Goal: Task Accomplishment & Management: Manage account settings

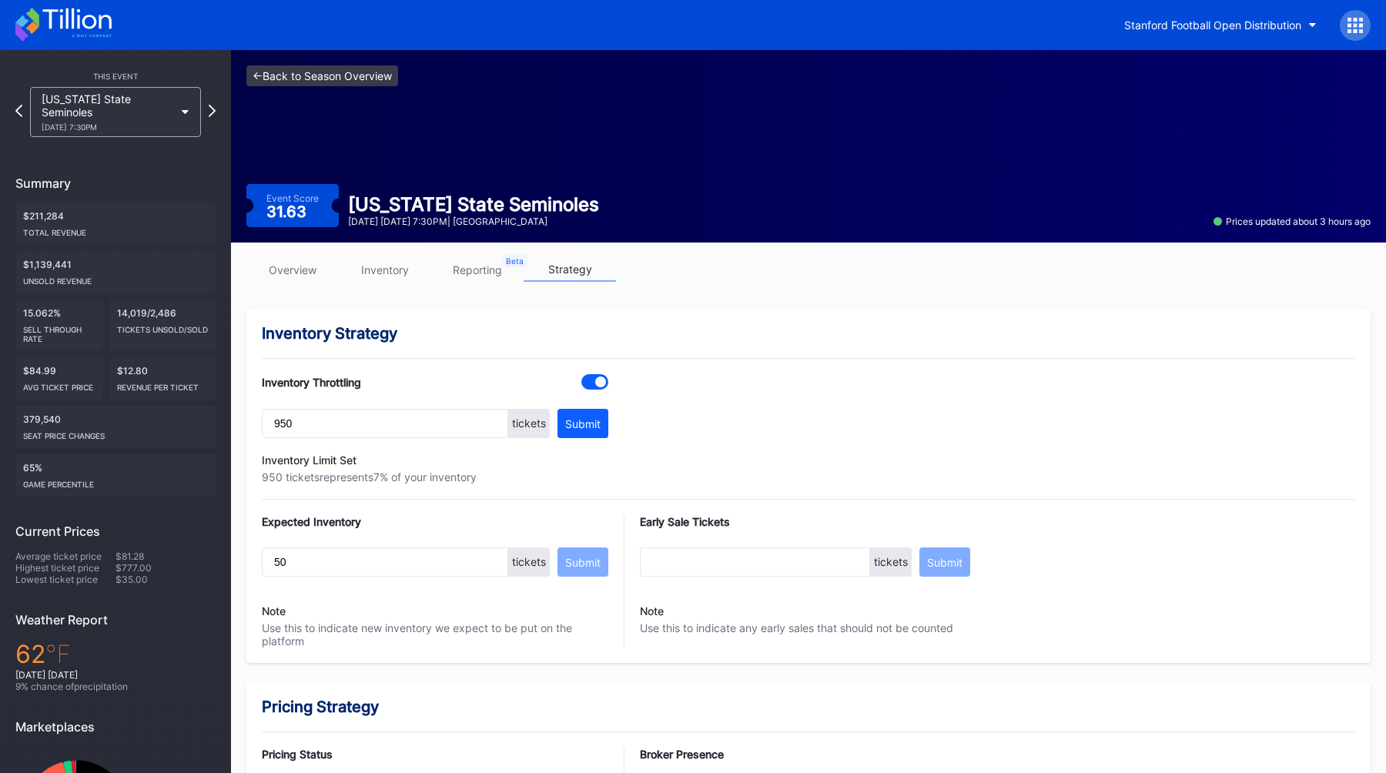
click at [294, 78] on link "<- Back to Season Overview" at bounding box center [322, 75] width 152 height 21
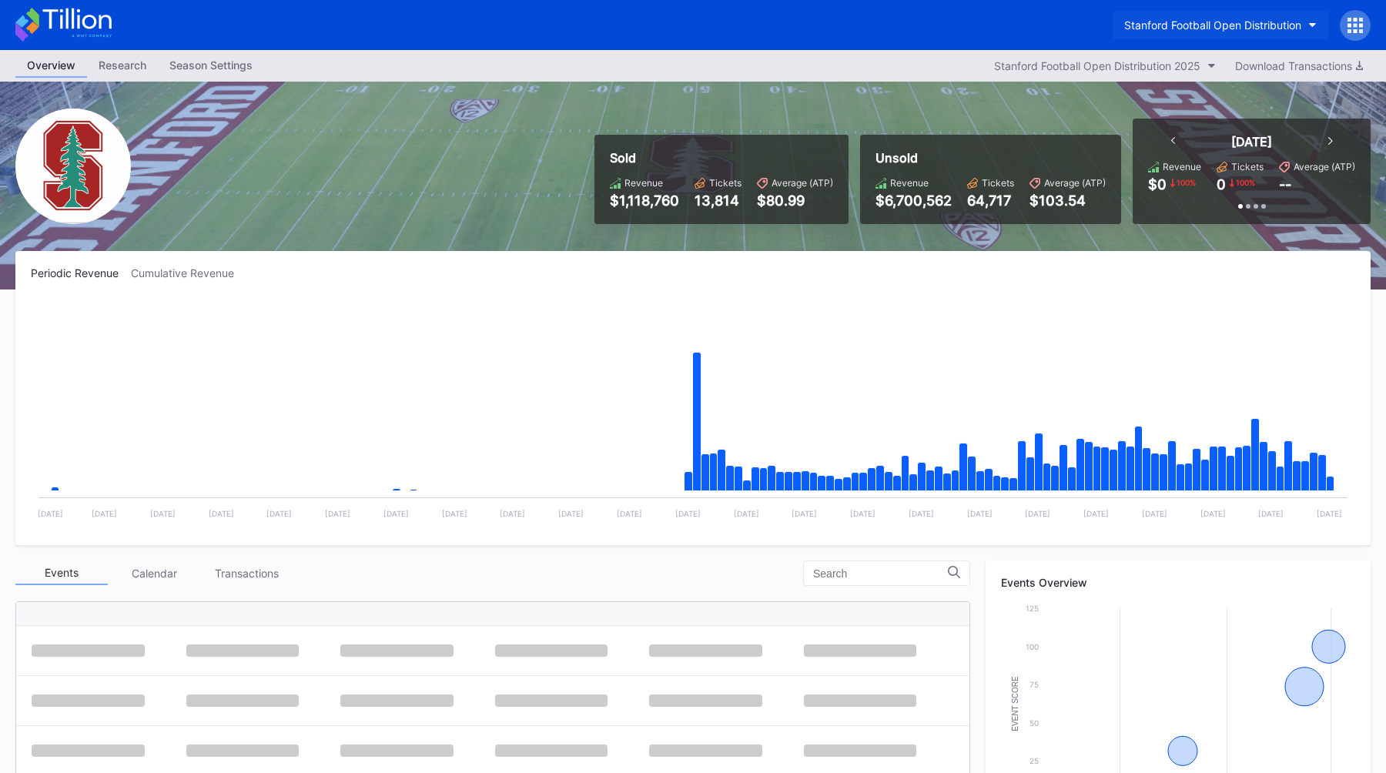
click at [1173, 31] on div "Stanford Football Open Distribution" at bounding box center [1212, 24] width 177 height 13
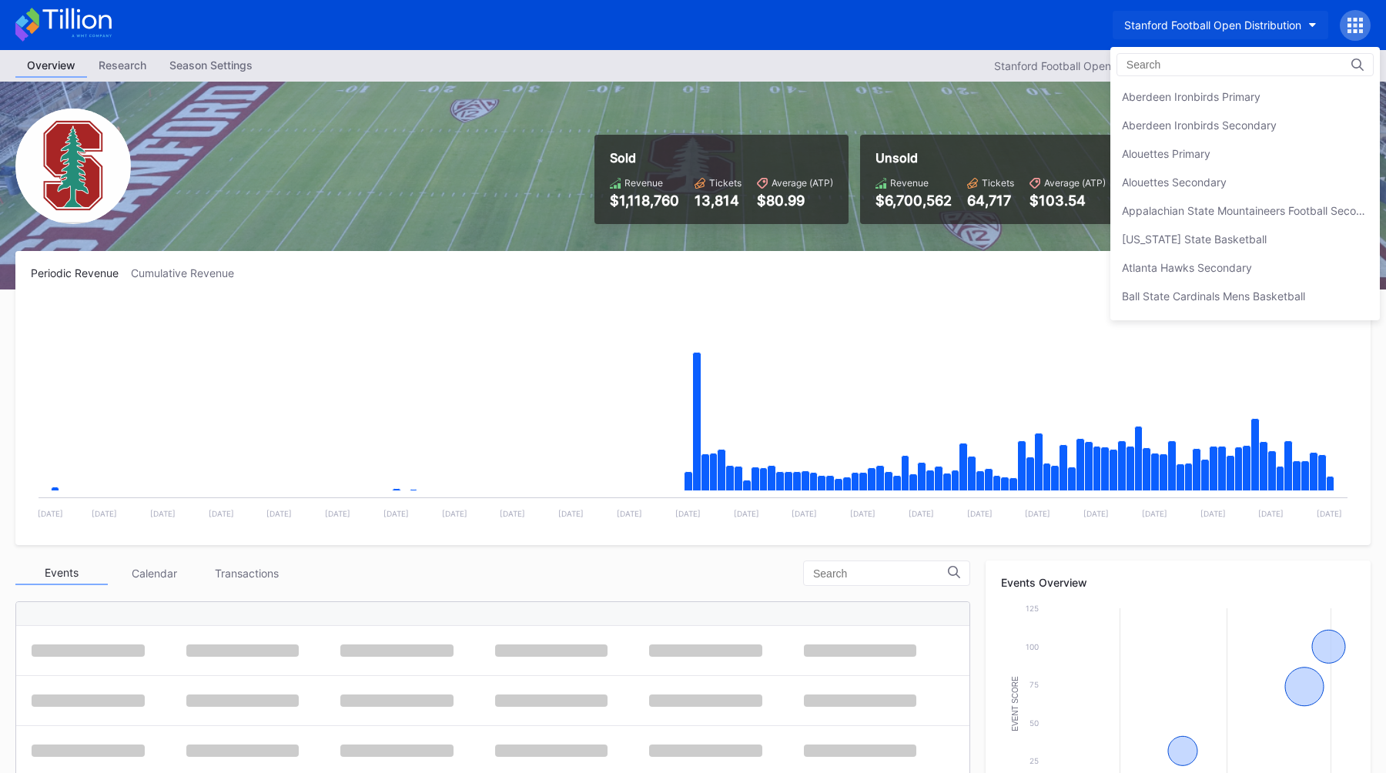
scroll to position [4844, 0]
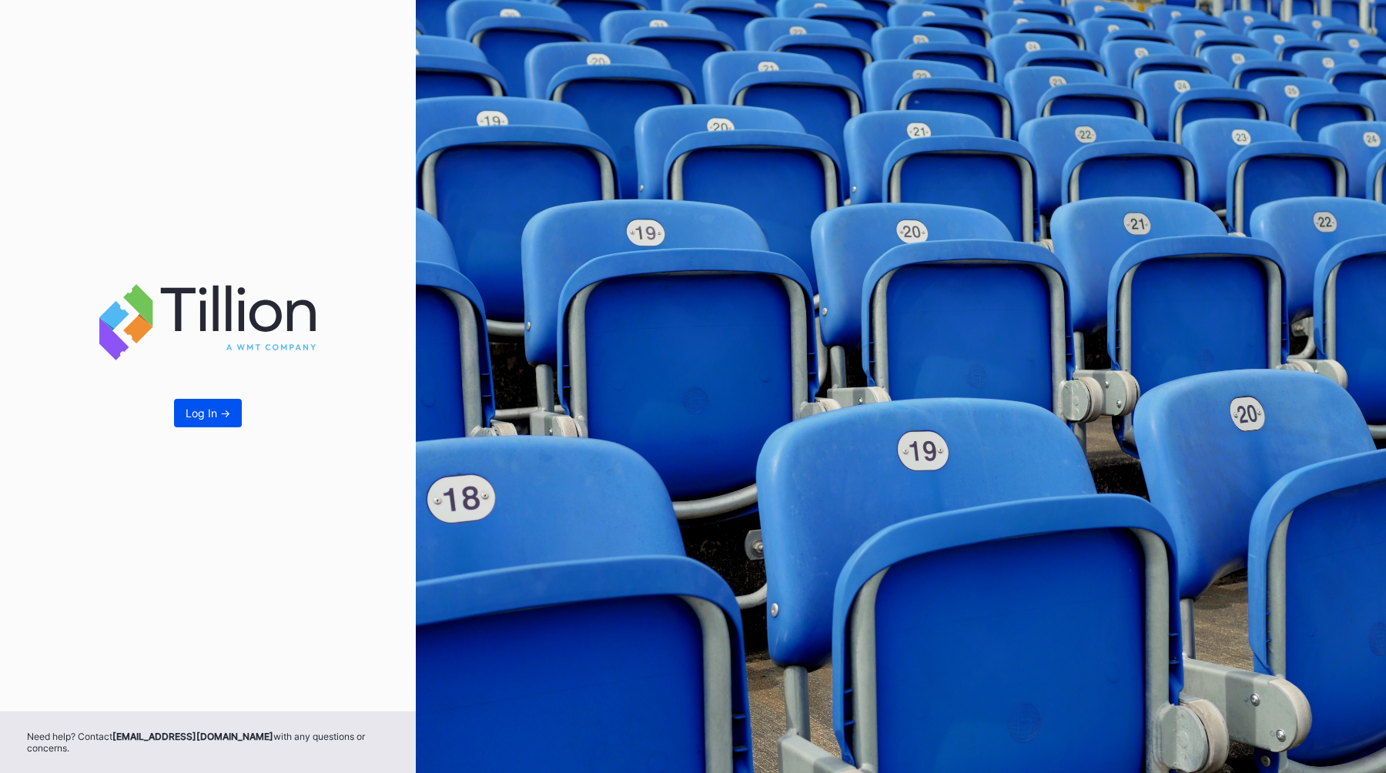
click at [208, 417] on div "Log In ->" at bounding box center [208, 413] width 45 height 13
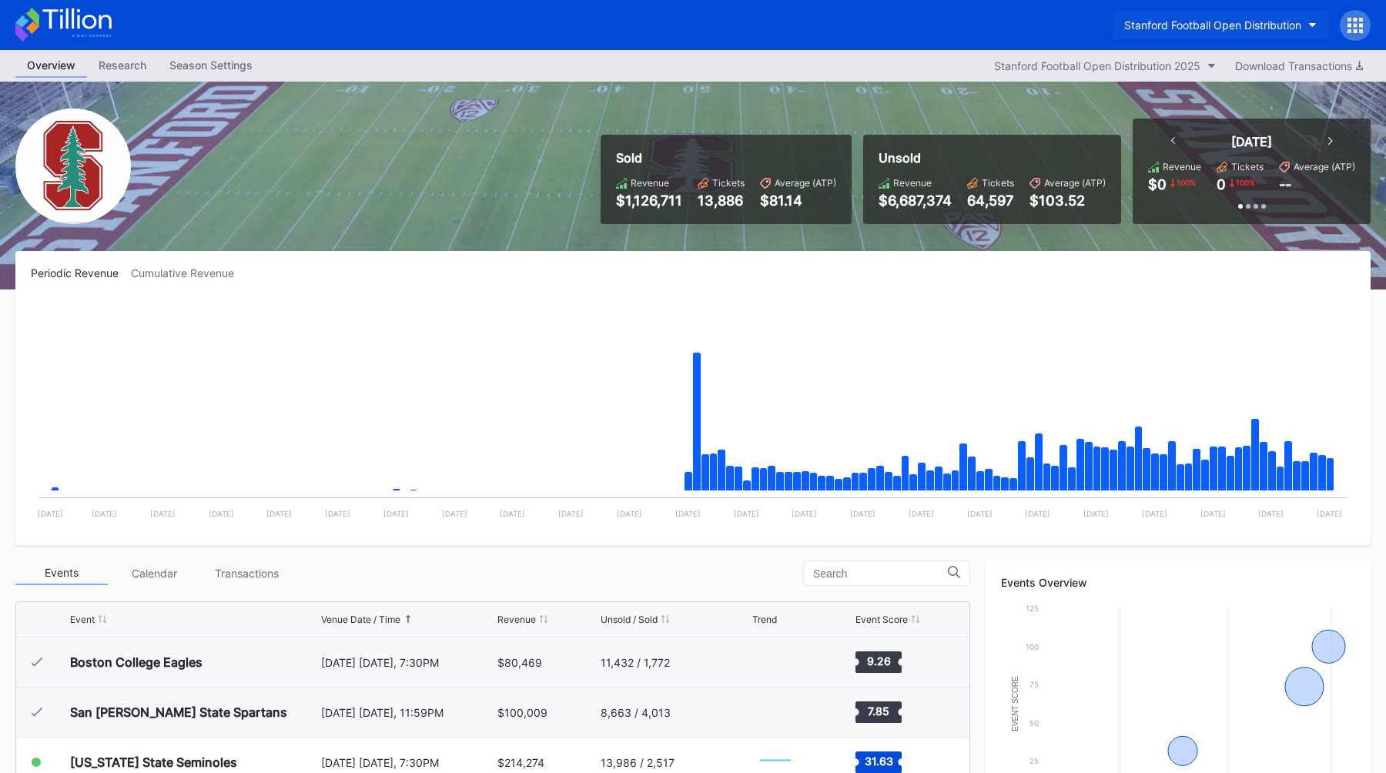
click at [1232, 19] on div "Stanford Football Open Distribution" at bounding box center [1212, 24] width 177 height 13
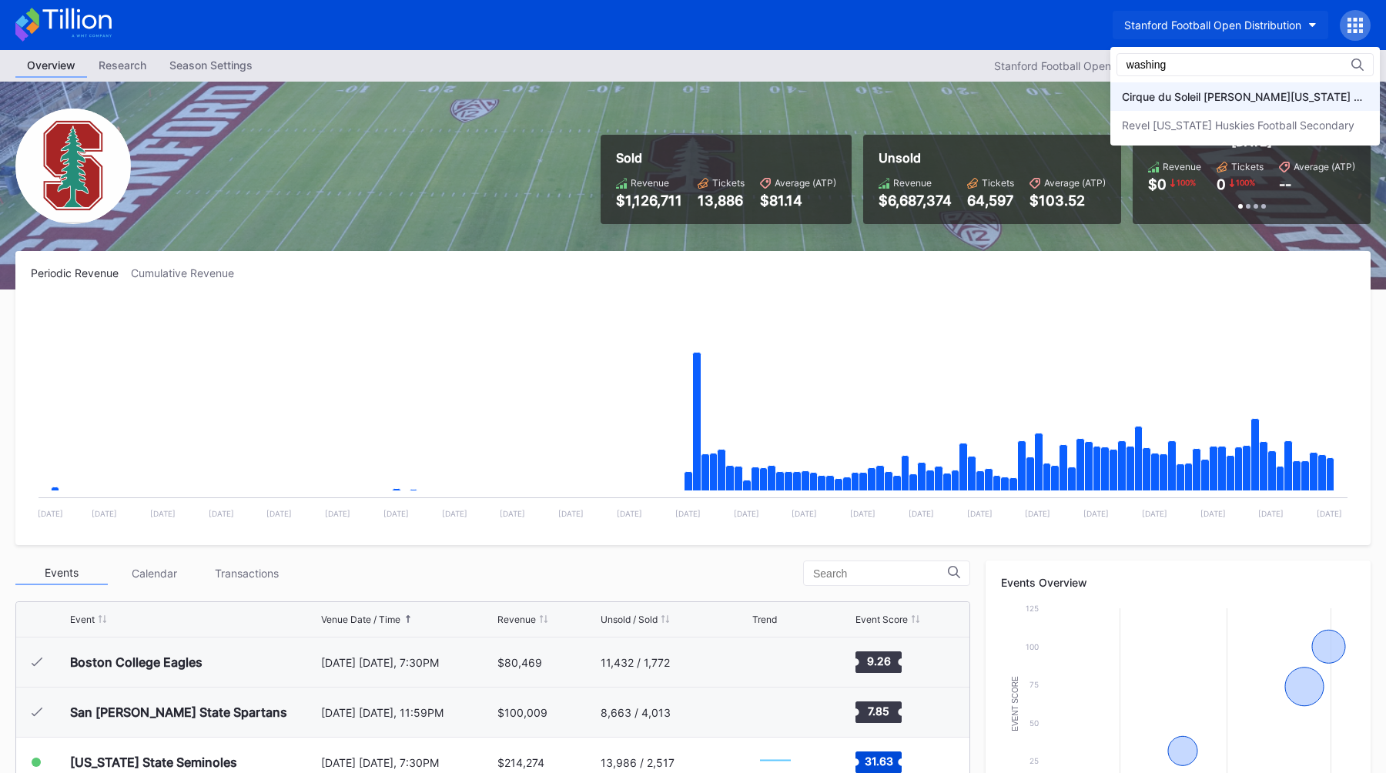
type input "washing"
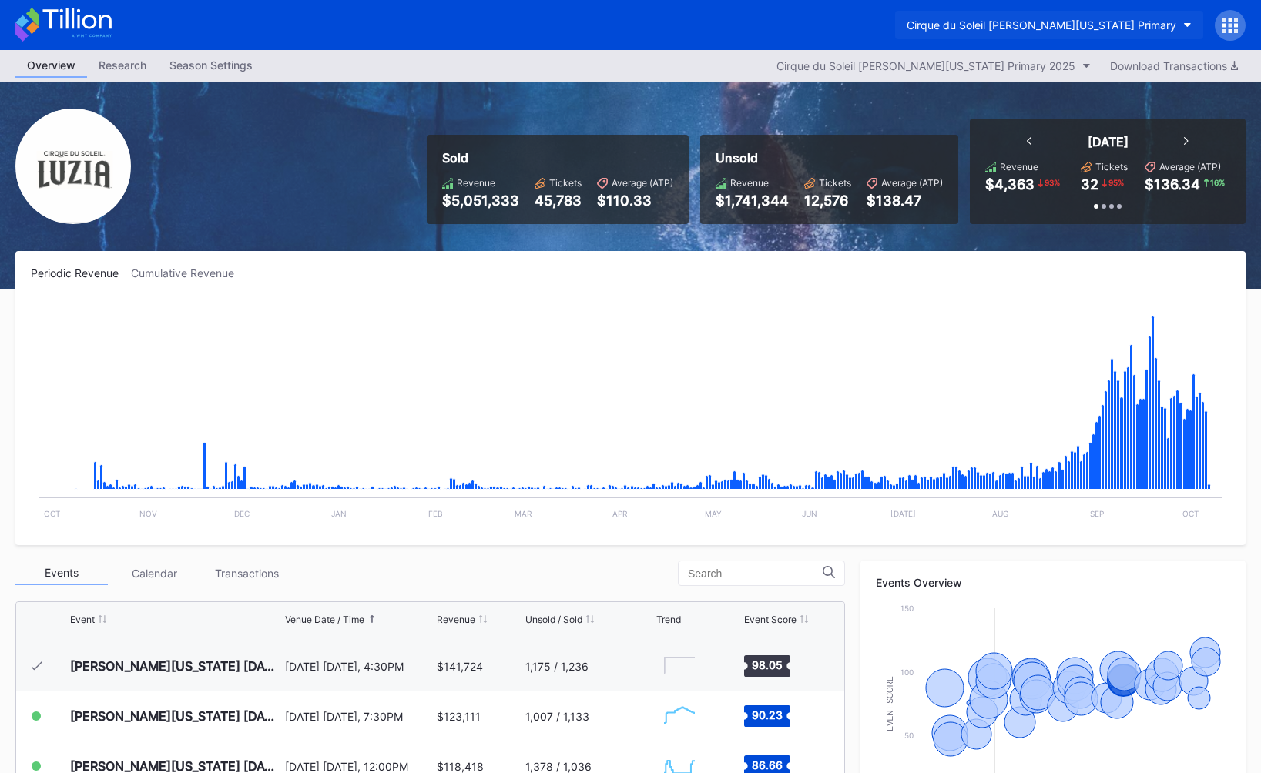
click at [1024, 35] on button "Cirque du Soleil [PERSON_NAME][US_STATE] Primary" at bounding box center [1049, 25] width 308 height 28
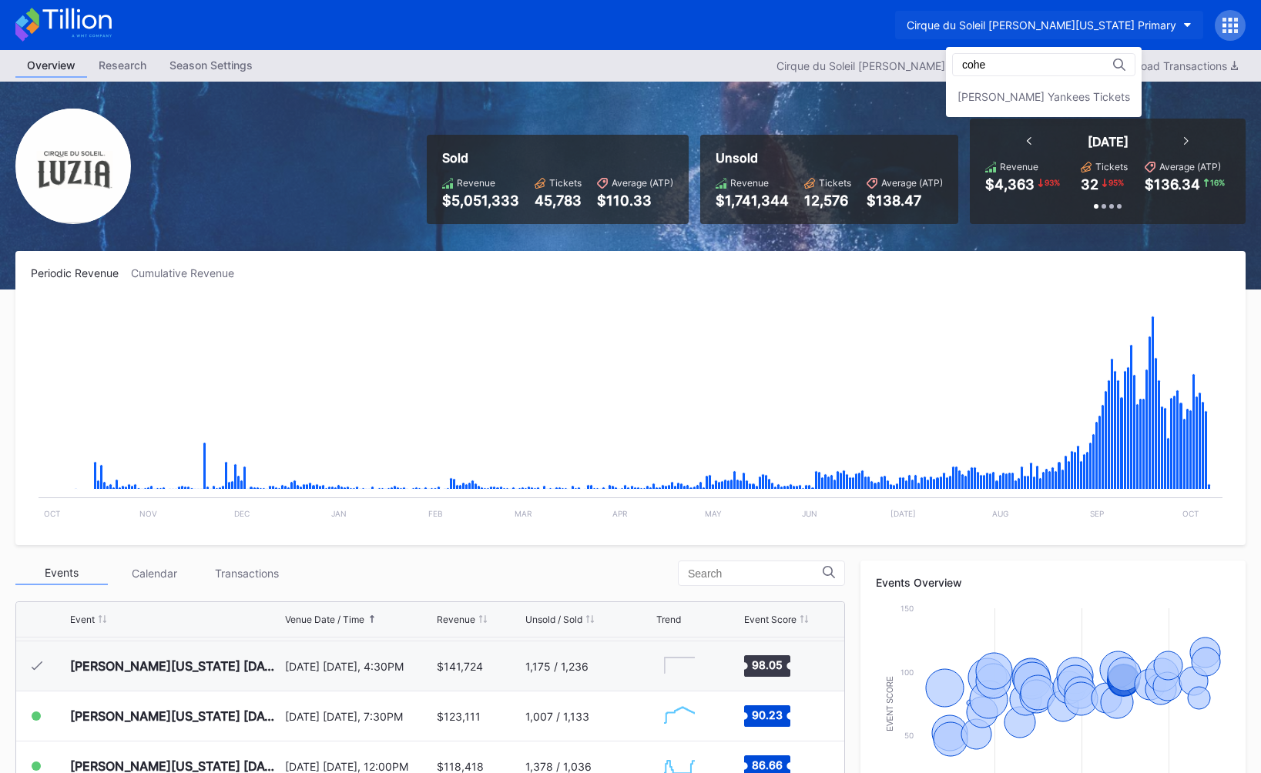
type input "cohe"
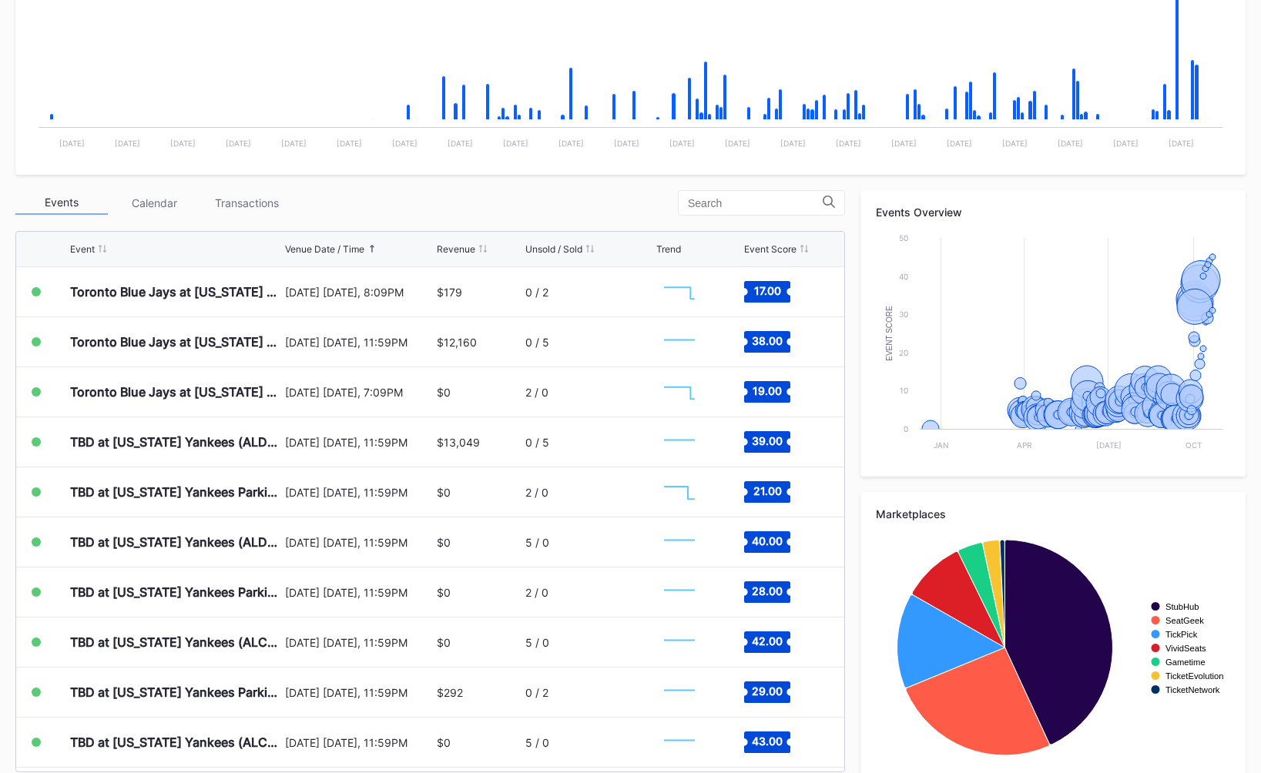
scroll to position [377, 0]
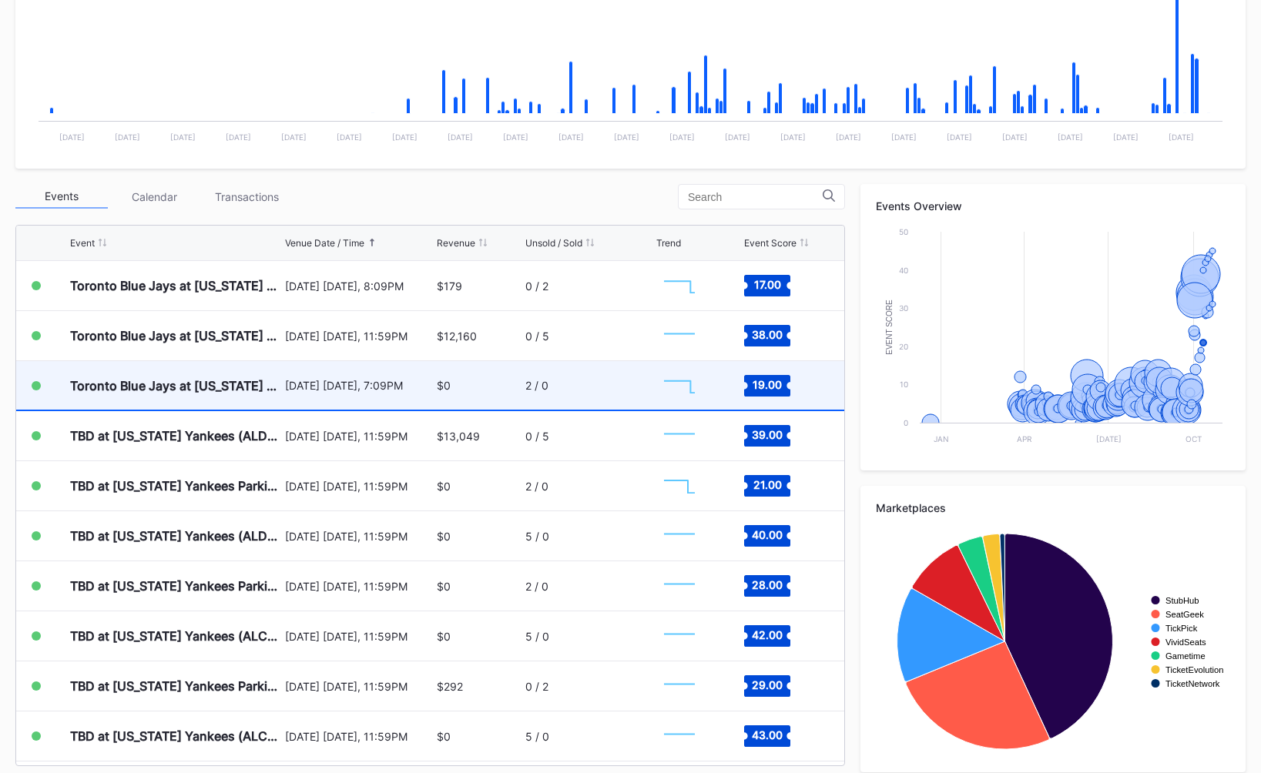
click at [286, 390] on div "[DATE] [DATE], 7:09PM" at bounding box center [359, 385] width 148 height 13
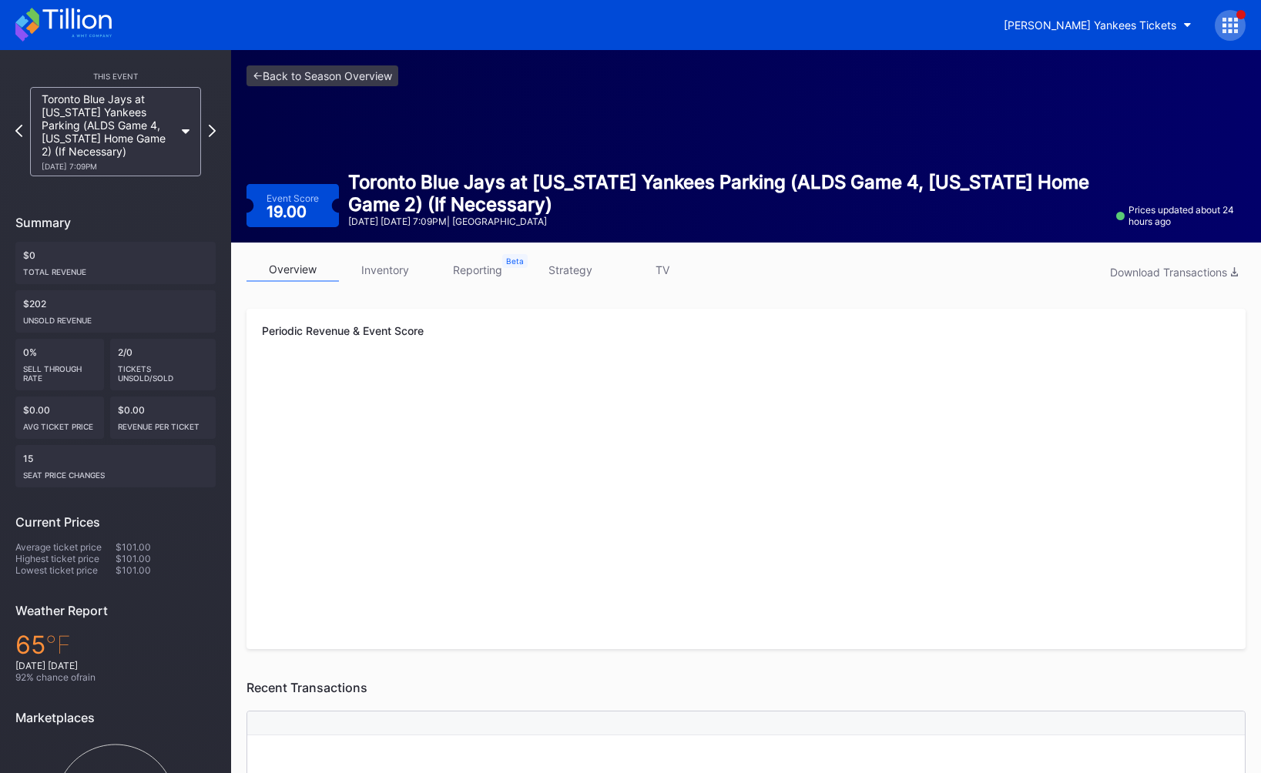
click at [585, 274] on link "strategy" at bounding box center [570, 270] width 92 height 24
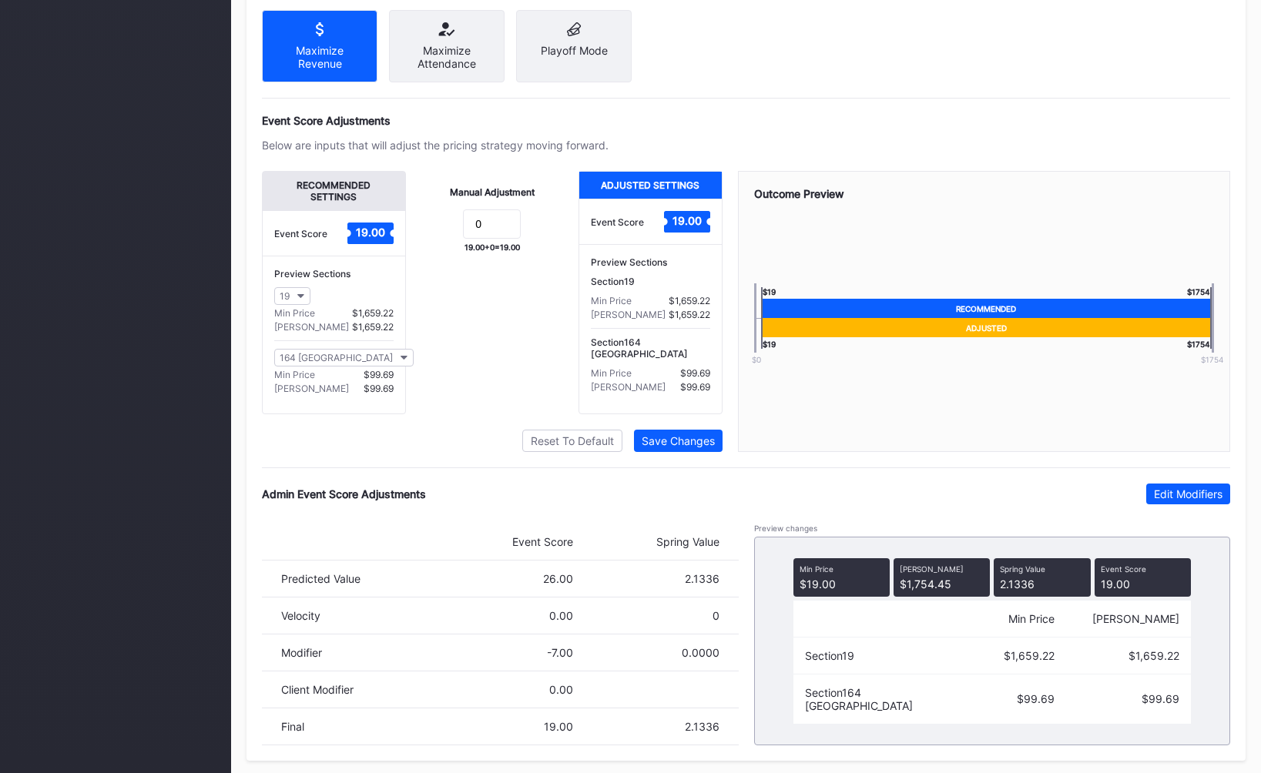
scroll to position [946, 0]
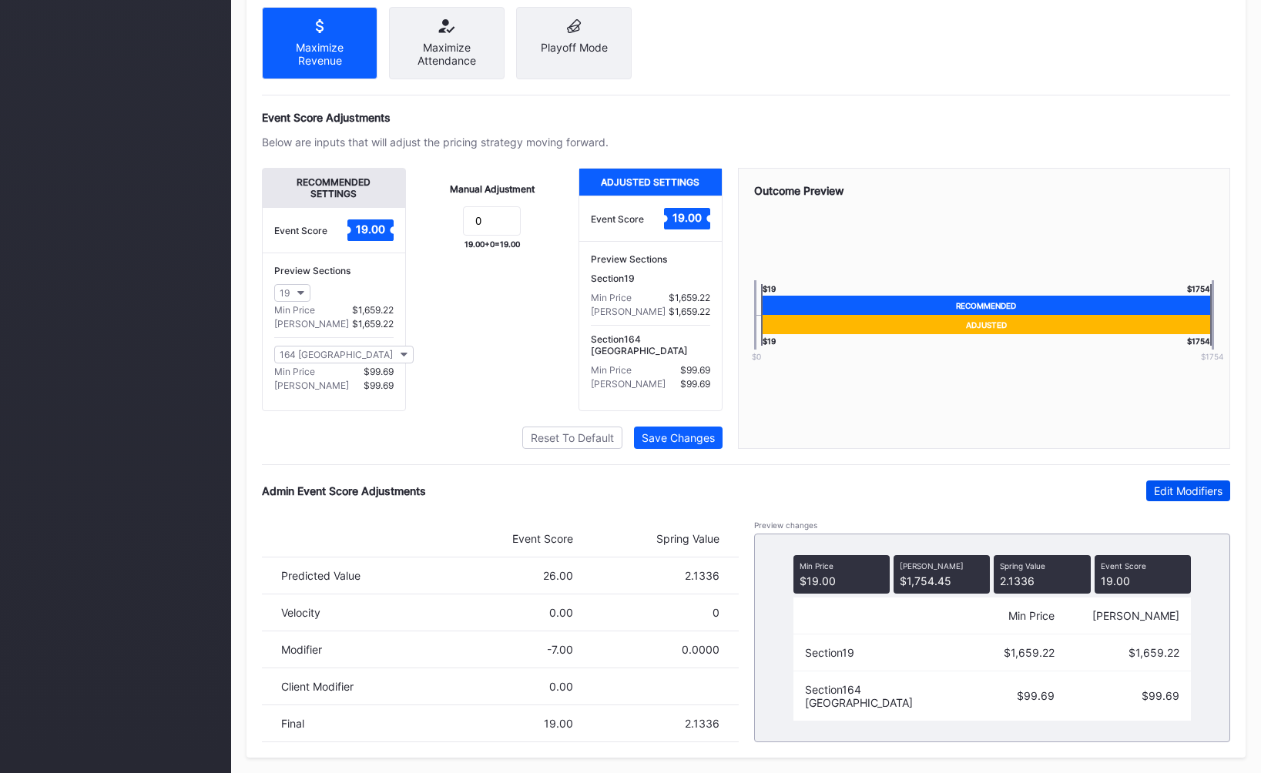
click at [1168, 489] on div "Edit Modifiers" at bounding box center [1188, 490] width 69 height 13
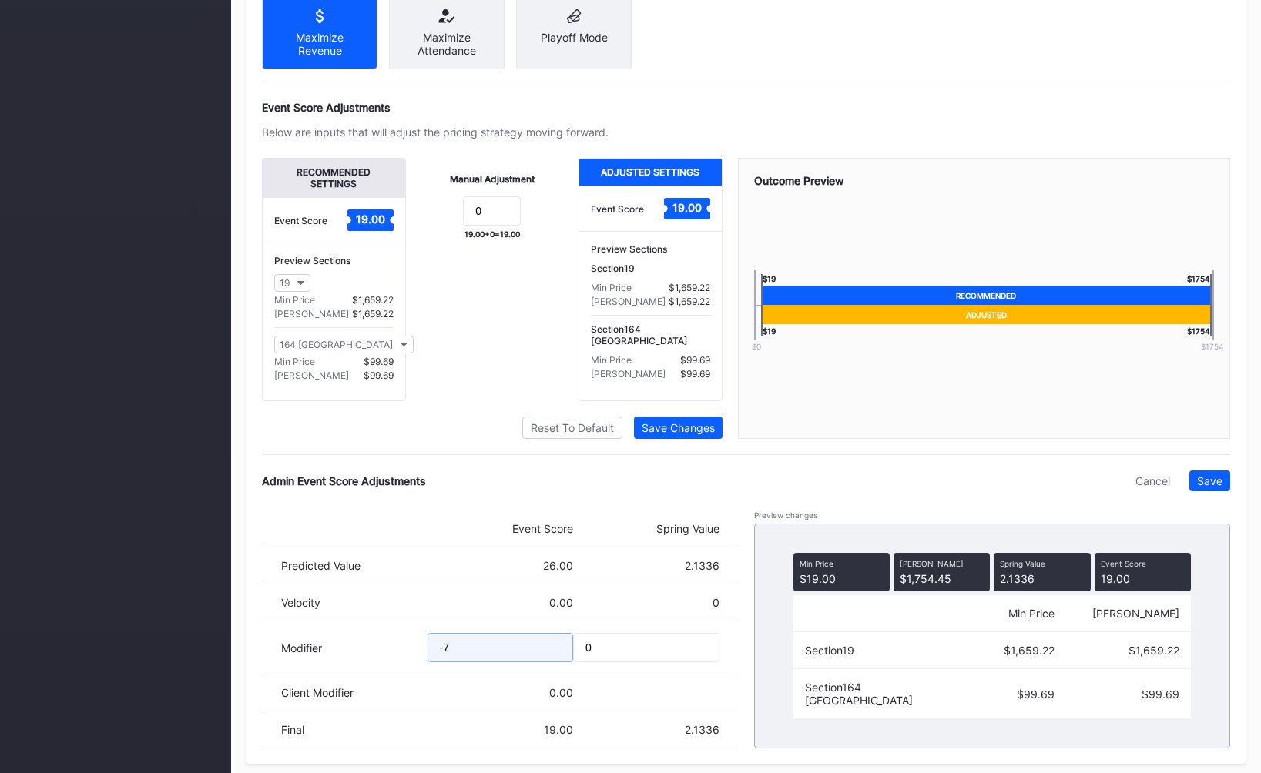
drag, startPoint x: 477, startPoint y: 654, endPoint x: 352, endPoint y: 655, distance: 124.8
click at [357, 654] on div "Modifier -7 0" at bounding box center [500, 647] width 477 height 53
type input "-12"
click at [1209, 487] on div "Save" at bounding box center [1209, 480] width 25 height 13
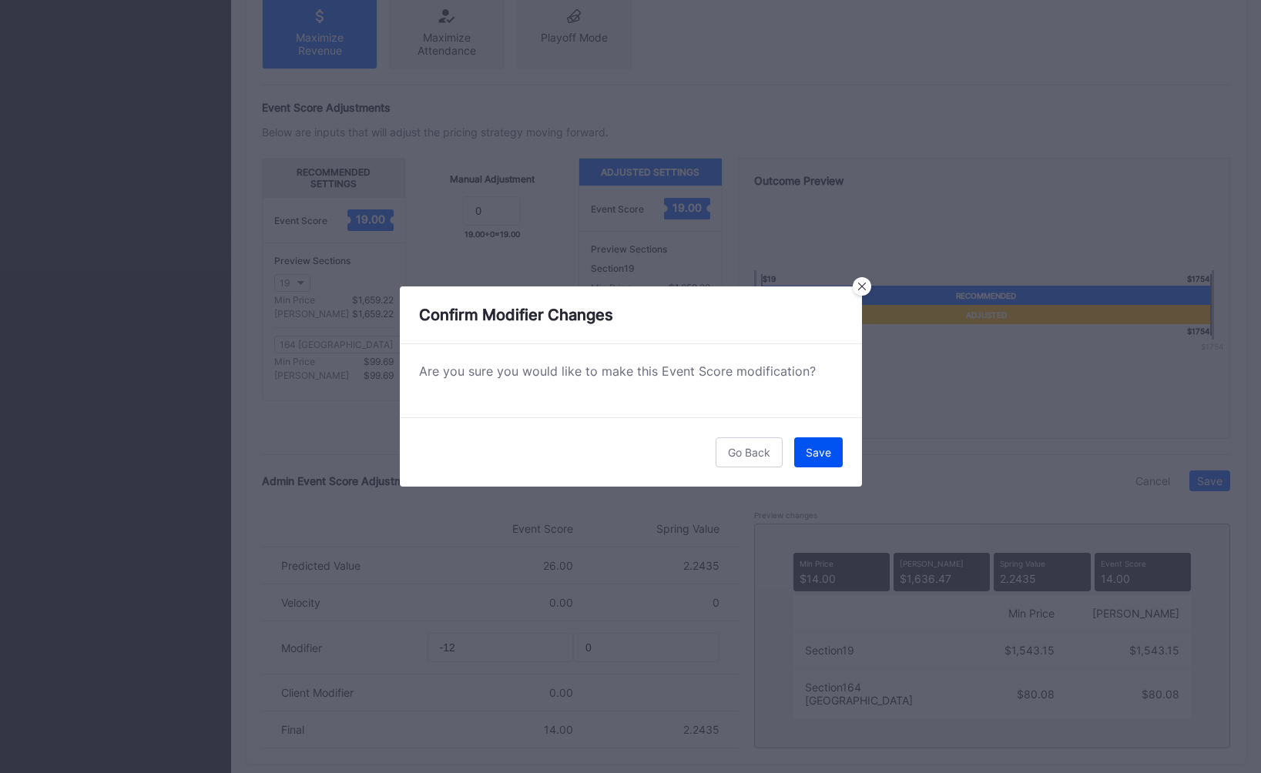
click at [828, 461] on button "Save" at bounding box center [818, 452] width 49 height 30
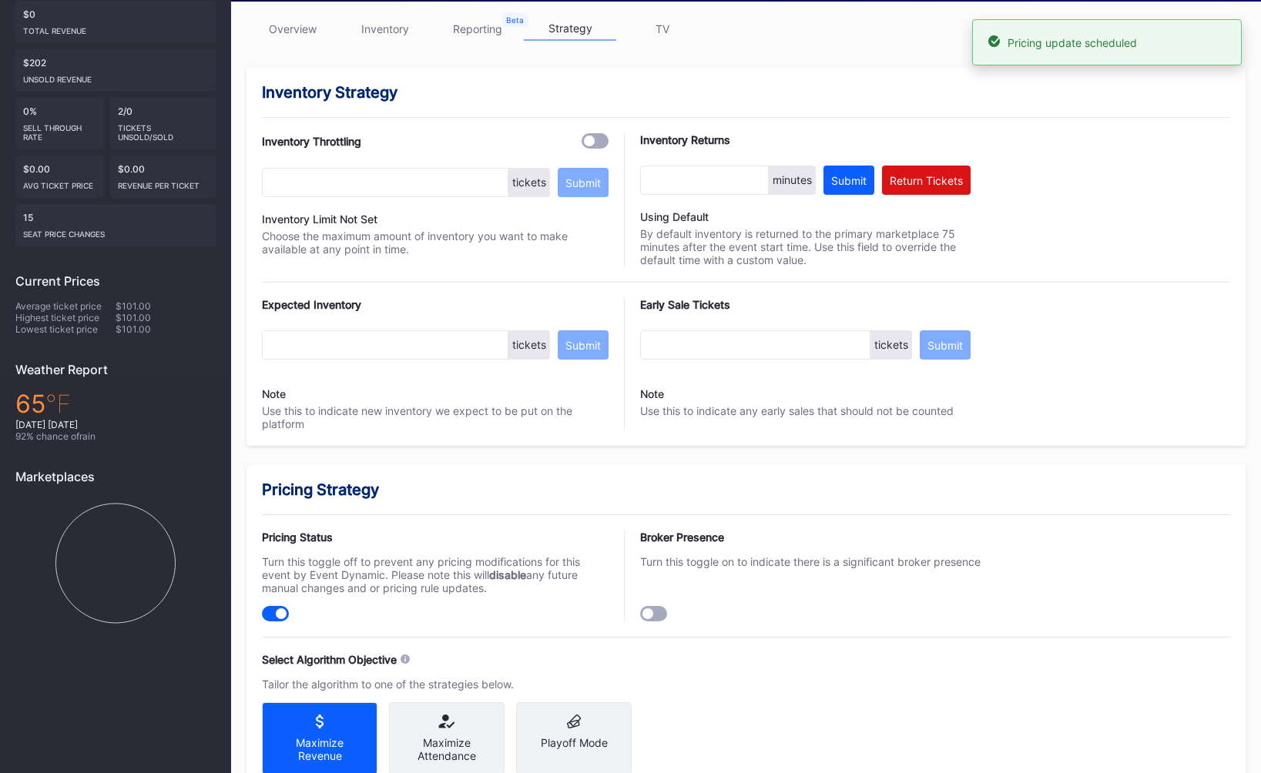
scroll to position [0, 0]
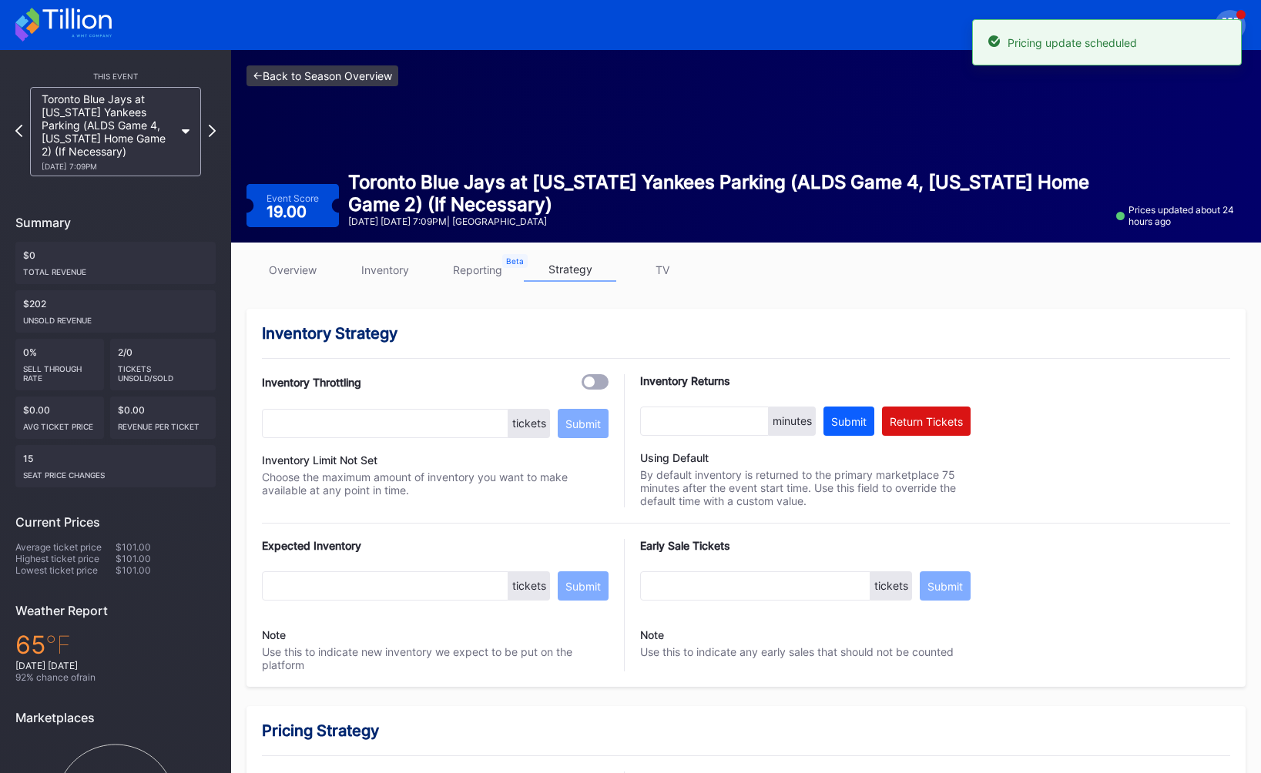
click at [295, 72] on link "<- Back to Season Overview" at bounding box center [322, 75] width 152 height 21
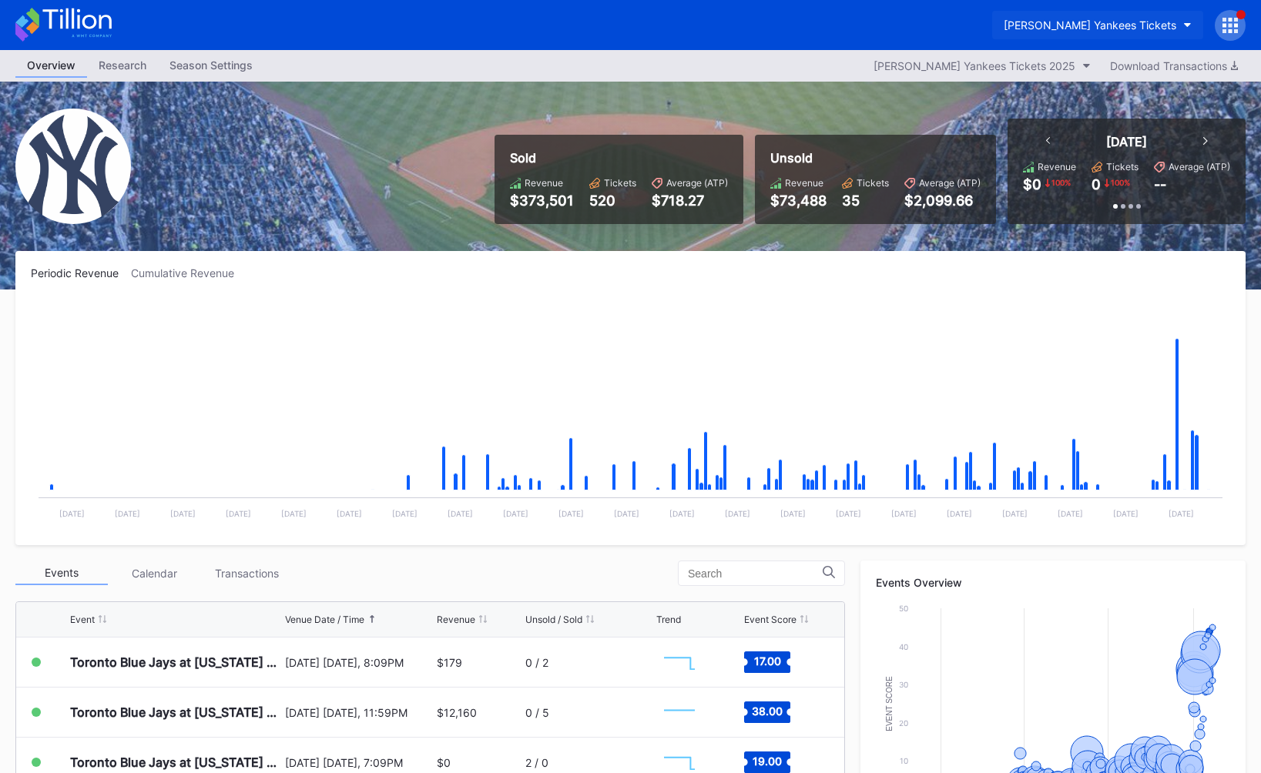
click at [1114, 20] on div "[PERSON_NAME] Yankees Tickets" at bounding box center [1089, 24] width 173 height 13
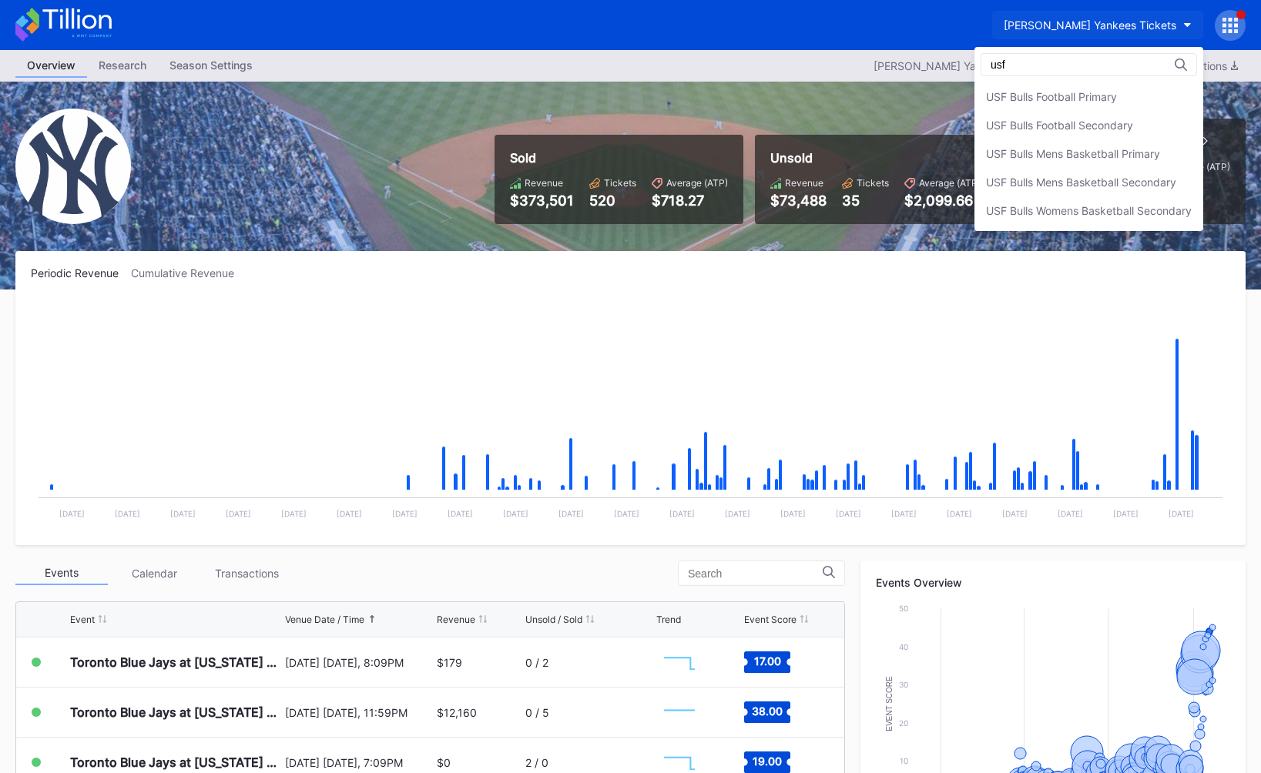
type input "usf"
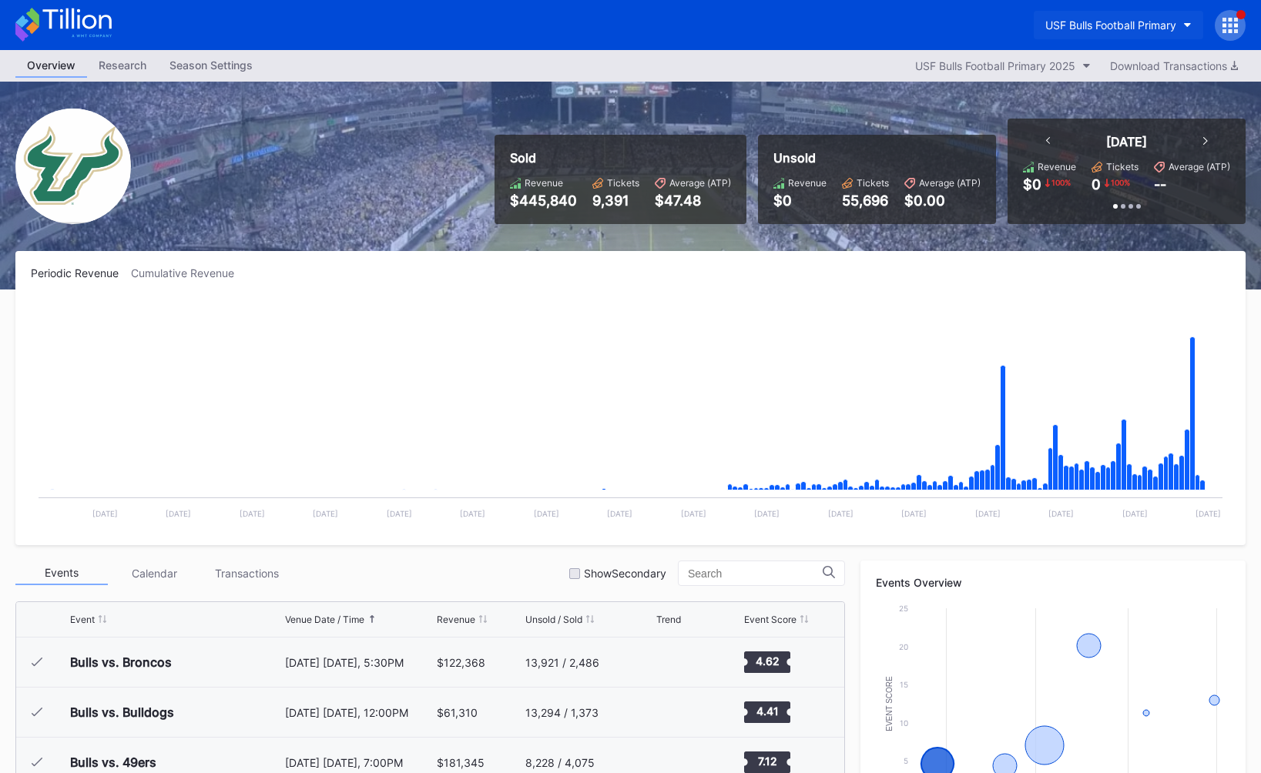
click at [1053, 11] on button "USF Bulls Football Primary" at bounding box center [1117, 25] width 169 height 28
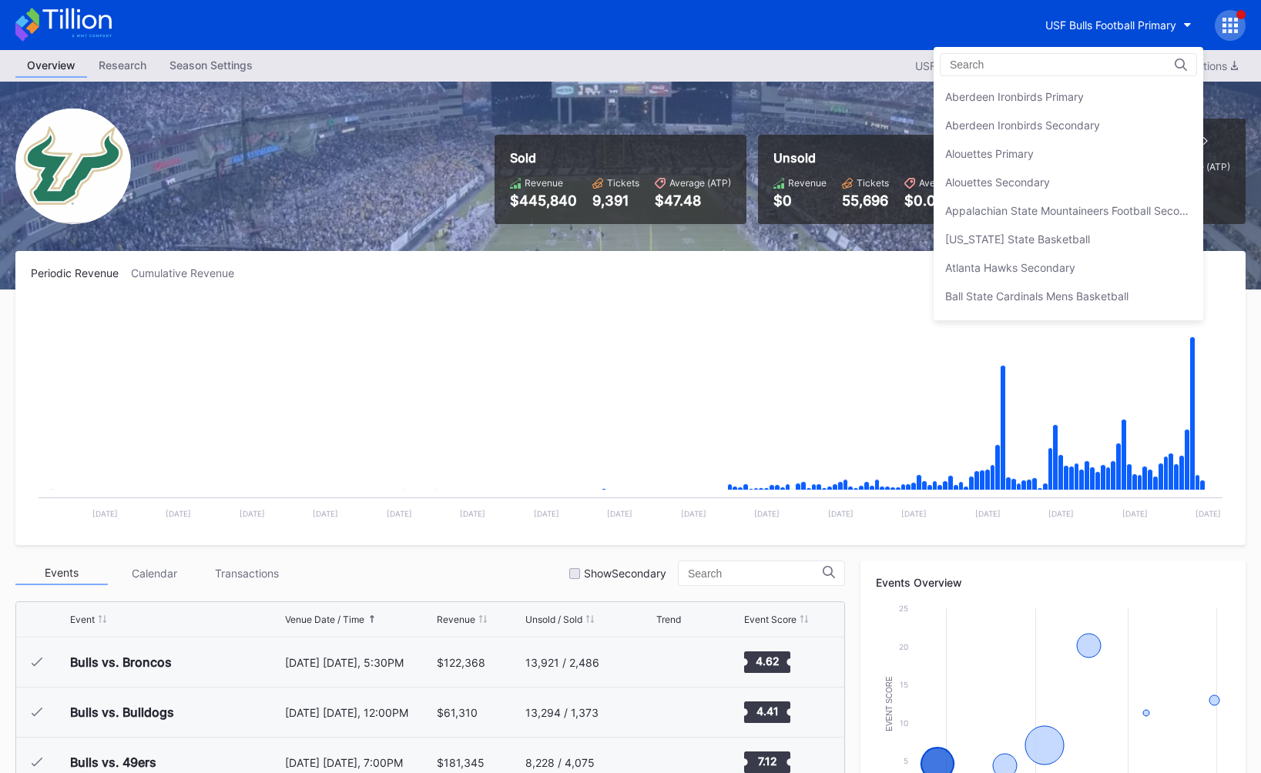
scroll to position [5186, 0]
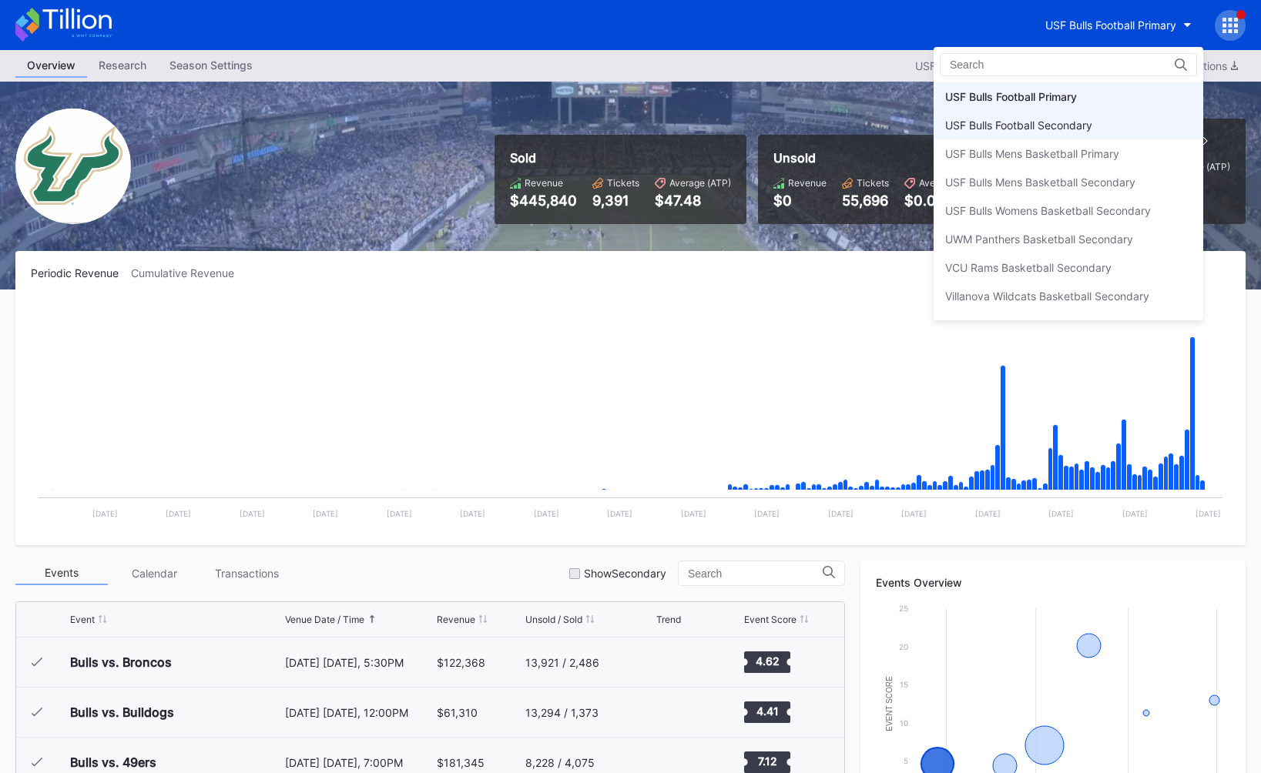
click at [1074, 127] on div "USF Bulls Football Secondary" at bounding box center [1018, 125] width 147 height 13
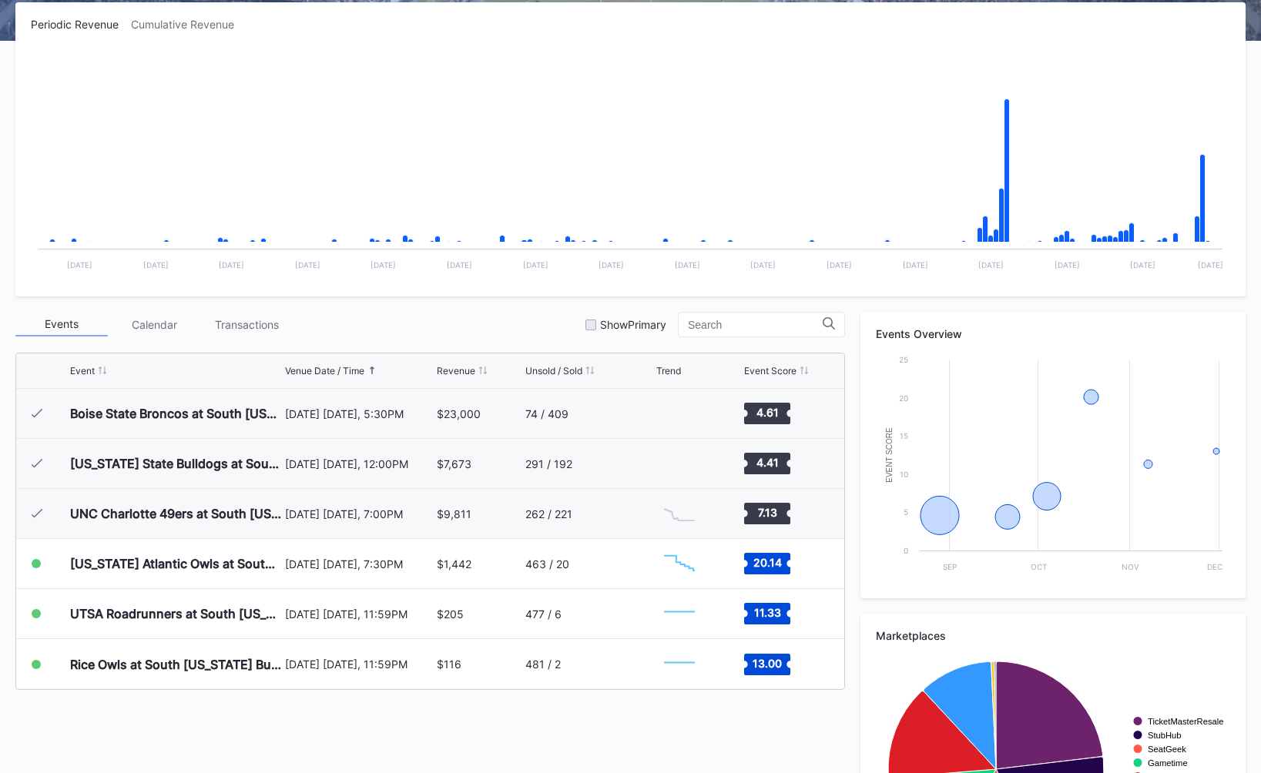
scroll to position [250, 0]
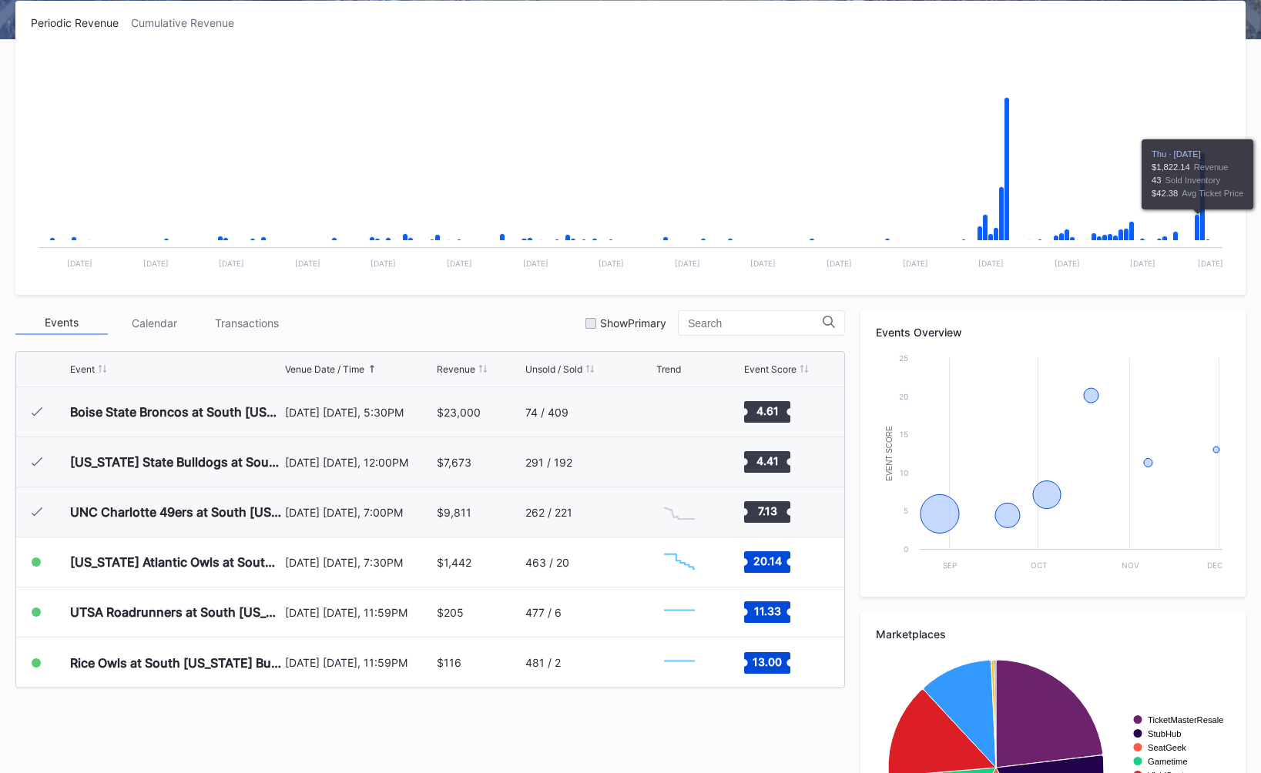
click at [529, 320] on div "Events Calendar Transactions Show Primary" at bounding box center [429, 322] width 829 height 25
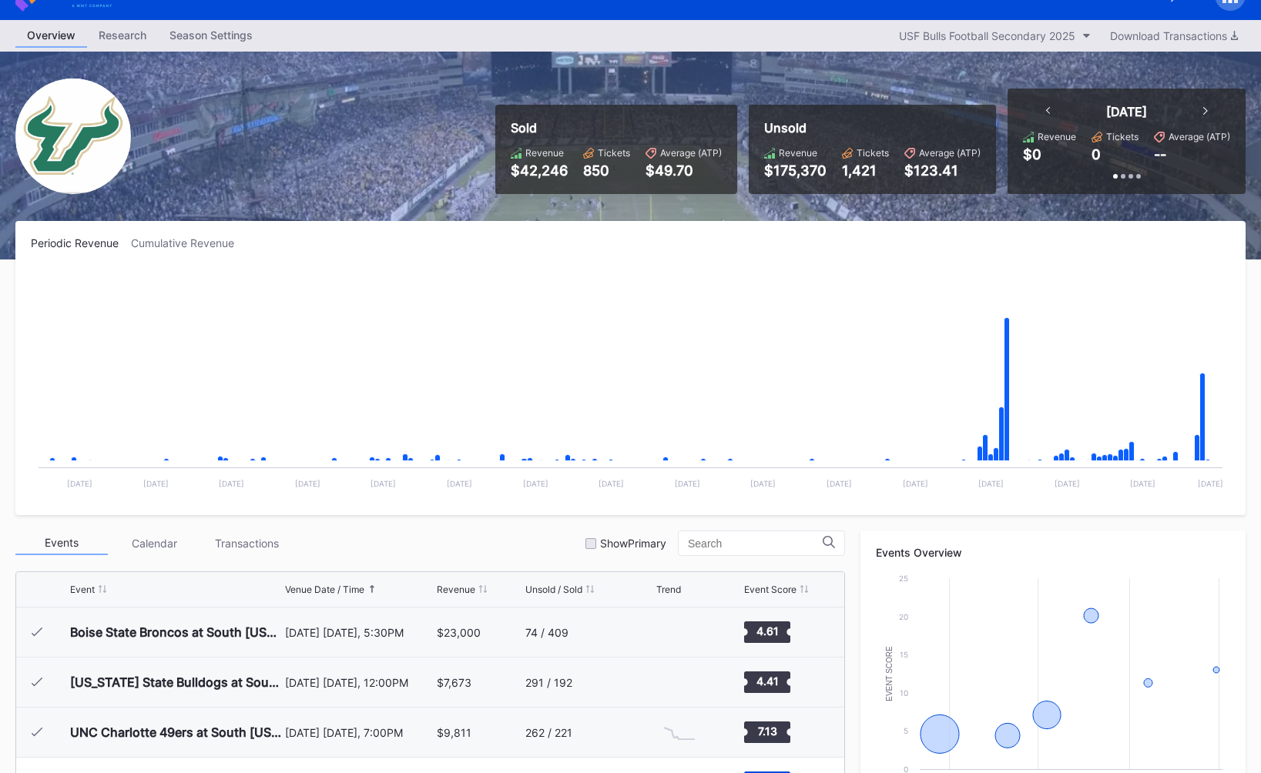
scroll to position [0, 0]
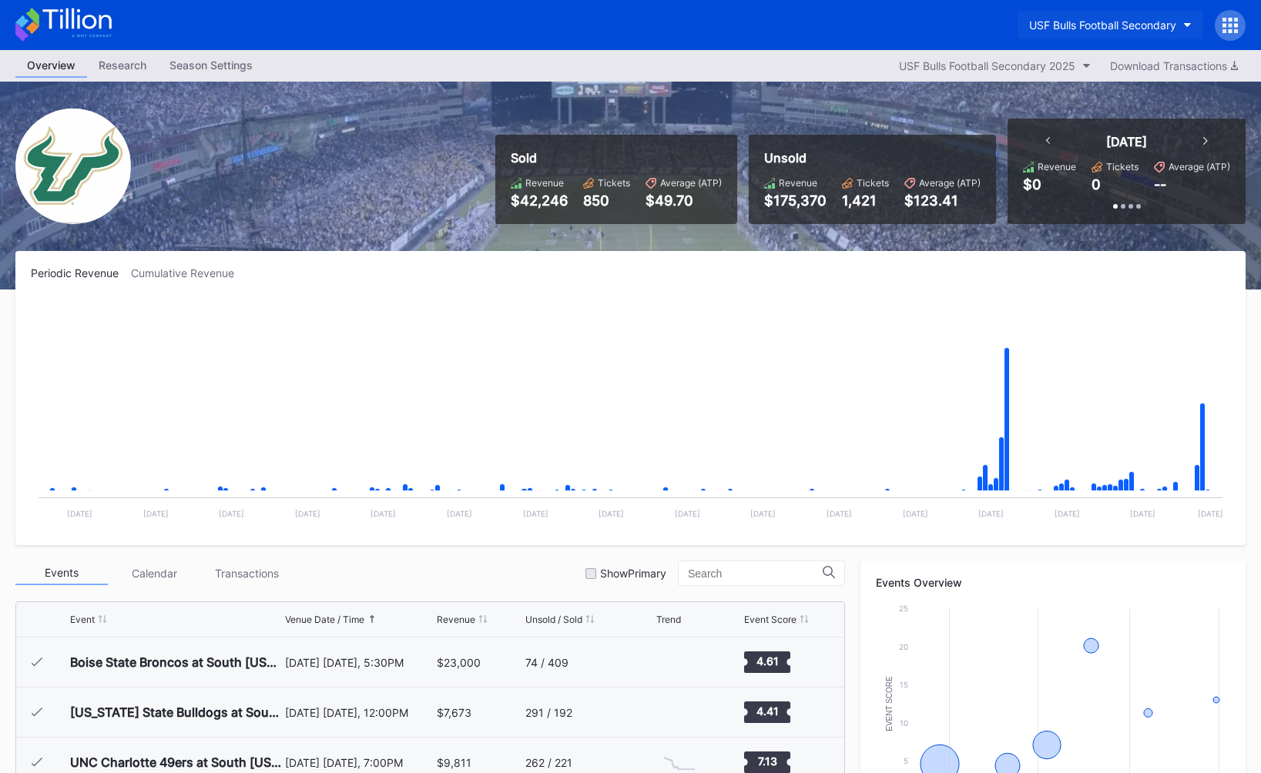
click at [1067, 15] on button "USF Bulls Football Secondary" at bounding box center [1110, 25] width 186 height 28
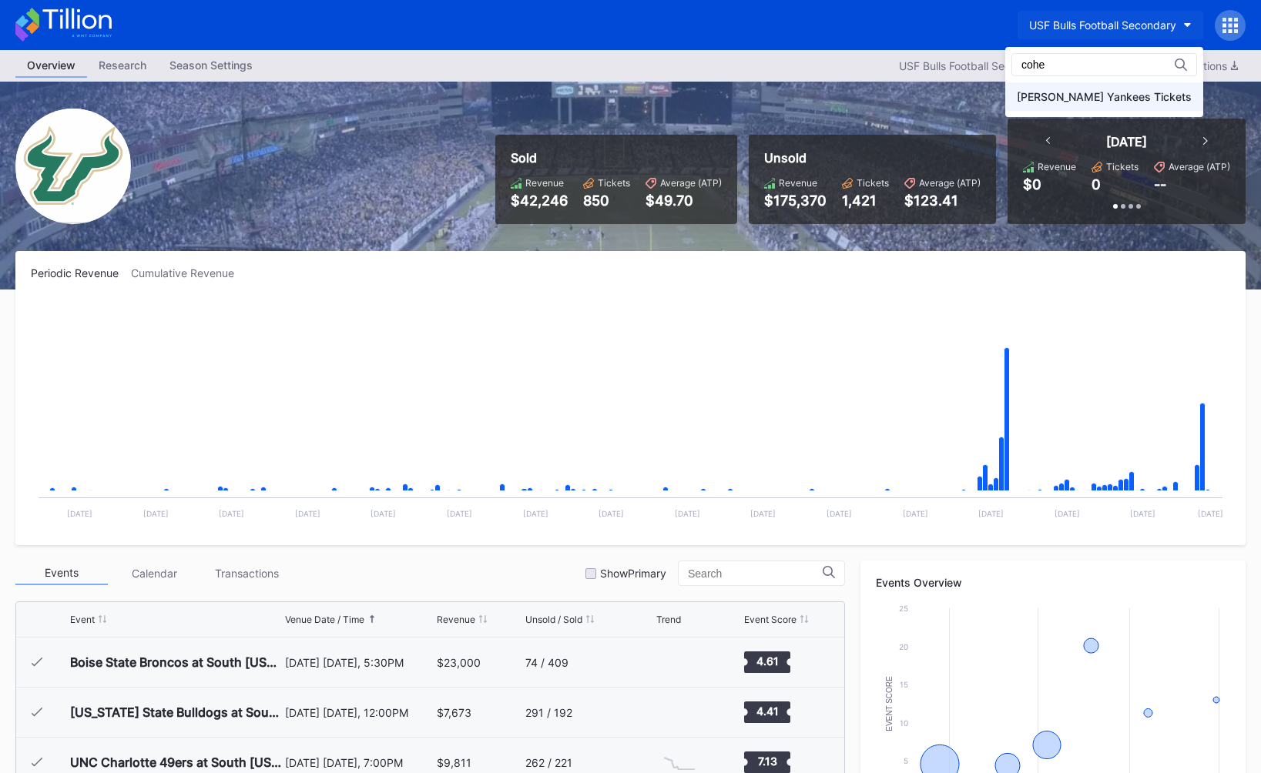
type input "cohe"
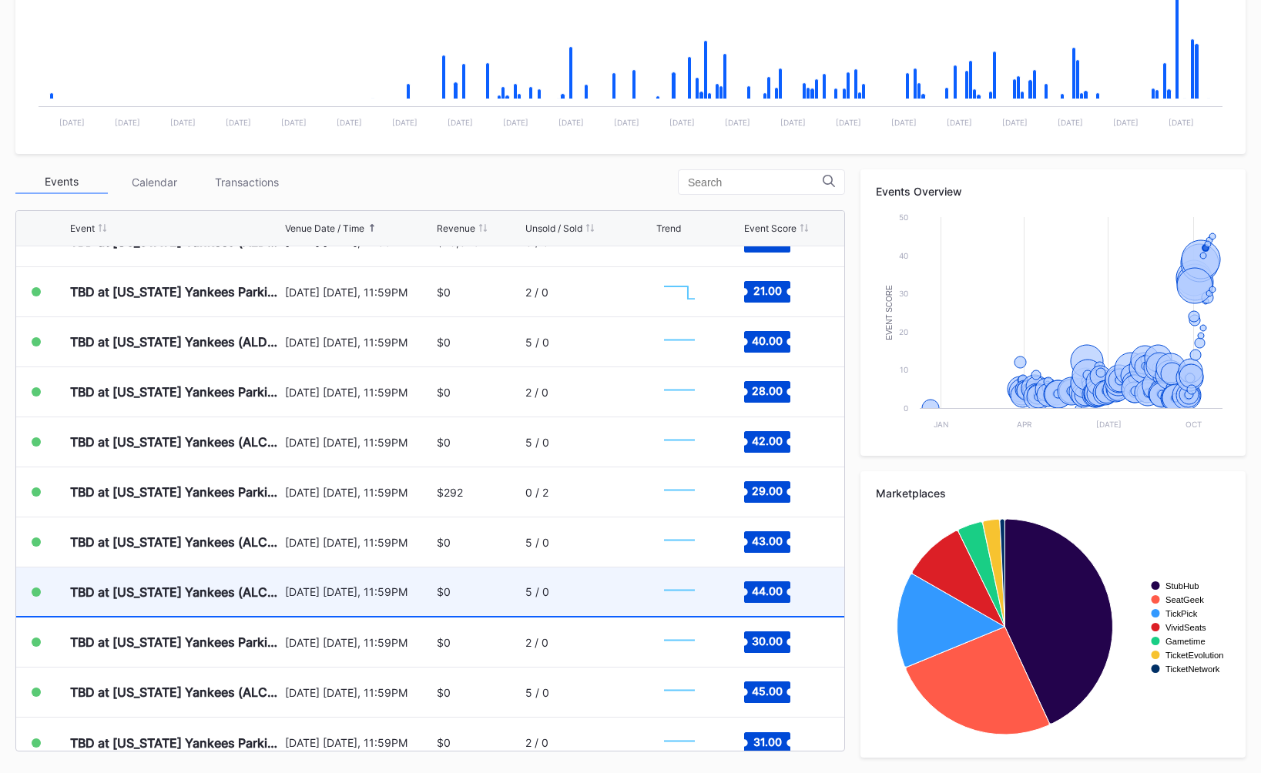
scroll to position [7805, 0]
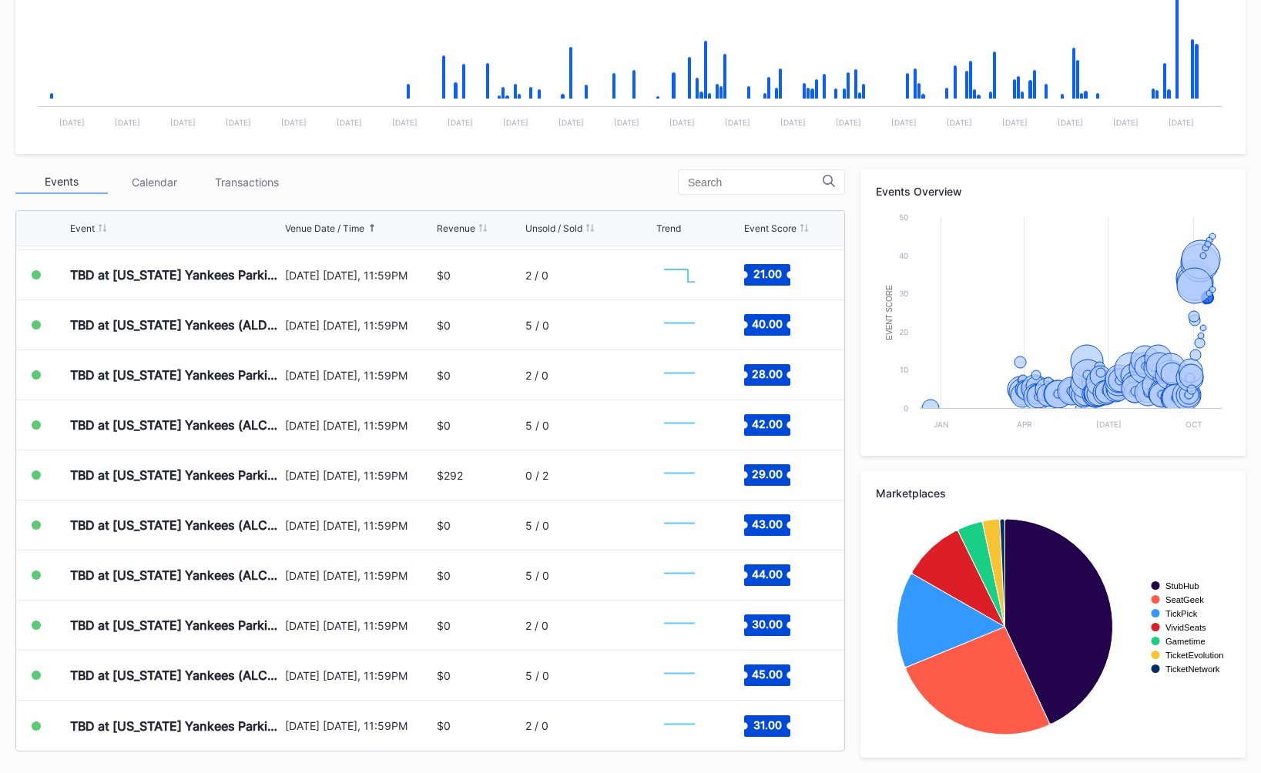
drag, startPoint x: 1143, startPoint y: 57, endPoint x: 1143, endPoint y: 300, distance: 242.6
click at [1143, 300] on div "Periodic Revenue Cumulative Revenue Created with Highcharts 11.2.0 Chart title …" at bounding box center [630, 316] width 1261 height 913
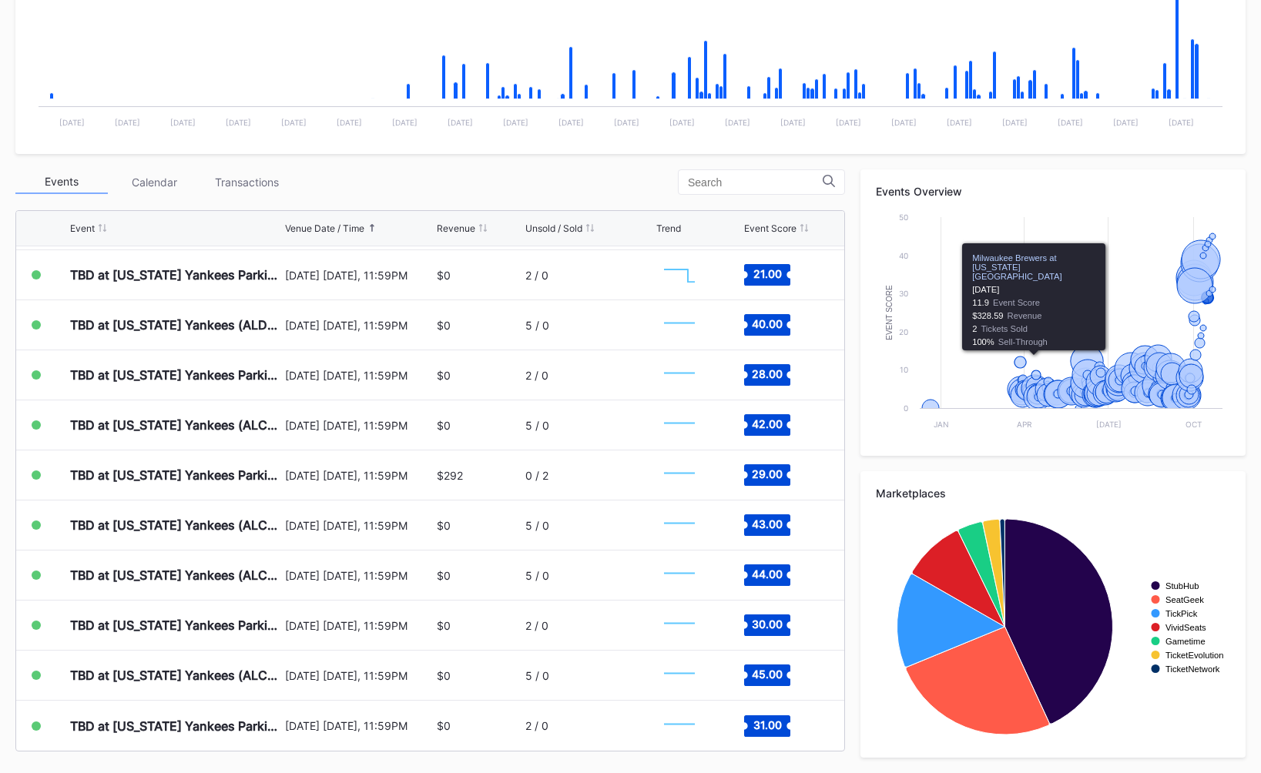
scroll to position [0, 0]
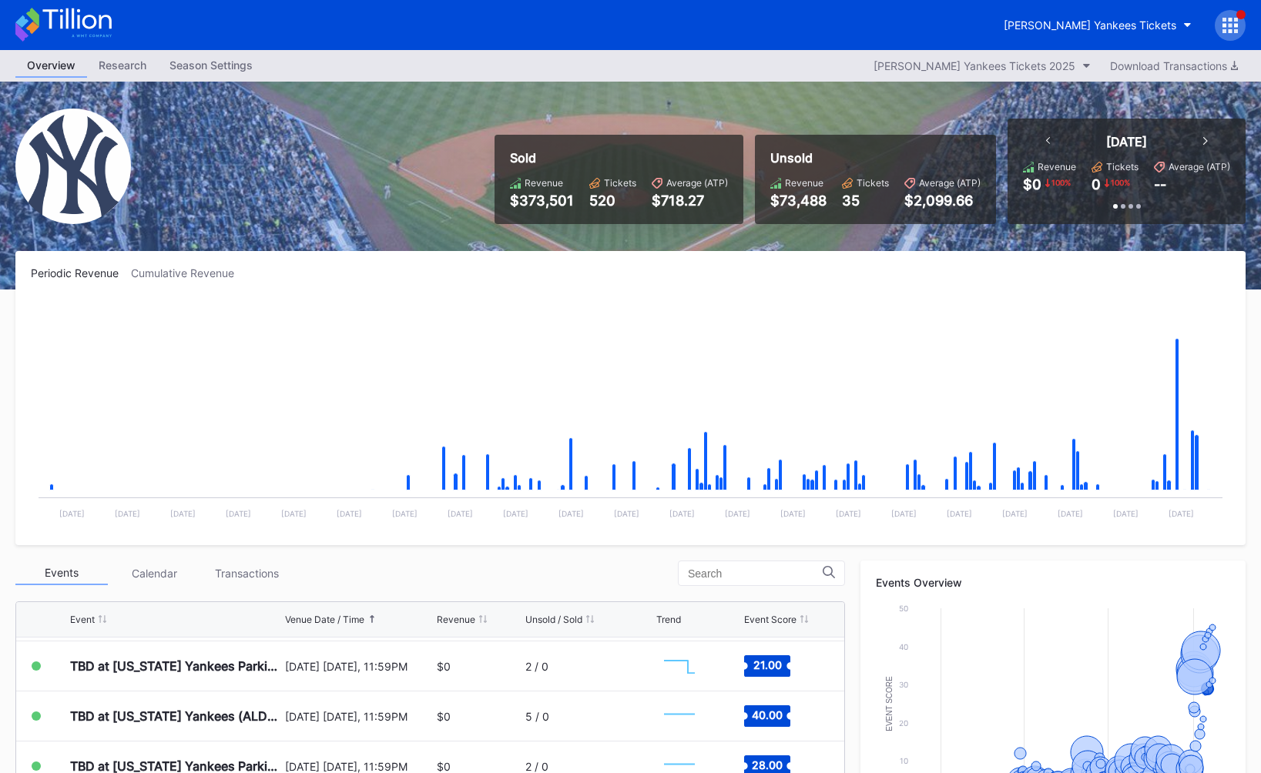
click at [1221, 33] on div at bounding box center [1229, 25] width 31 height 31
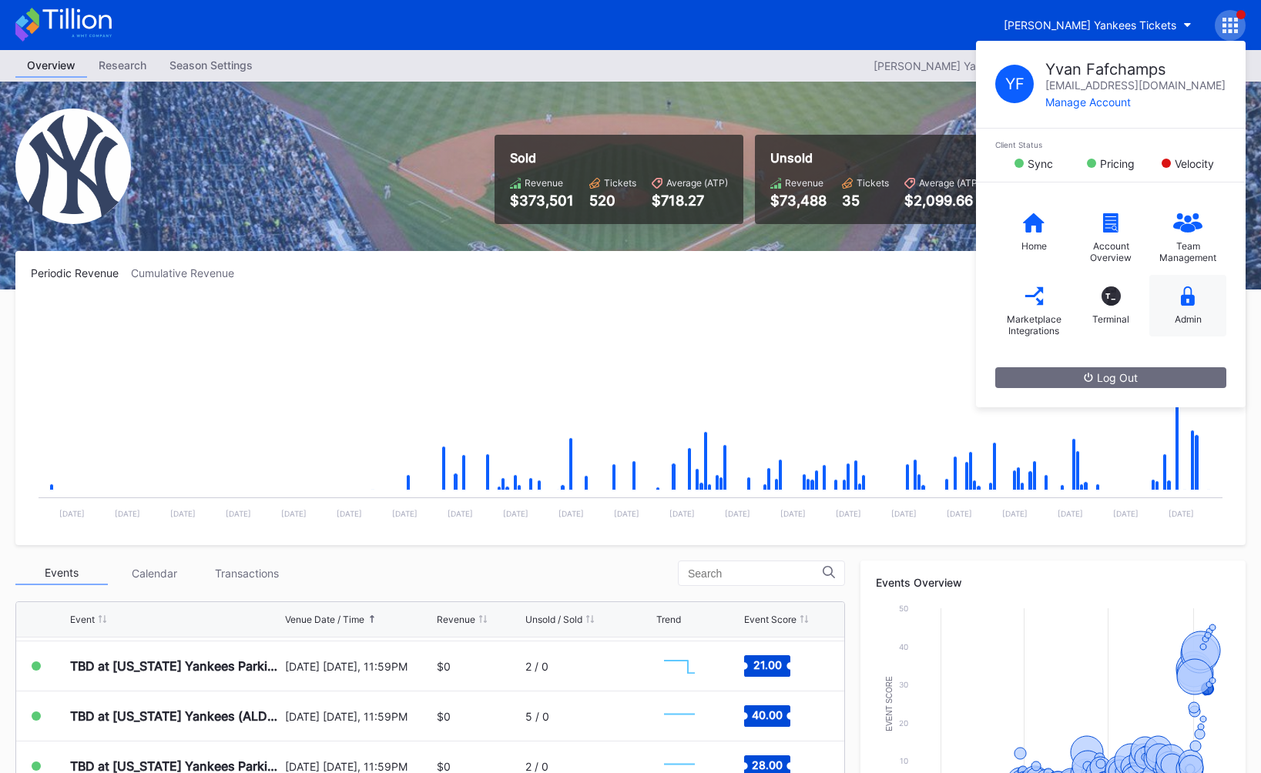
click at [1185, 321] on div "Admin" at bounding box center [1187, 319] width 27 height 12
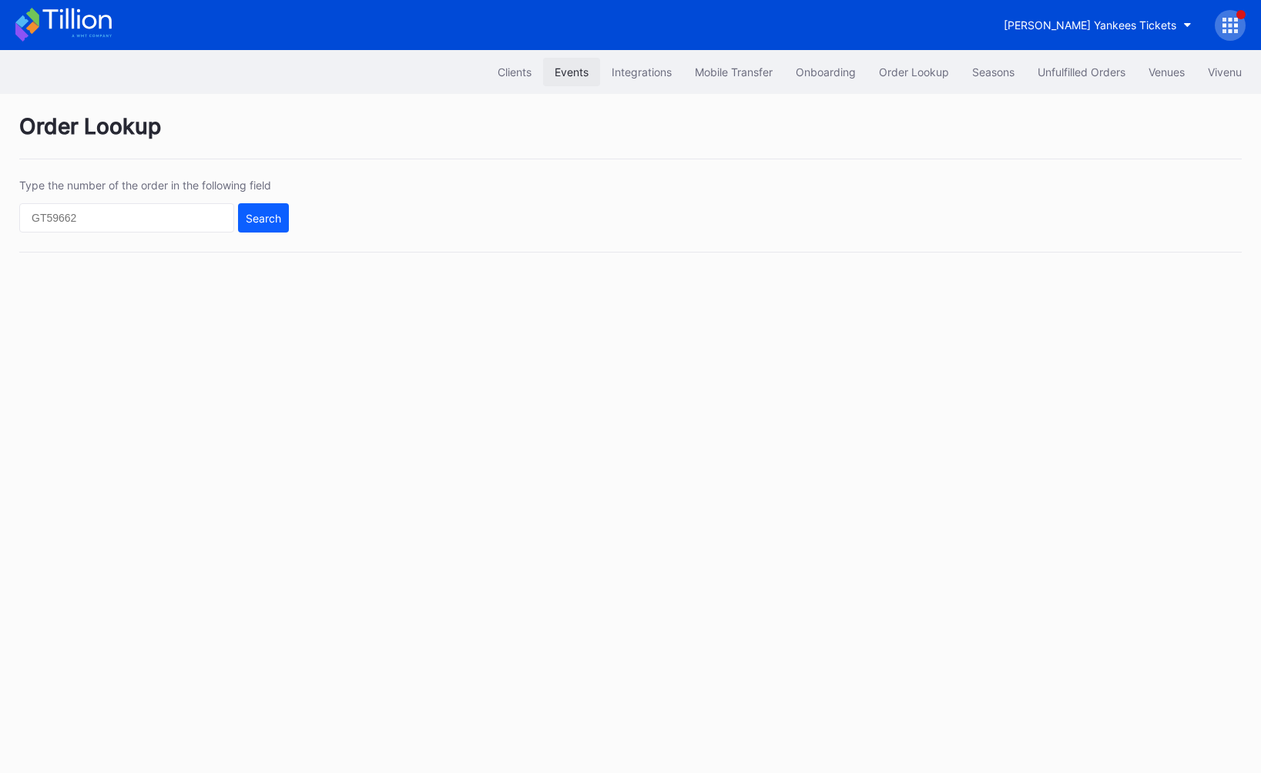
click at [562, 81] on button "Events" at bounding box center [571, 72] width 57 height 28
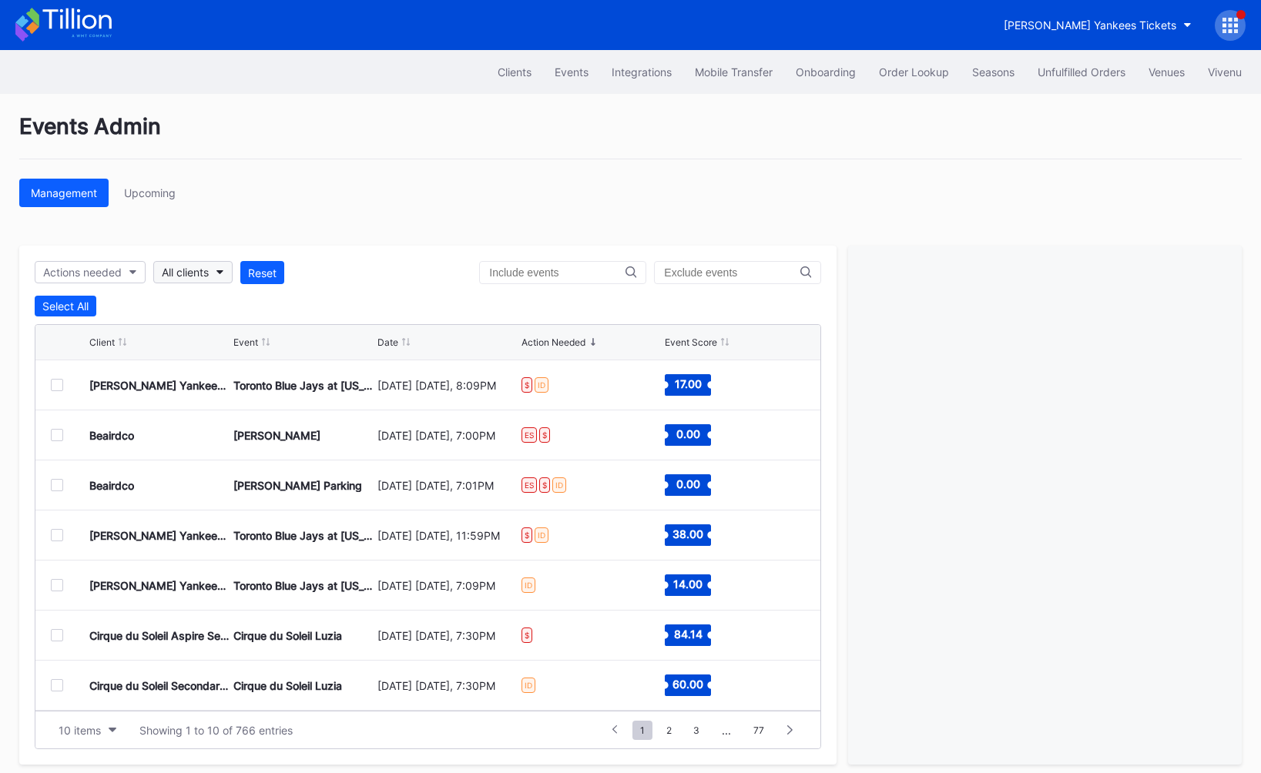
click at [199, 279] on button "All clients" at bounding box center [192, 272] width 79 height 22
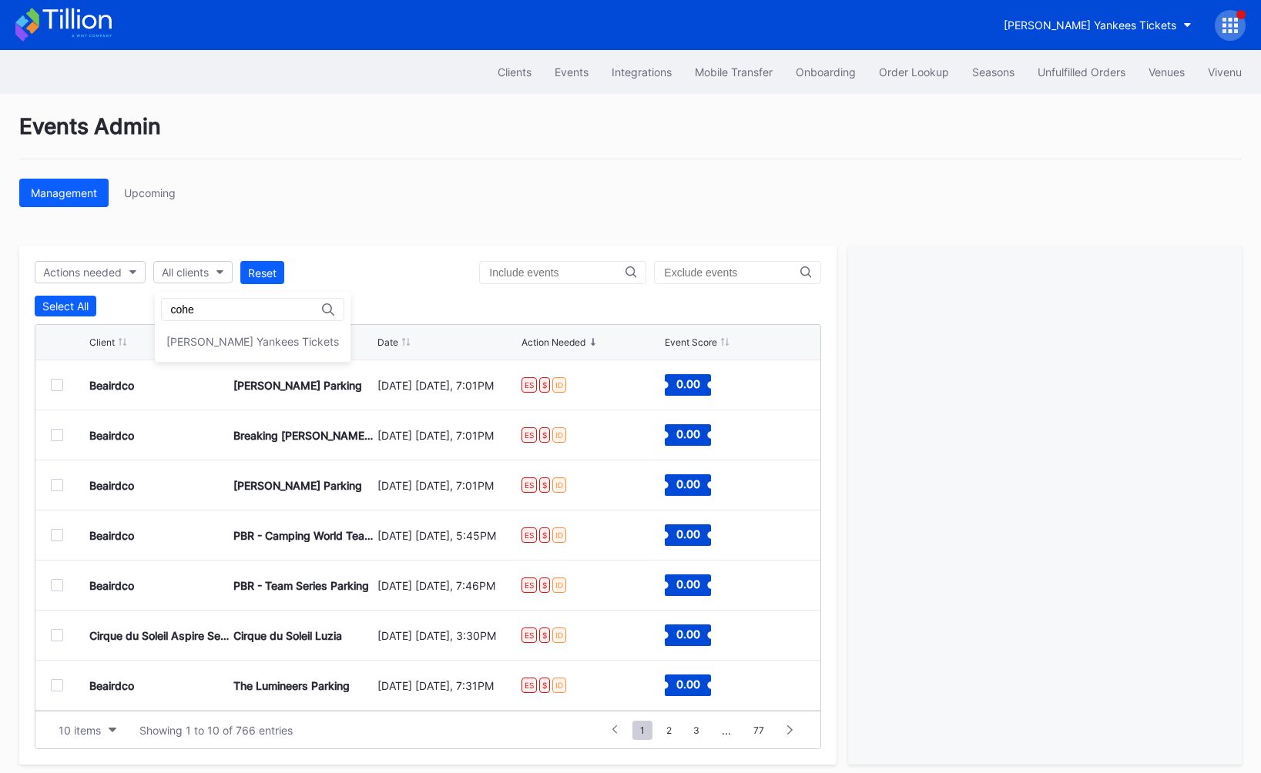
type input "cohe"
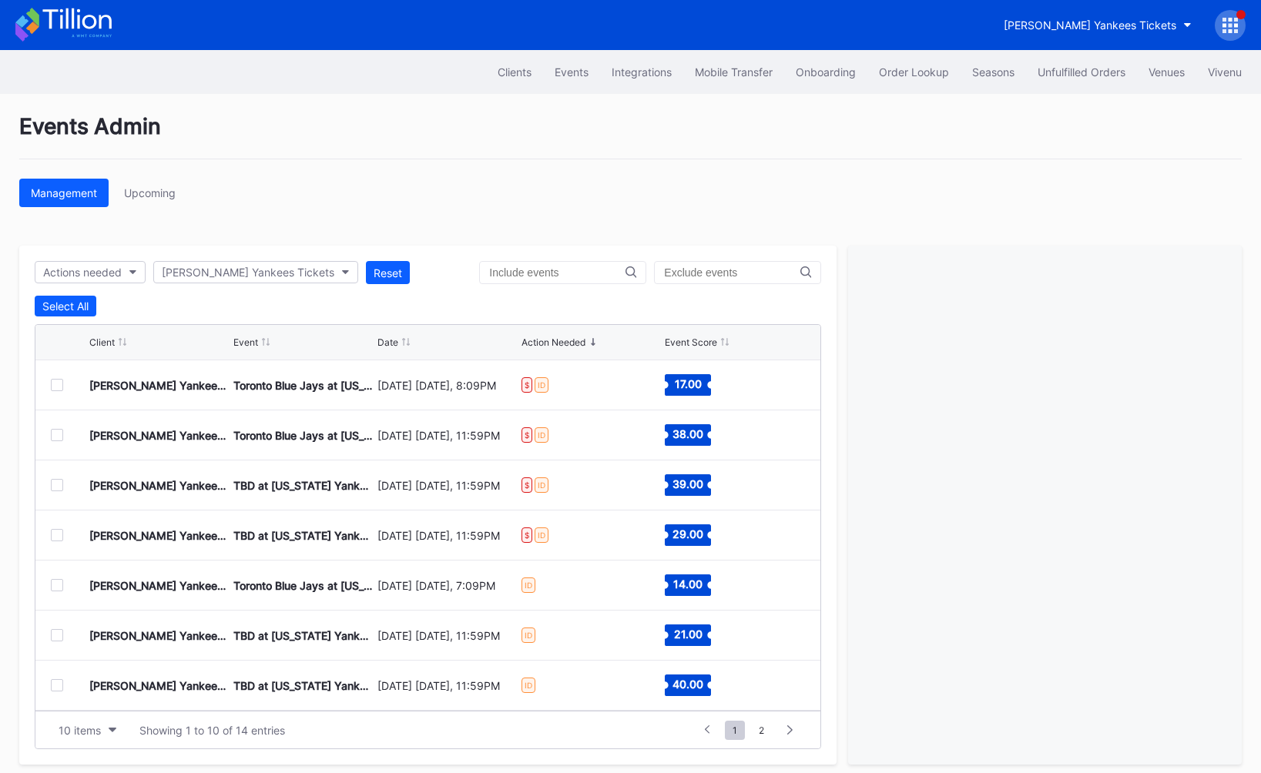
click at [384, 347] on div "Date" at bounding box center [387, 343] width 21 height 12
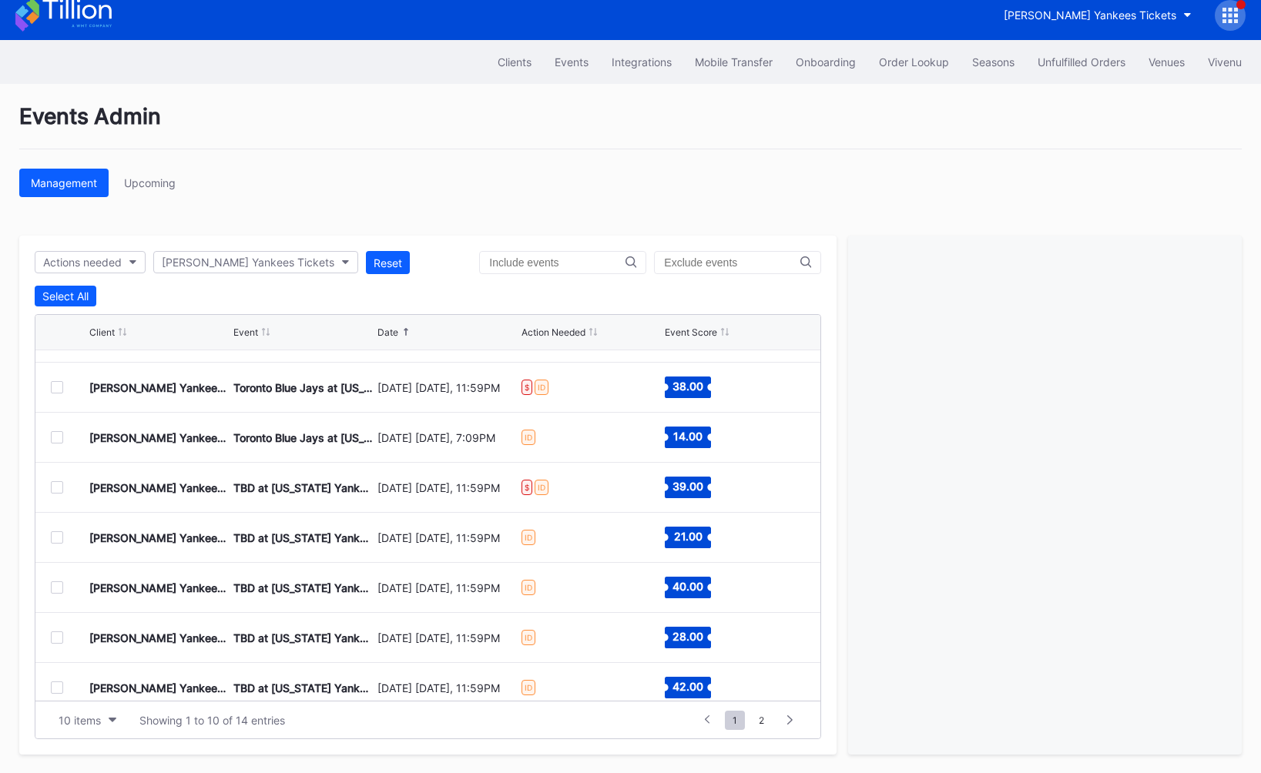
scroll to position [74, 0]
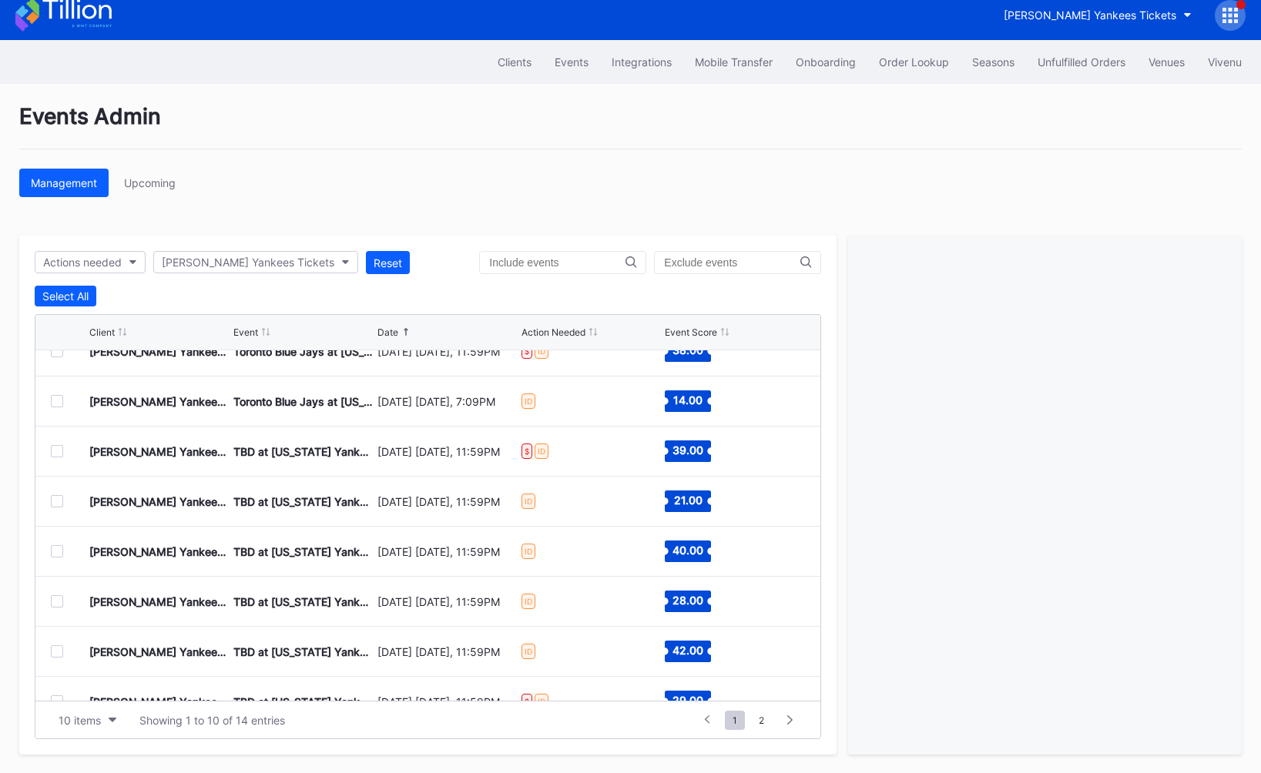
click at [59, 553] on div at bounding box center [57, 551] width 12 height 12
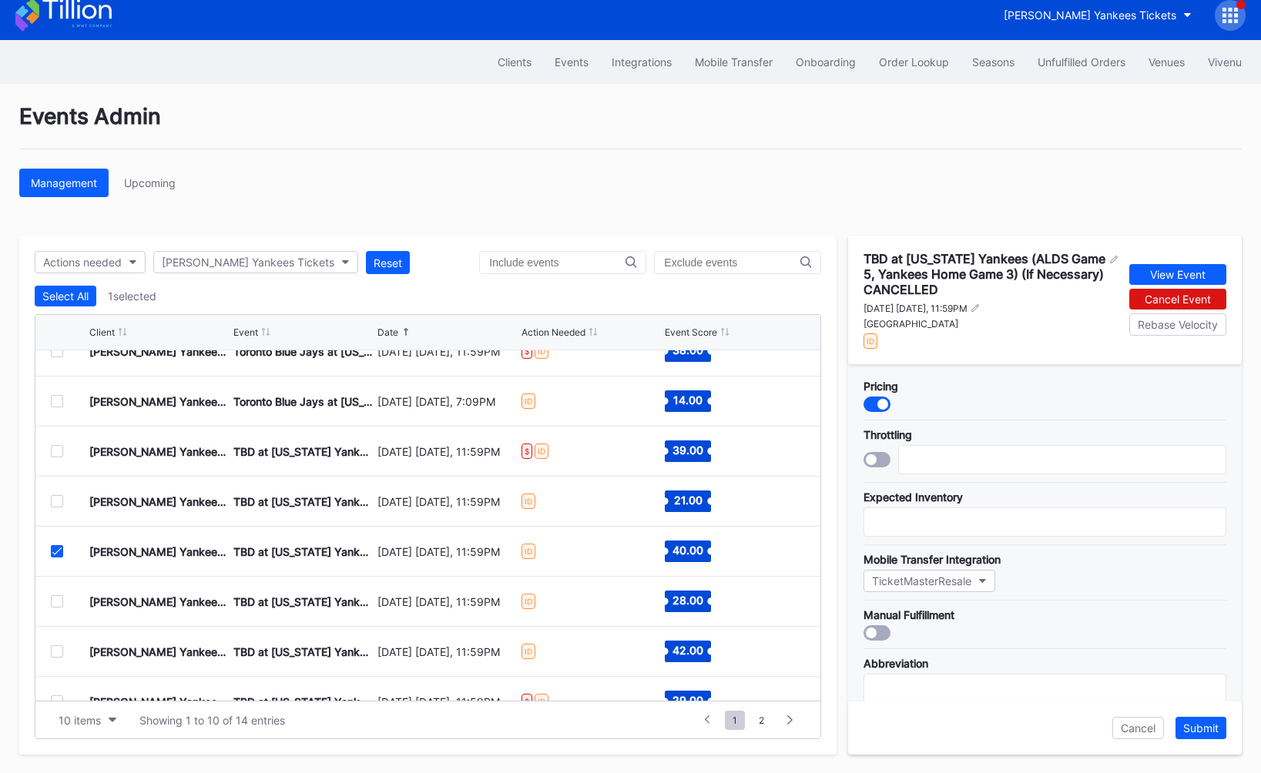
click at [53, 502] on div at bounding box center [57, 501] width 12 height 12
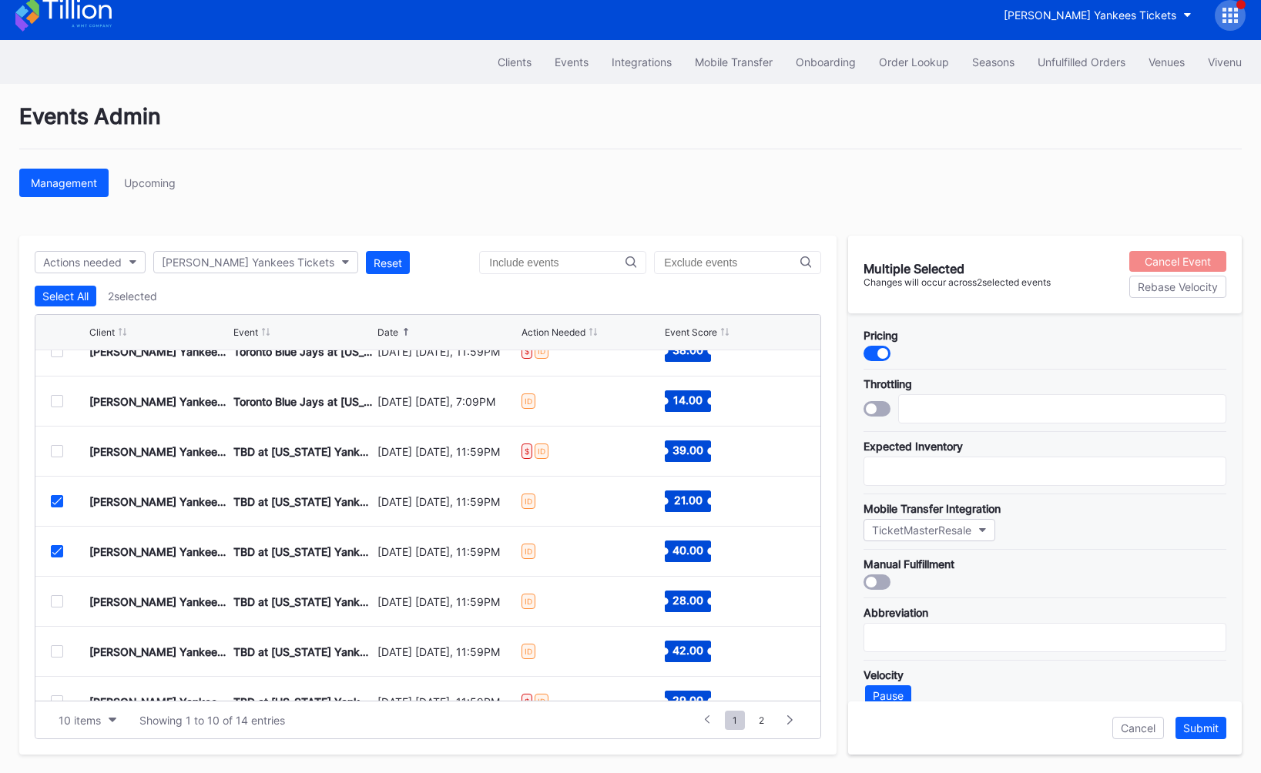
click at [1199, 256] on div "Cancel Event" at bounding box center [1177, 261] width 66 height 13
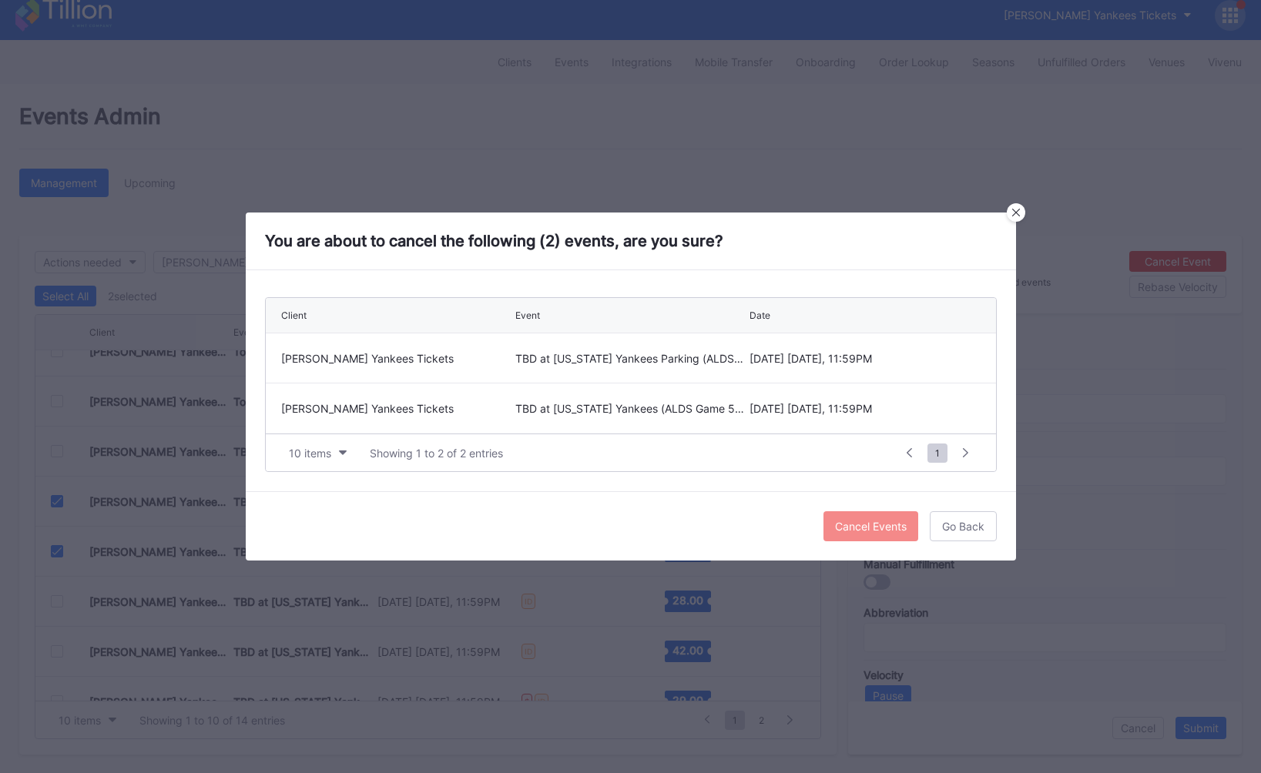
click at [847, 531] on div "Cancel Events" at bounding box center [871, 526] width 72 height 13
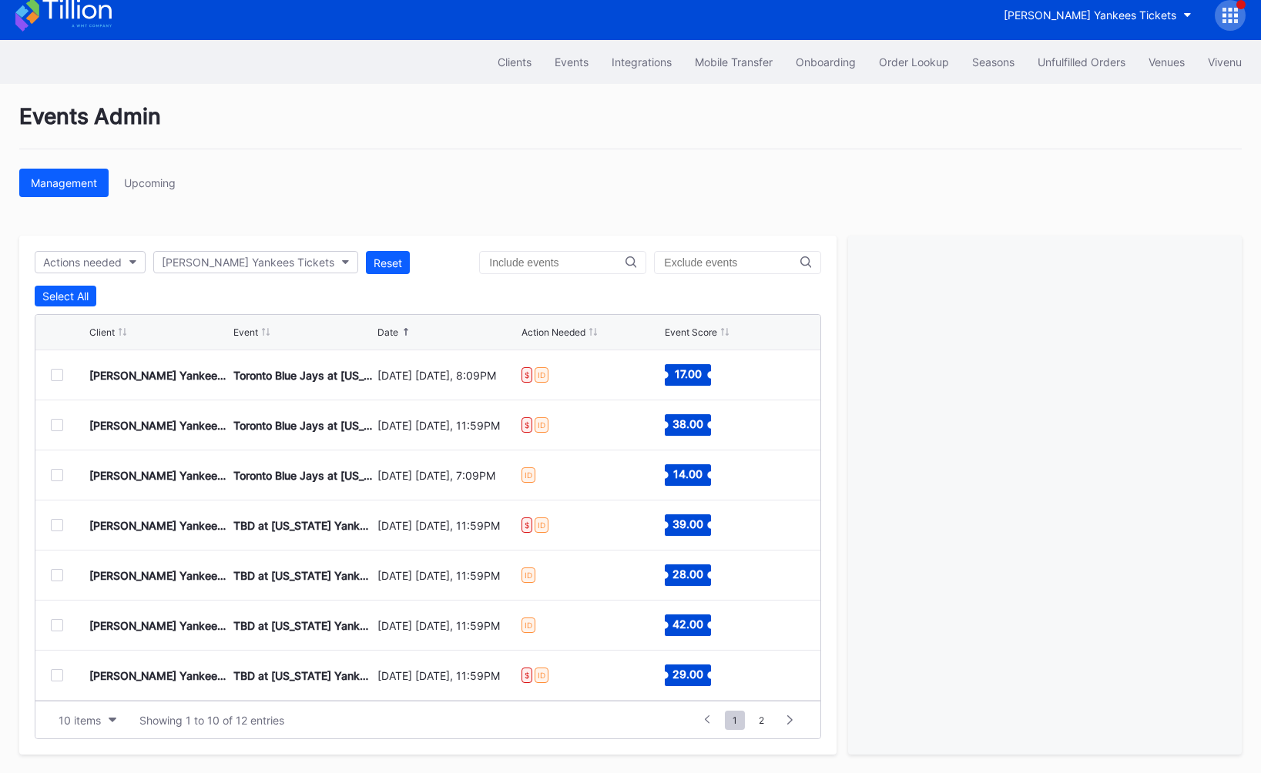
scroll to position [0, 0]
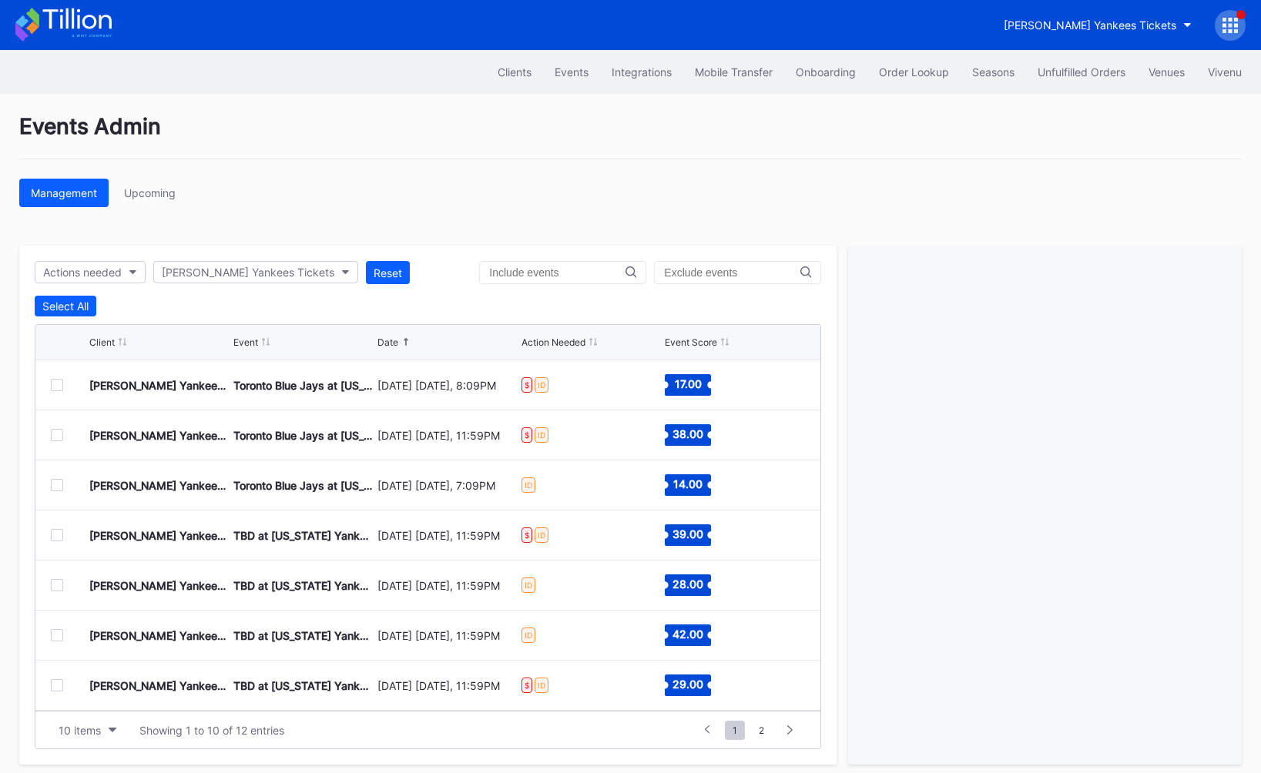
click at [1228, 29] on icon at bounding box center [1230, 31] width 4 height 4
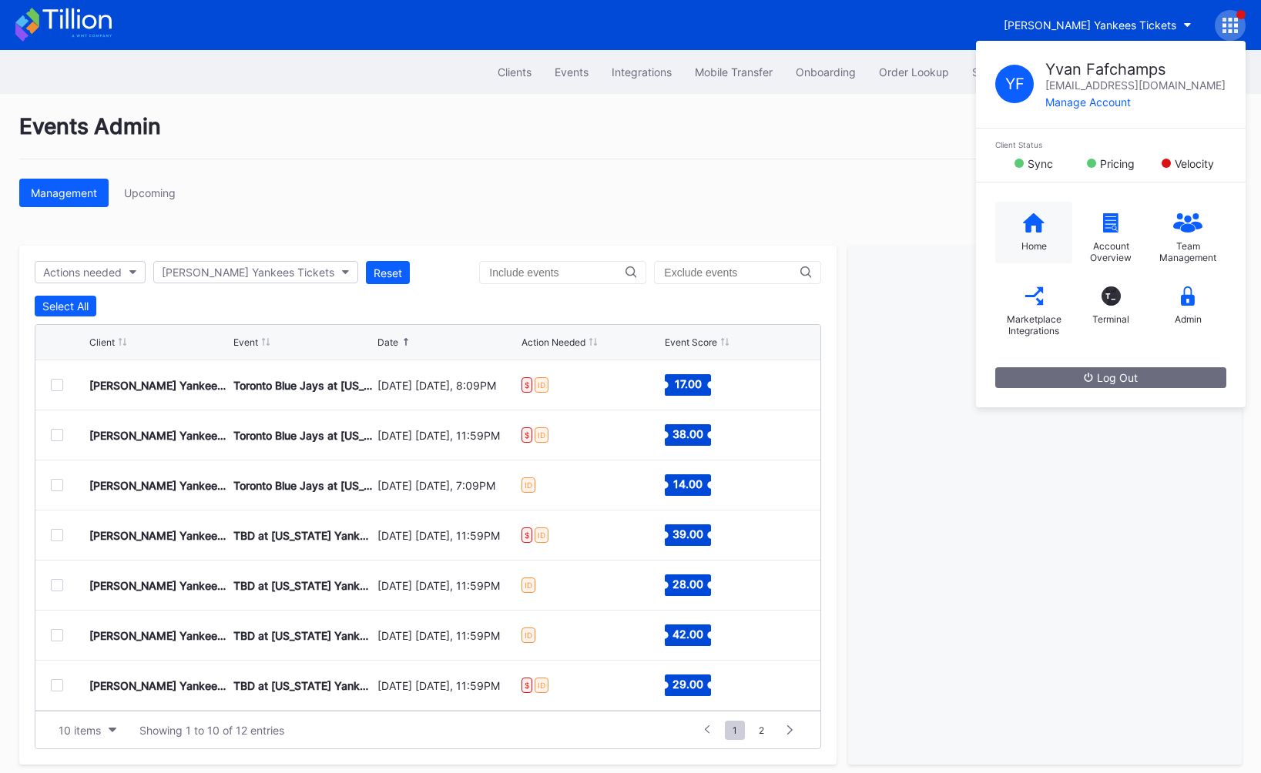
click at [1041, 223] on div "Home" at bounding box center [1033, 233] width 77 height 62
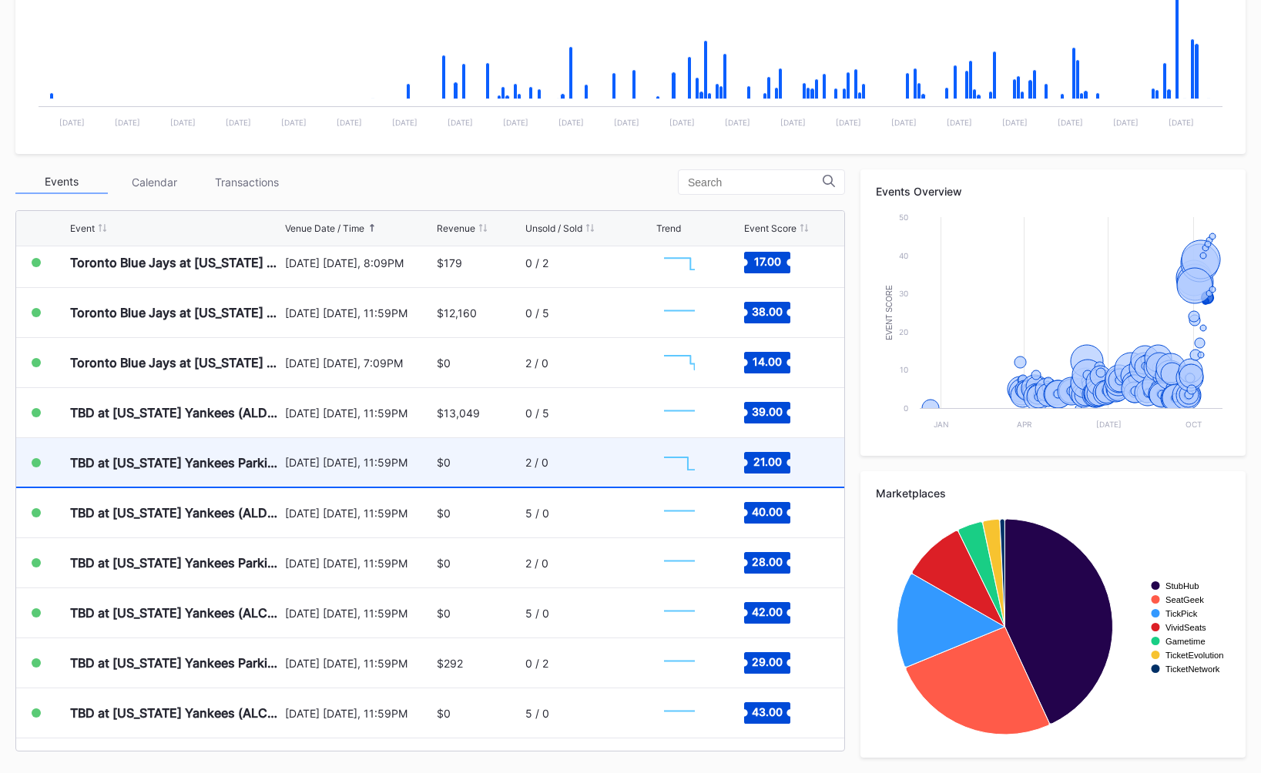
scroll to position [7683, 0]
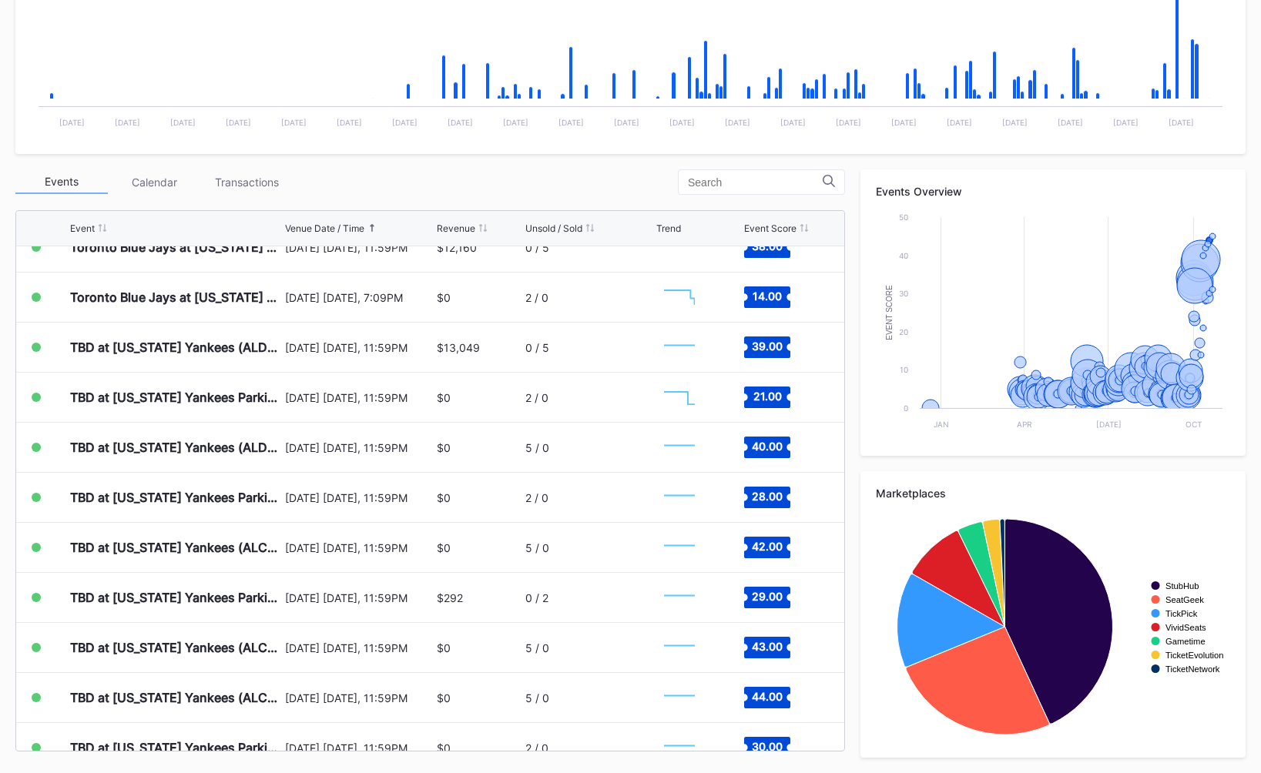
click at [395, 162] on div "Periodic Revenue Cumulative Revenue Created with Highcharts 11.2.0 Chart title …" at bounding box center [630, 316] width 1261 height 913
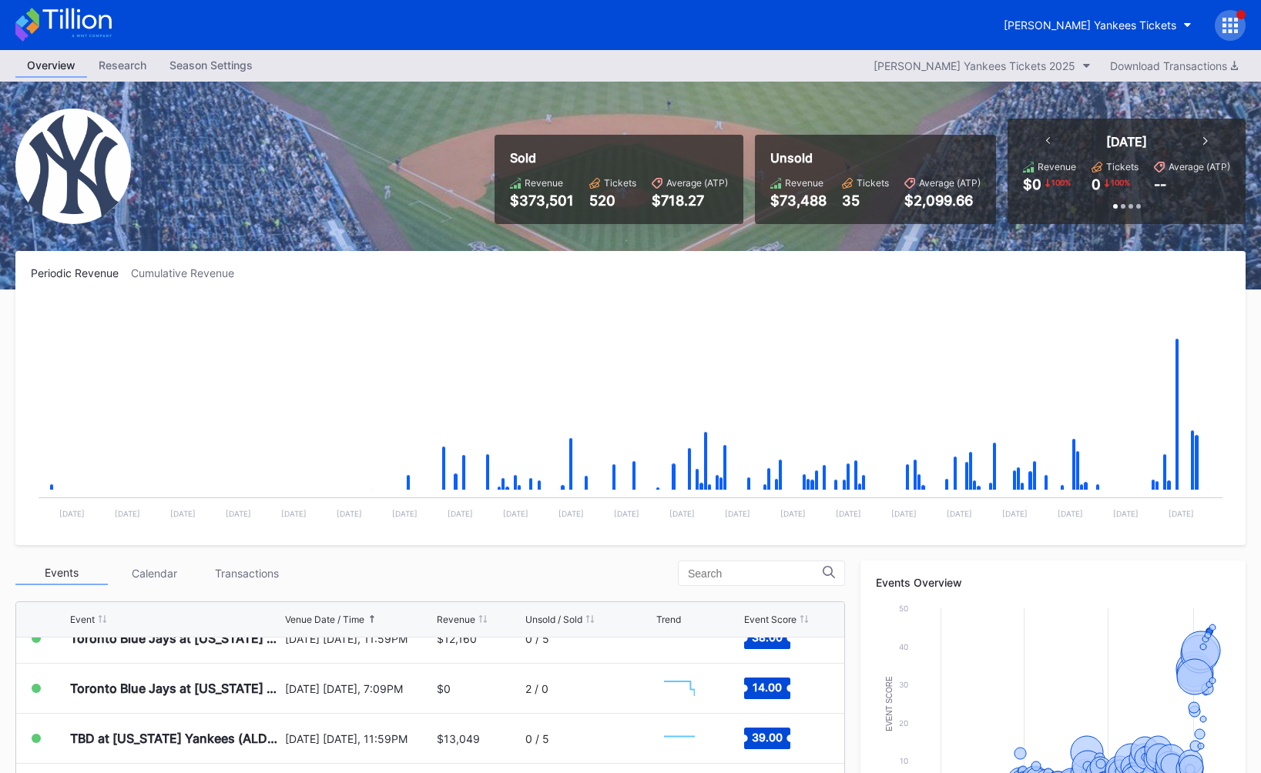
click at [1216, 33] on div "[PERSON_NAME] Yankees Tickets" at bounding box center [1118, 25] width 253 height 31
click at [1226, 33] on div at bounding box center [1229, 25] width 31 height 31
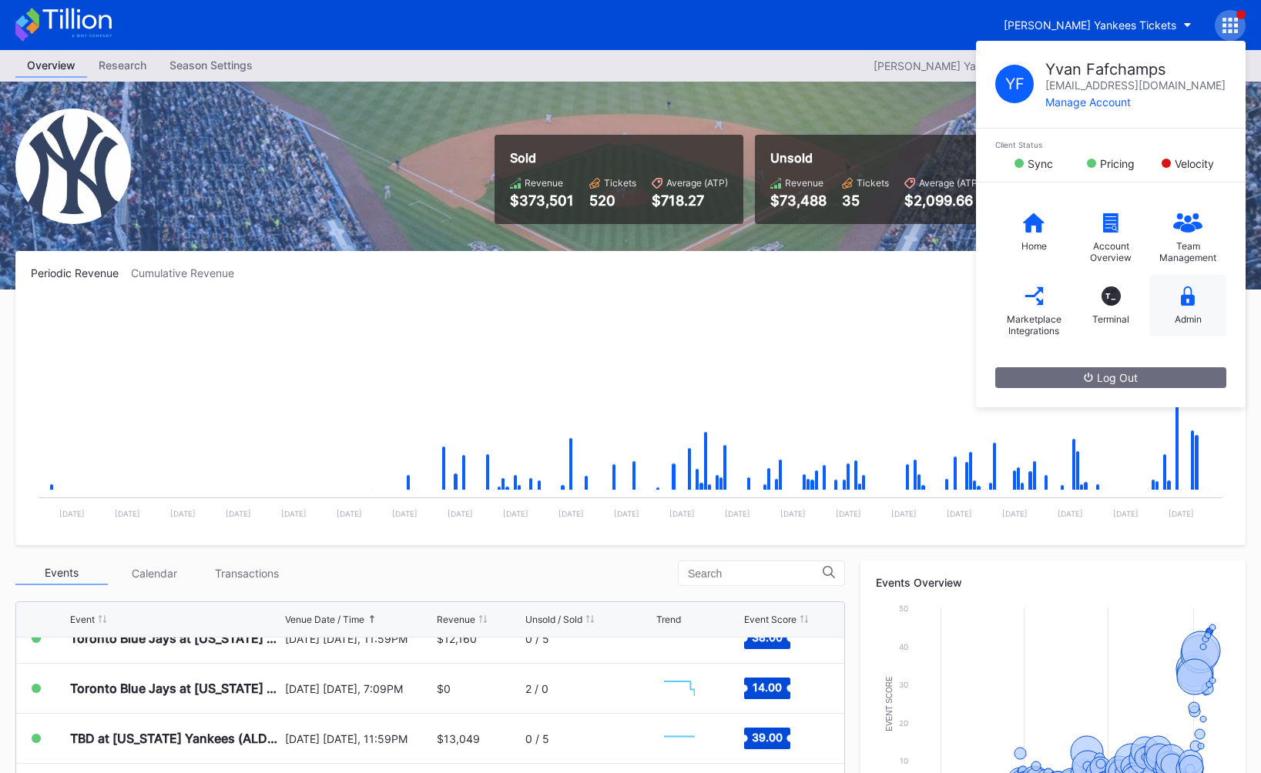
click at [1183, 313] on div "Admin" at bounding box center [1187, 319] width 27 height 12
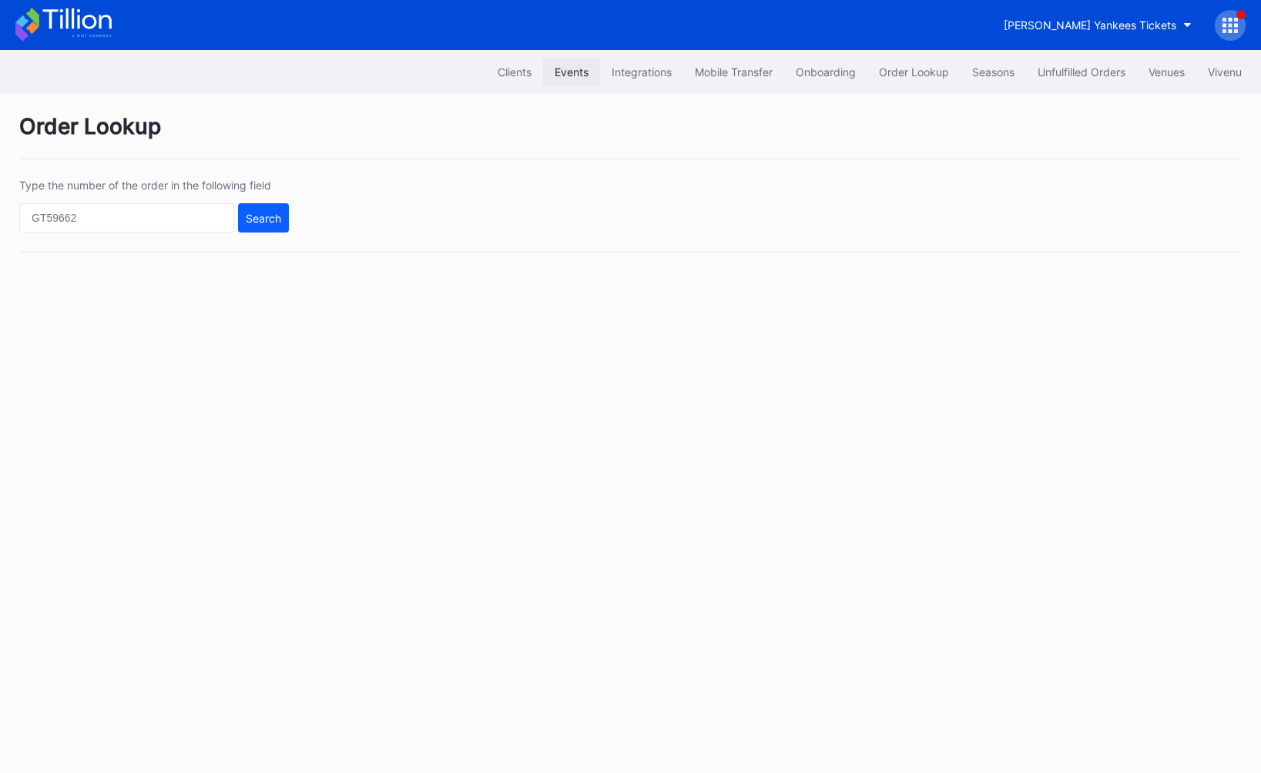
click at [567, 79] on button "Events" at bounding box center [571, 72] width 57 height 28
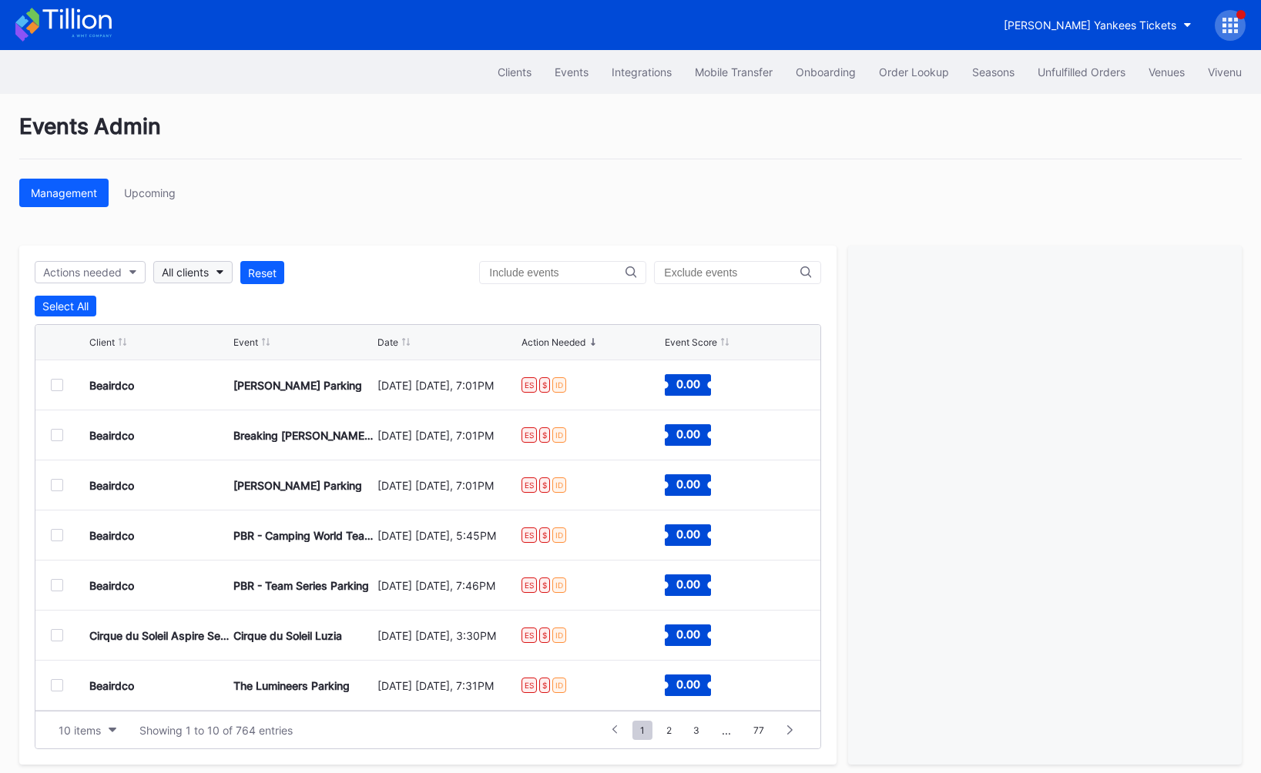
click at [207, 274] on div "All clients" at bounding box center [185, 272] width 47 height 13
type input "cohe"
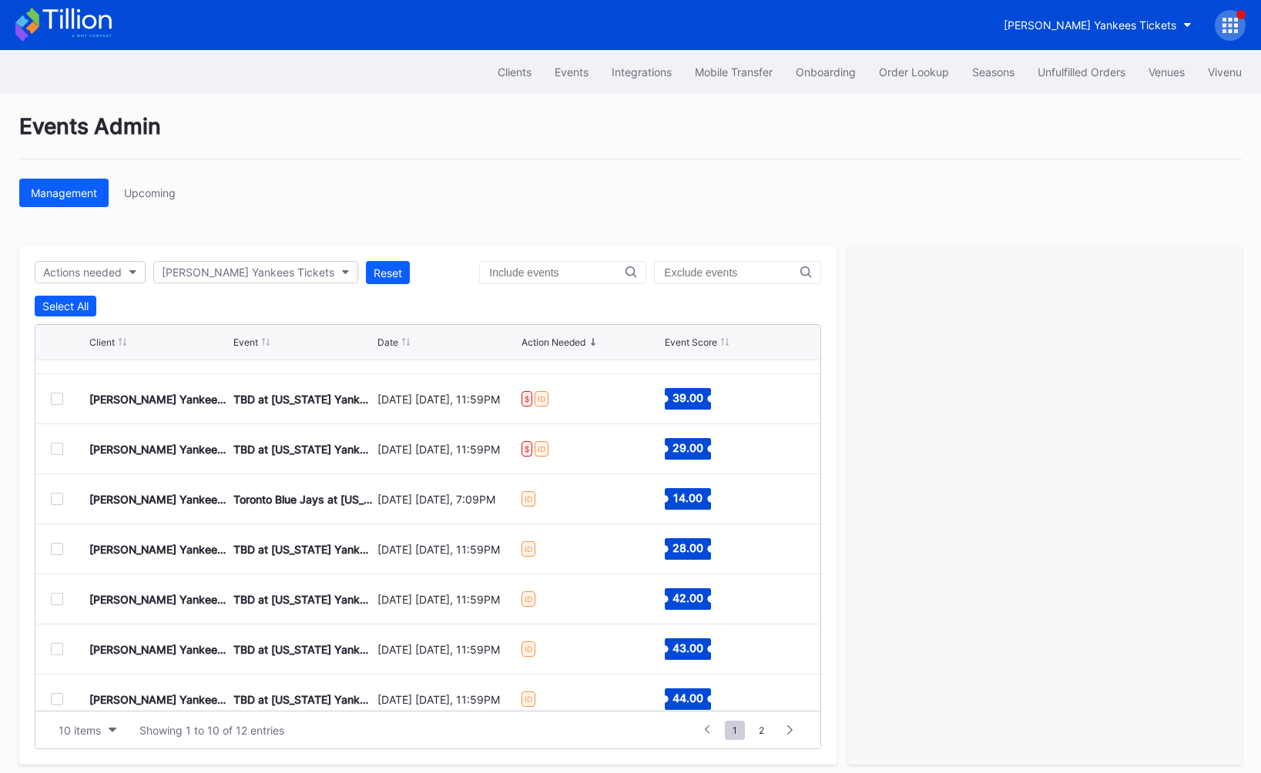
scroll to position [150, 0]
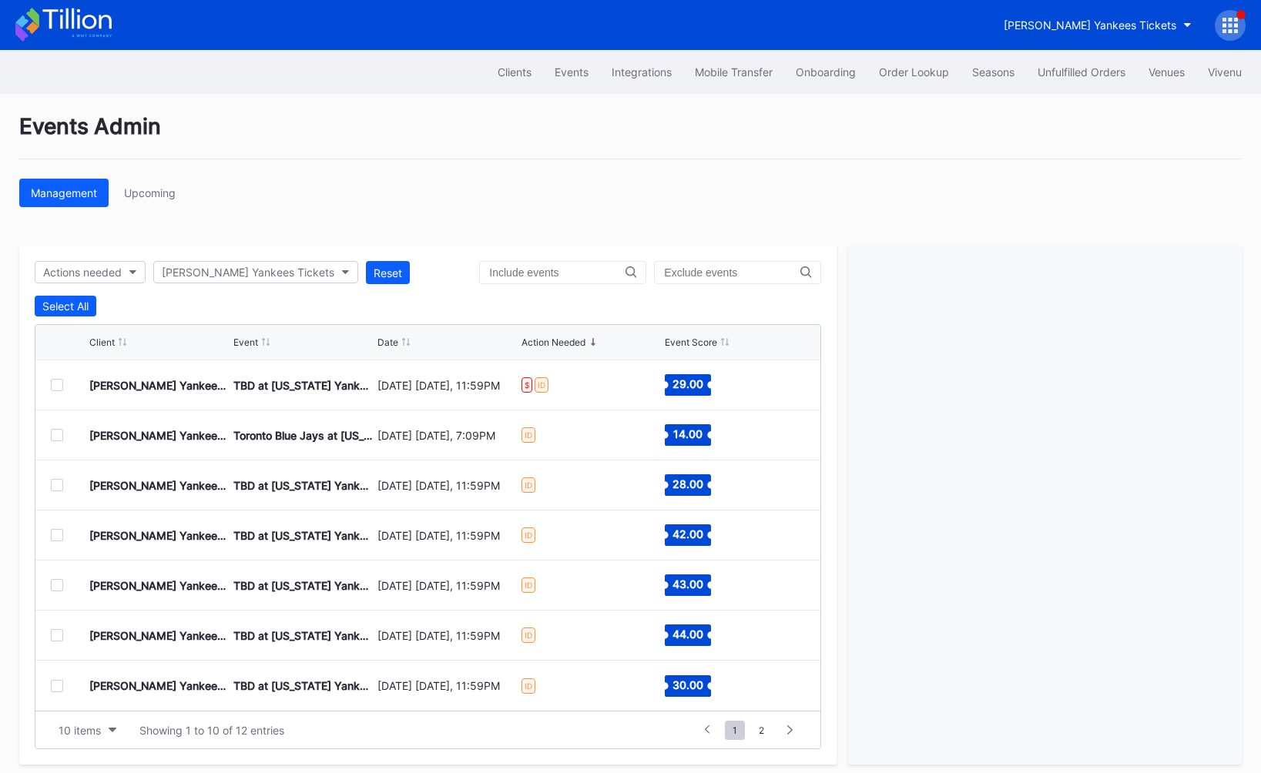
click at [395, 343] on div "Date" at bounding box center [387, 343] width 21 height 12
click at [484, 224] on div "Events Admin Management Upcoming Actions needed [PERSON_NAME] Yankees Tickets R…" at bounding box center [630, 439] width 1261 height 690
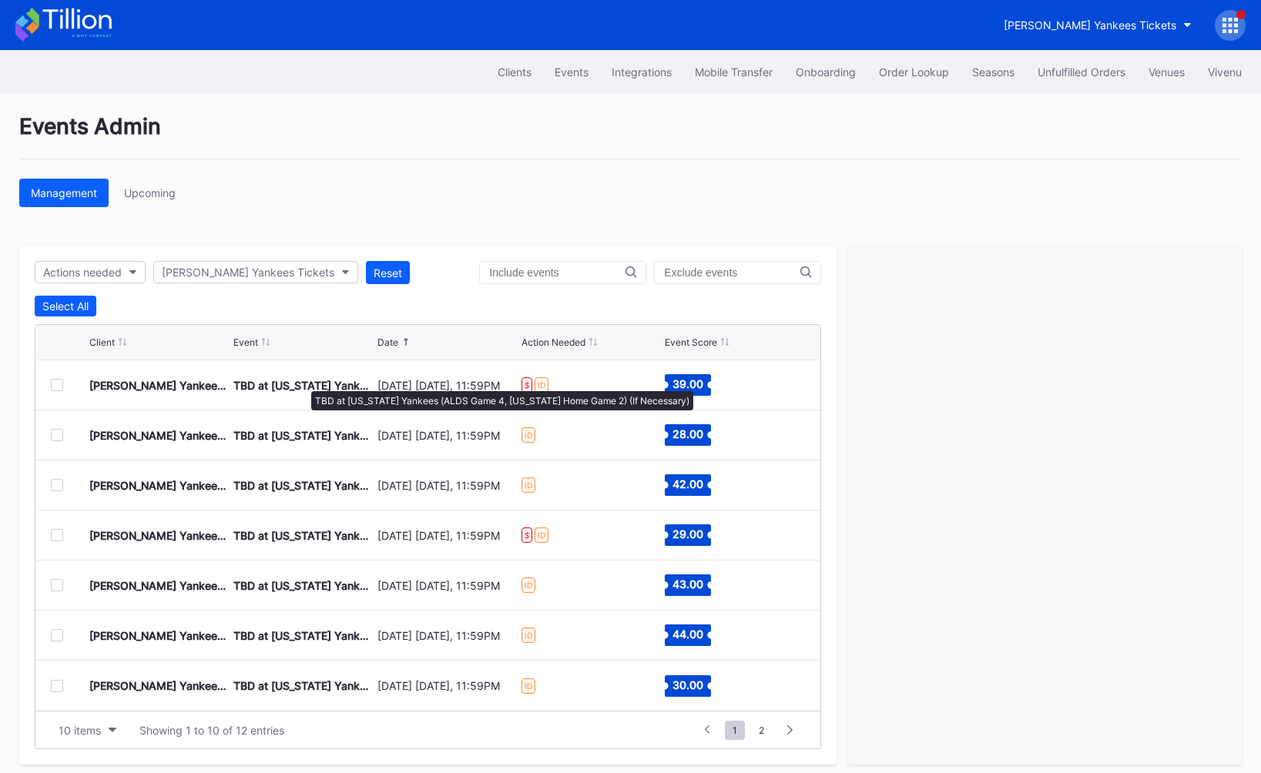
scroll to position [0, 0]
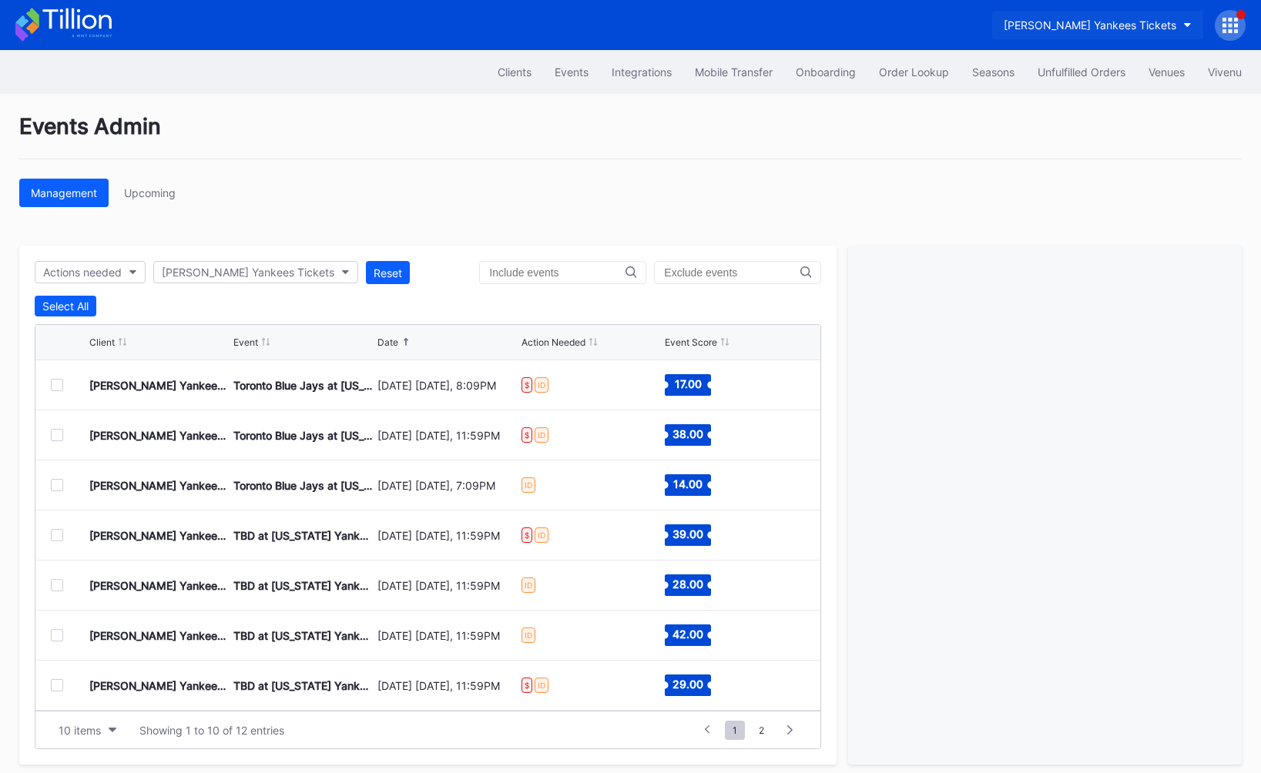
click at [1097, 32] on button "[PERSON_NAME] Yankees Tickets" at bounding box center [1097, 25] width 211 height 28
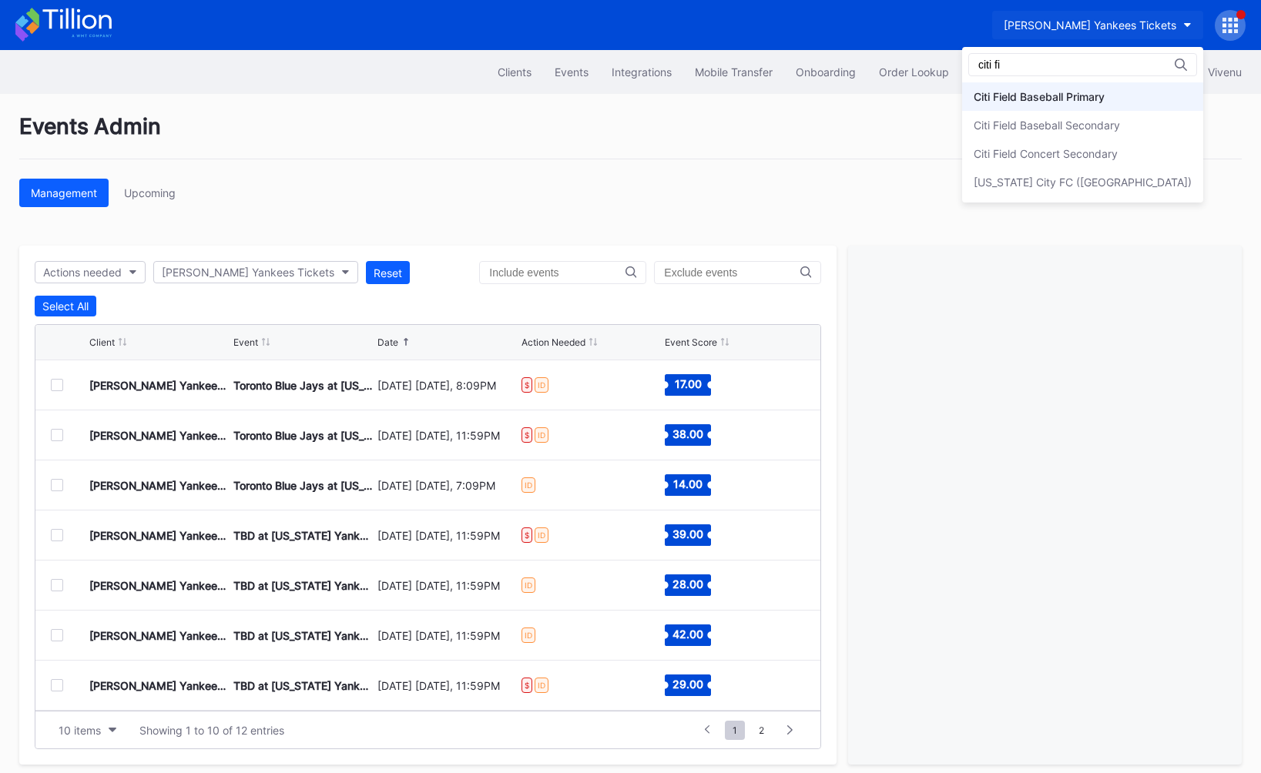
type input "citi fi"
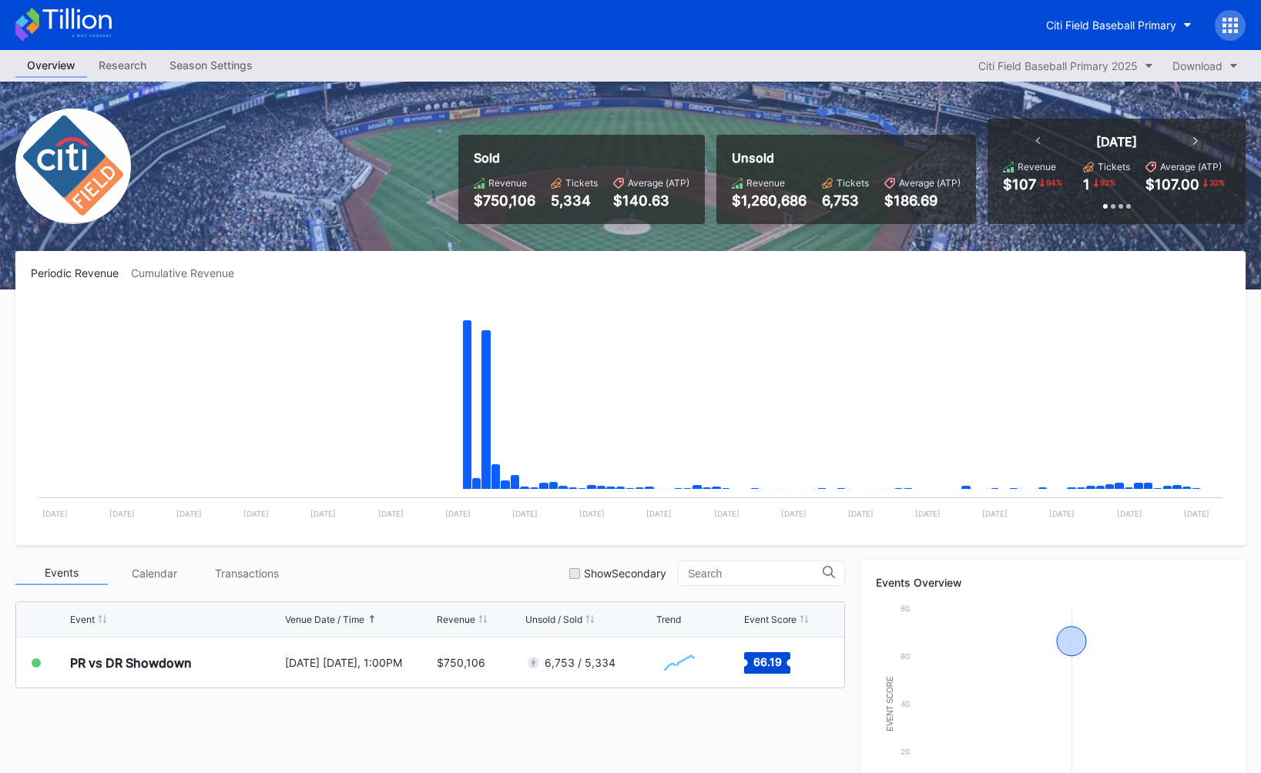
click at [1222, 25] on icon at bounding box center [1224, 25] width 4 height 4
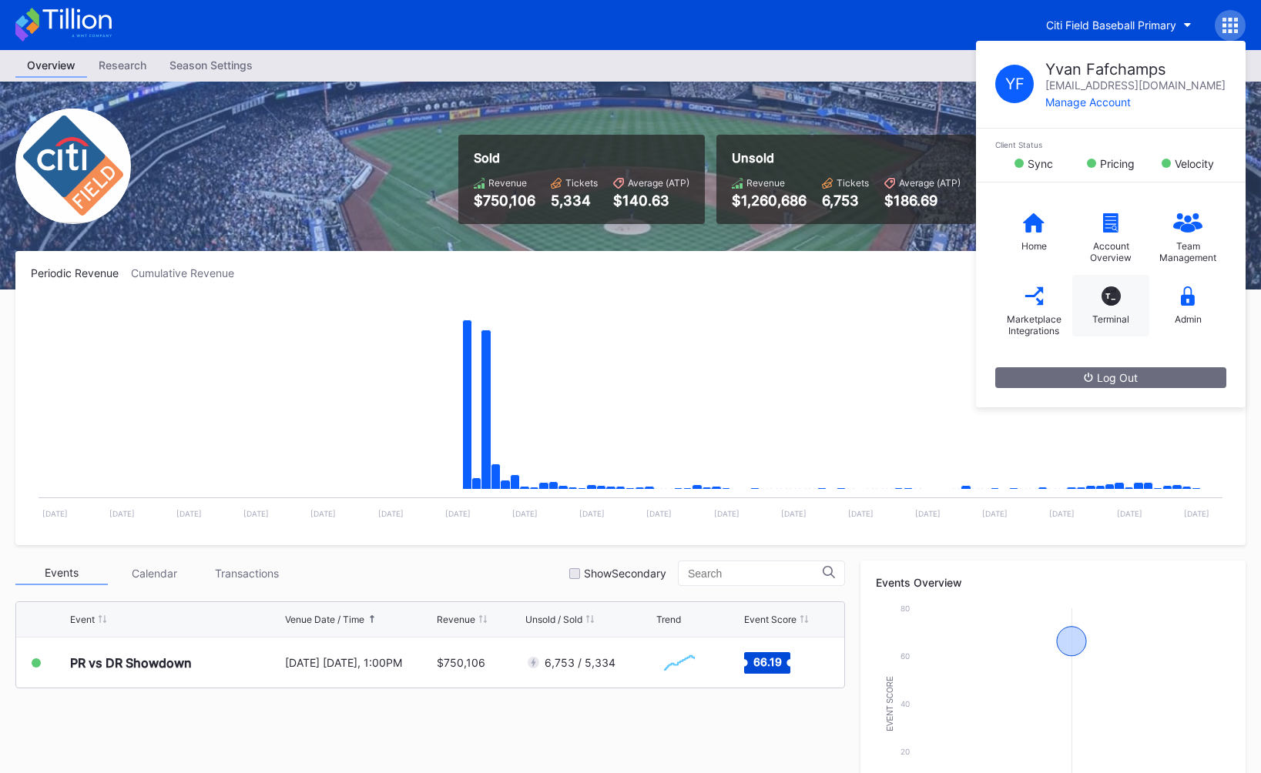
click at [1120, 307] on div "T_ Terminal" at bounding box center [1110, 306] width 77 height 62
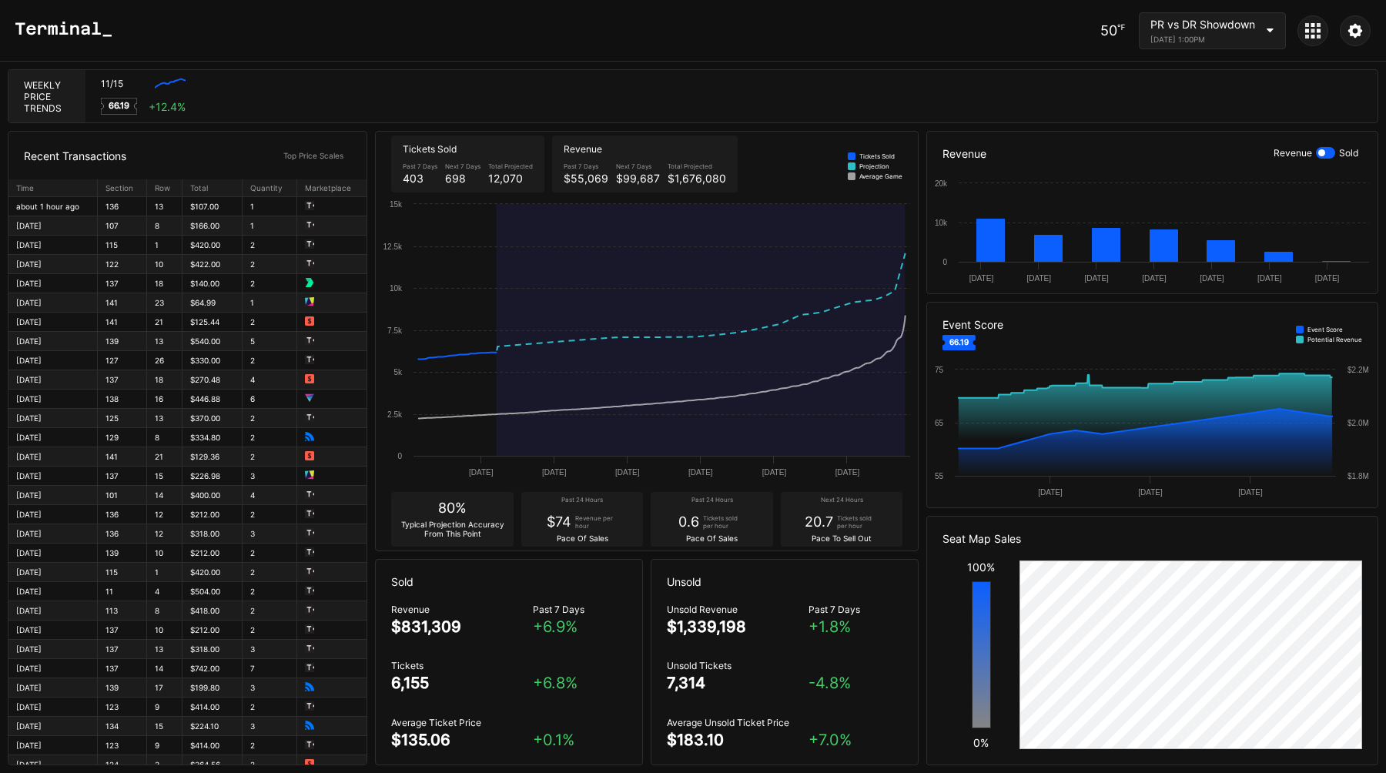
click at [1318, 29] on icon at bounding box center [1319, 30] width 4 height 4
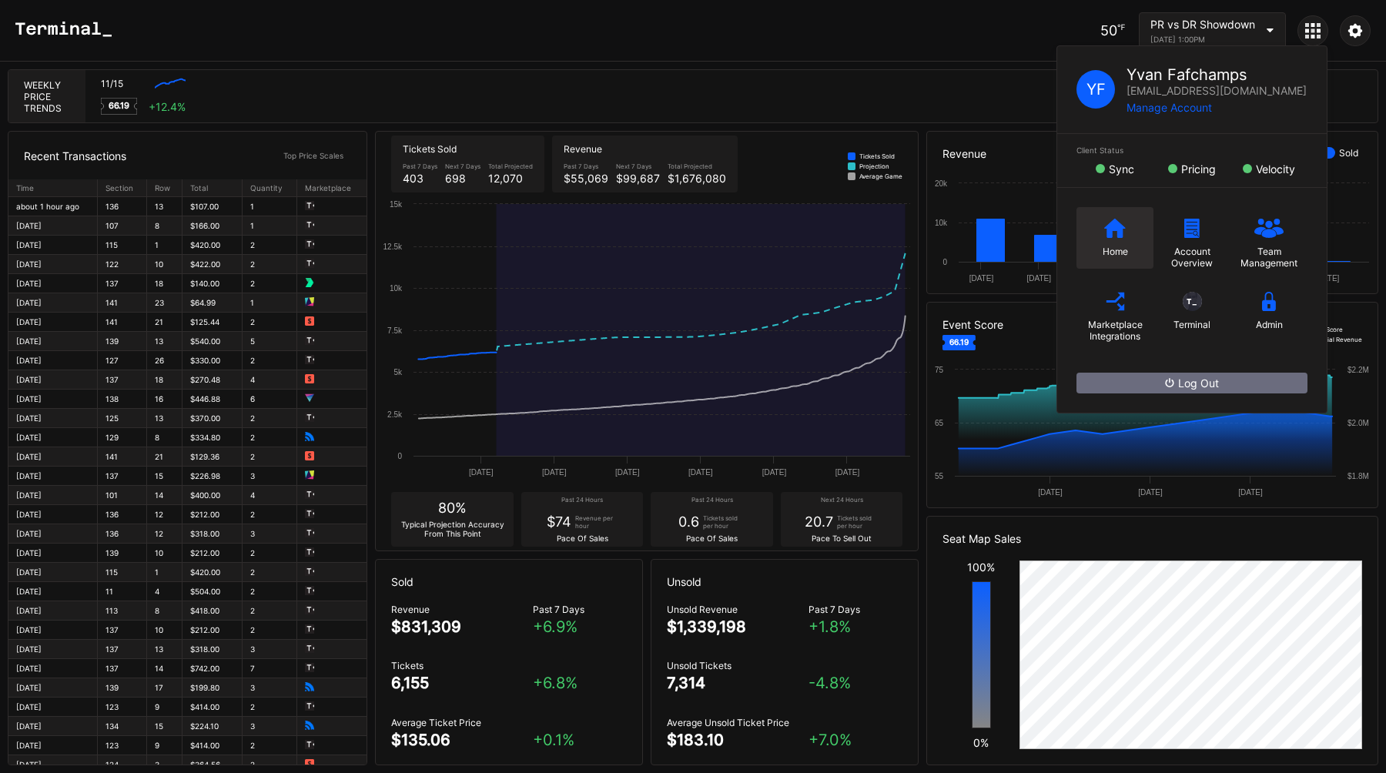
click at [1101, 241] on div "Home" at bounding box center [1115, 238] width 77 height 62
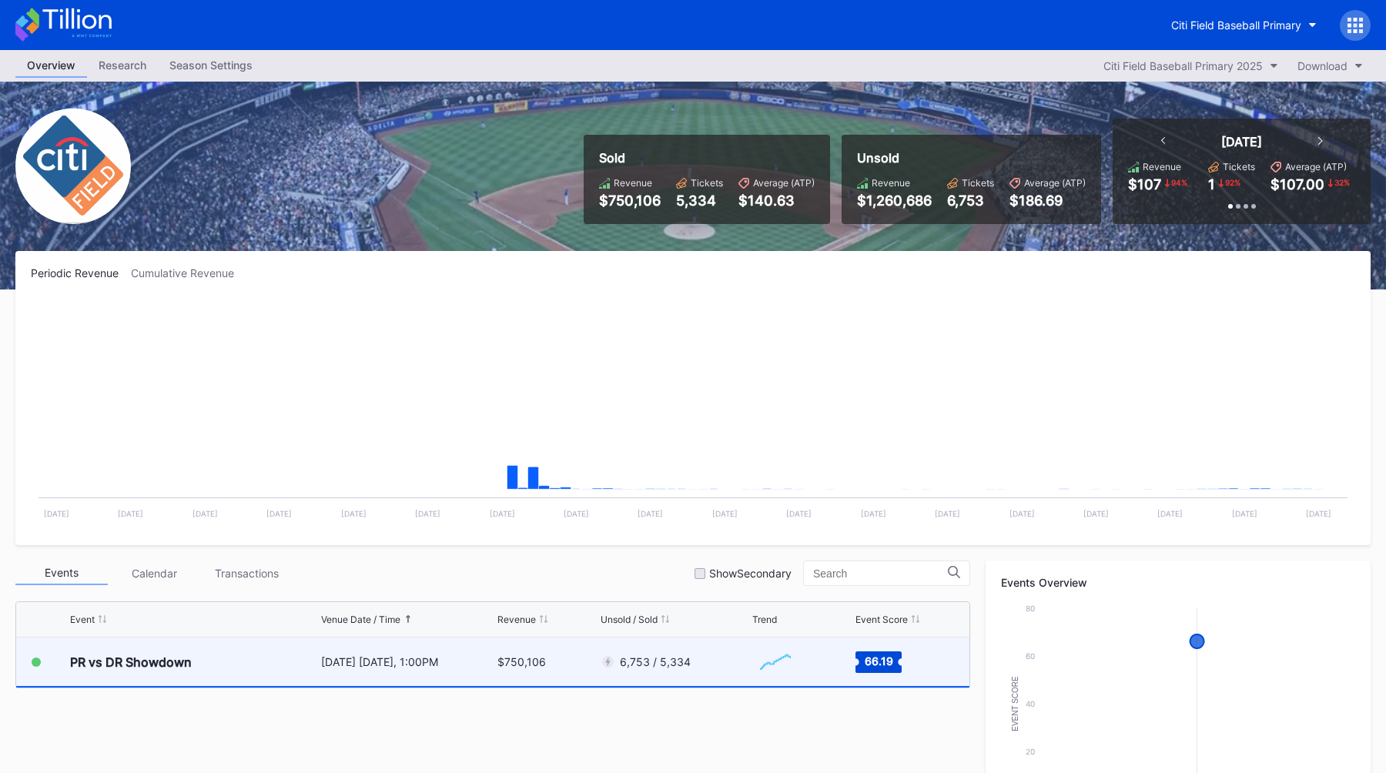
click at [379, 671] on div "[DATE] [DATE], 1:00PM" at bounding box center [407, 662] width 173 height 49
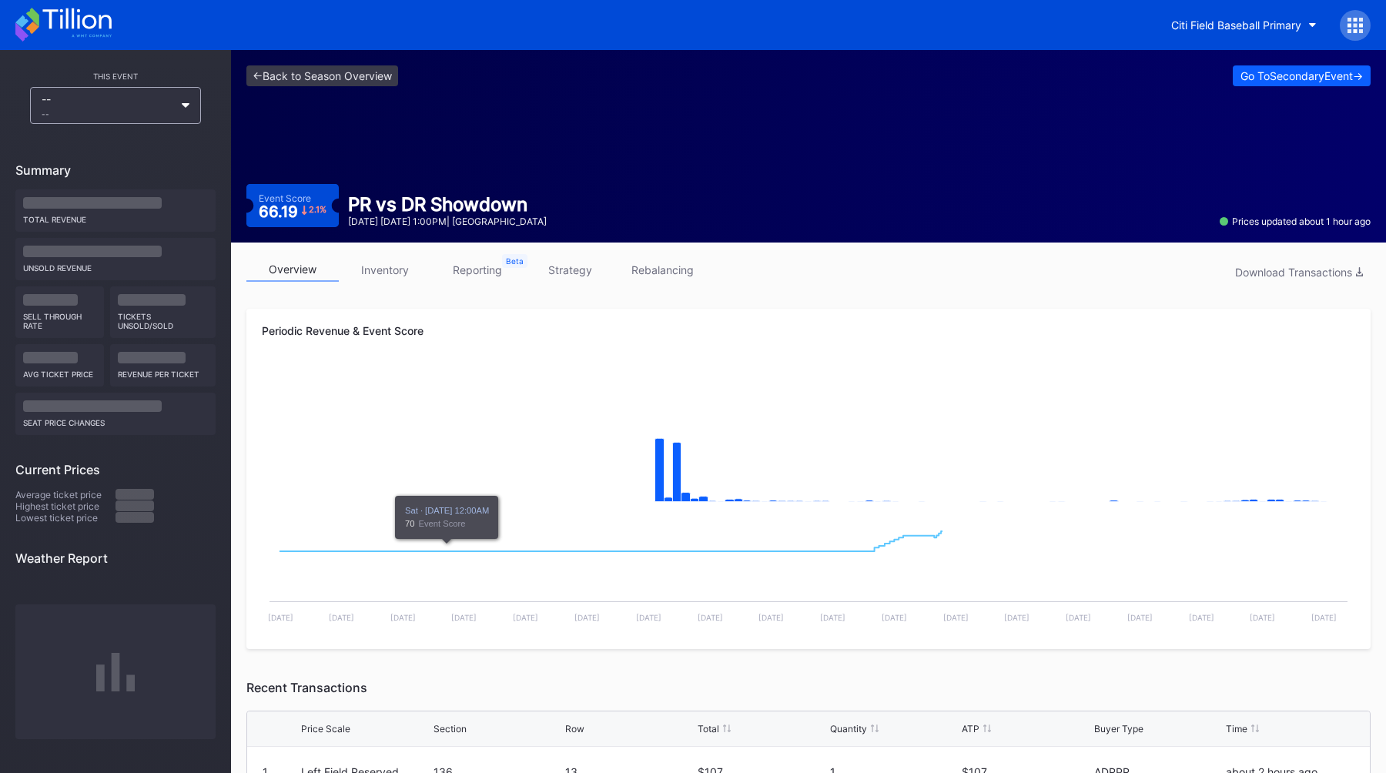
click at [582, 264] on link "strategy" at bounding box center [570, 270] width 92 height 24
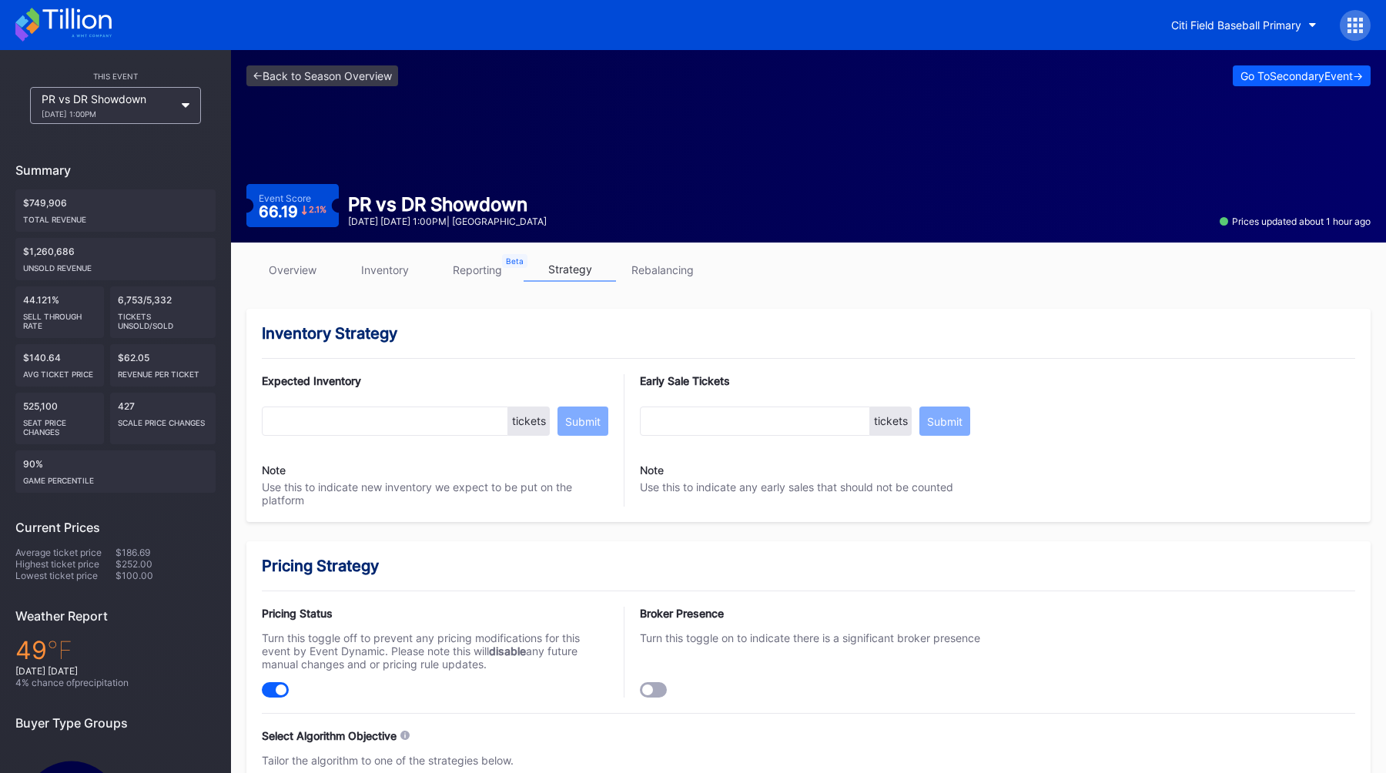
click at [994, 112] on div "<- Back to Season Overview Go To Secondary Event -> Event Score 66.19 2.1 % PR …" at bounding box center [808, 146] width 1155 height 193
click at [329, 76] on link "<- Back to Season Overview" at bounding box center [322, 75] width 152 height 21
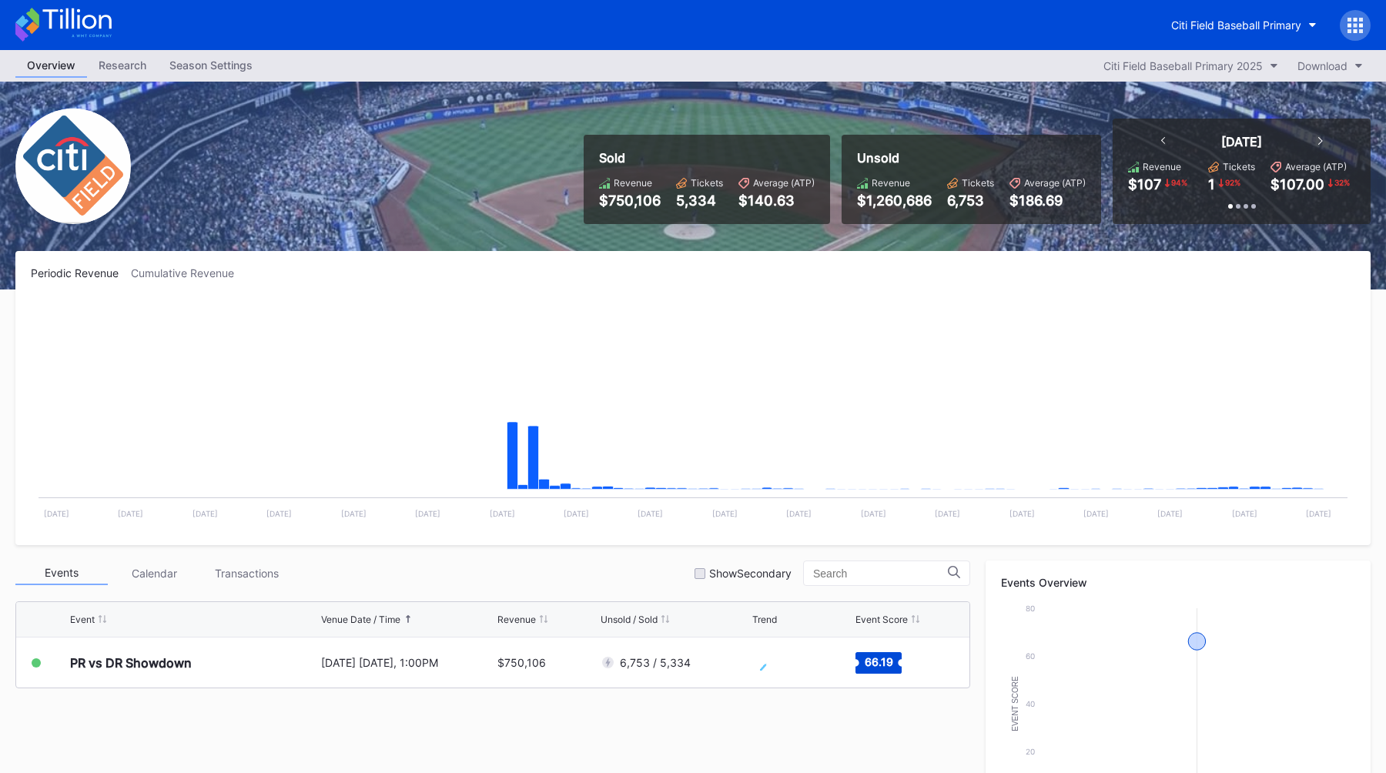
click at [231, 74] on div "Season Settings" at bounding box center [211, 65] width 106 height 22
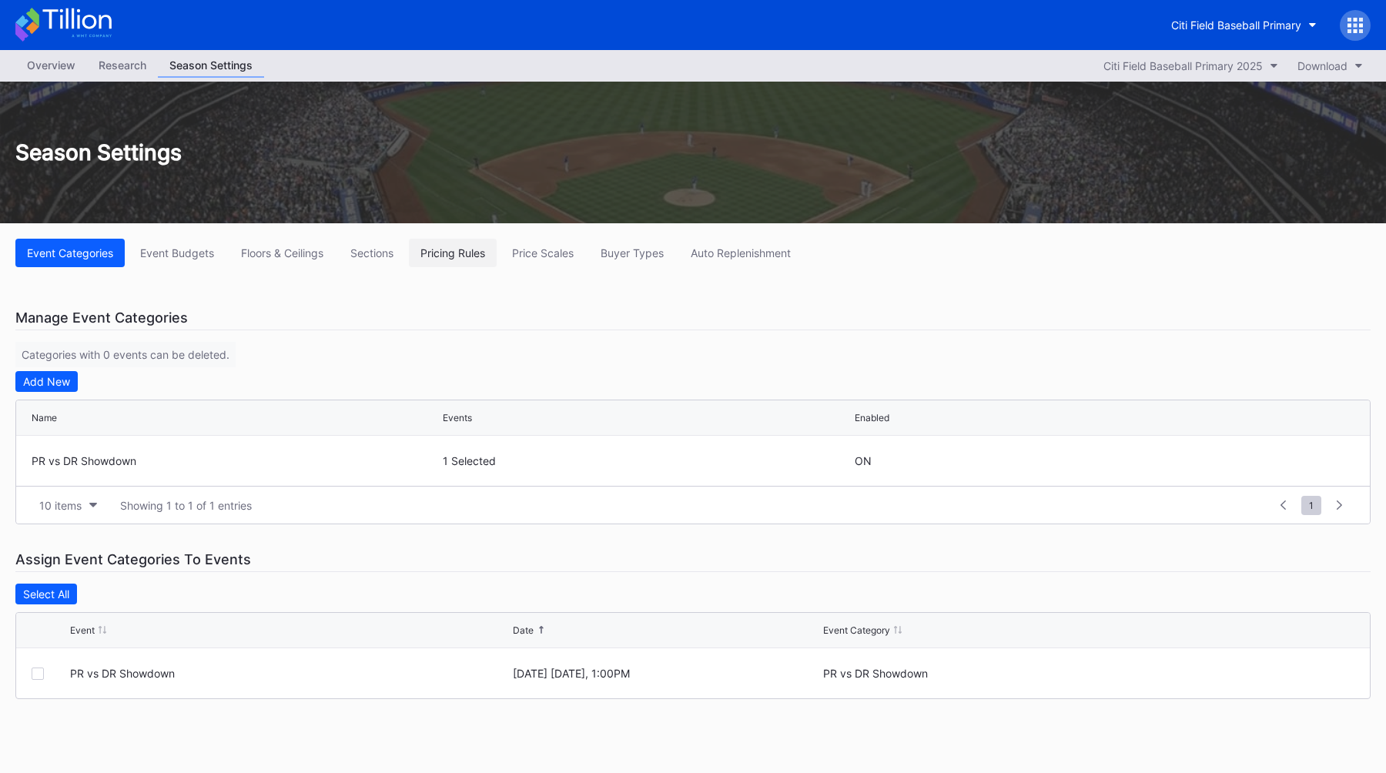
click at [463, 253] on div "Pricing Rules" at bounding box center [452, 252] width 65 height 13
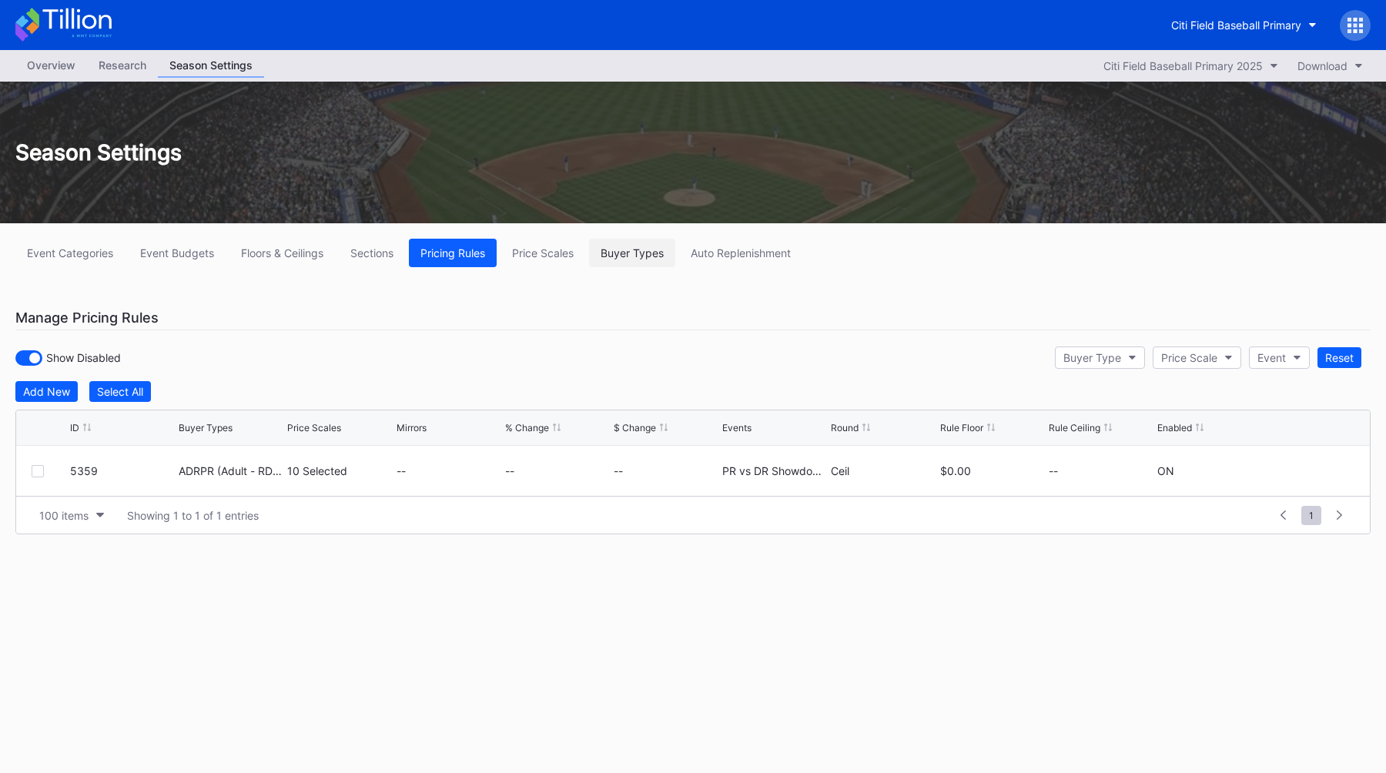
click at [654, 260] on button "Buyer Types" at bounding box center [632, 253] width 86 height 28
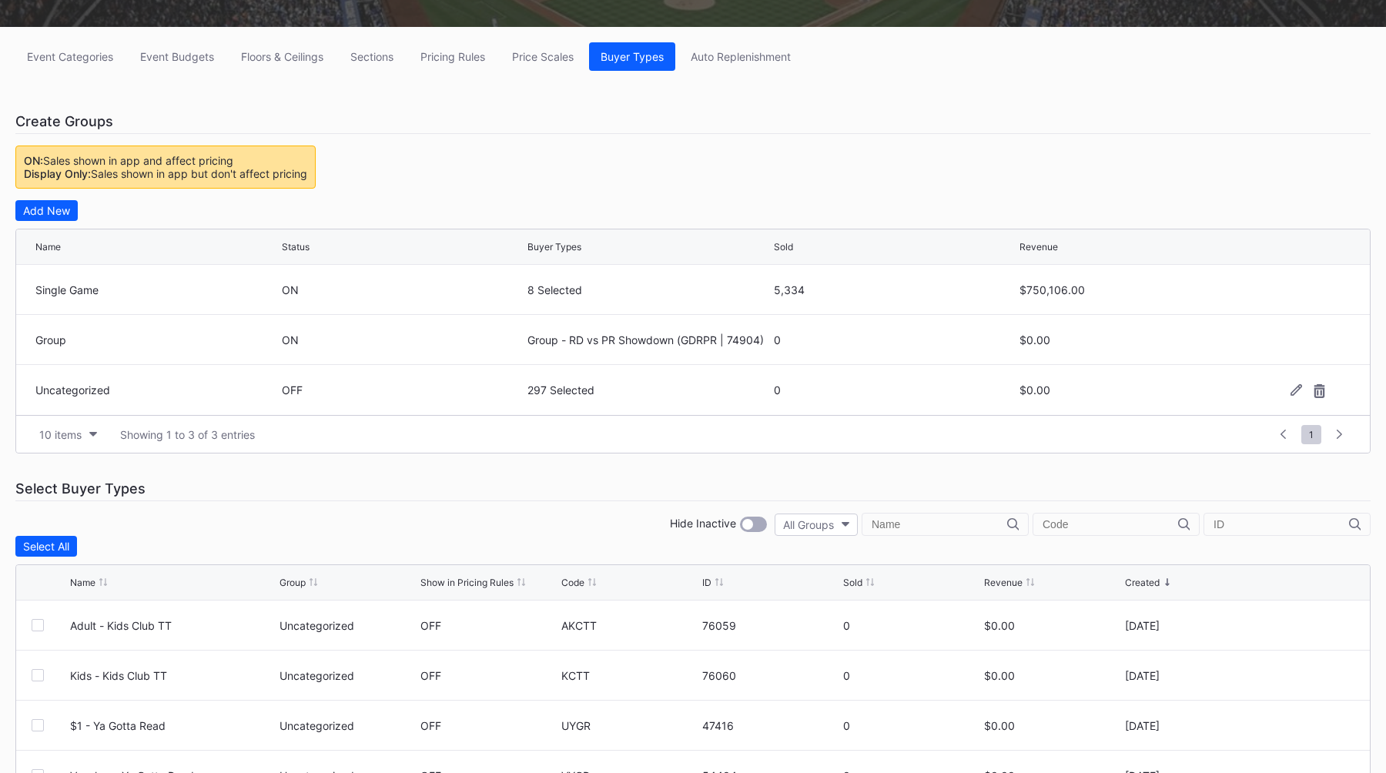
scroll to position [212, 0]
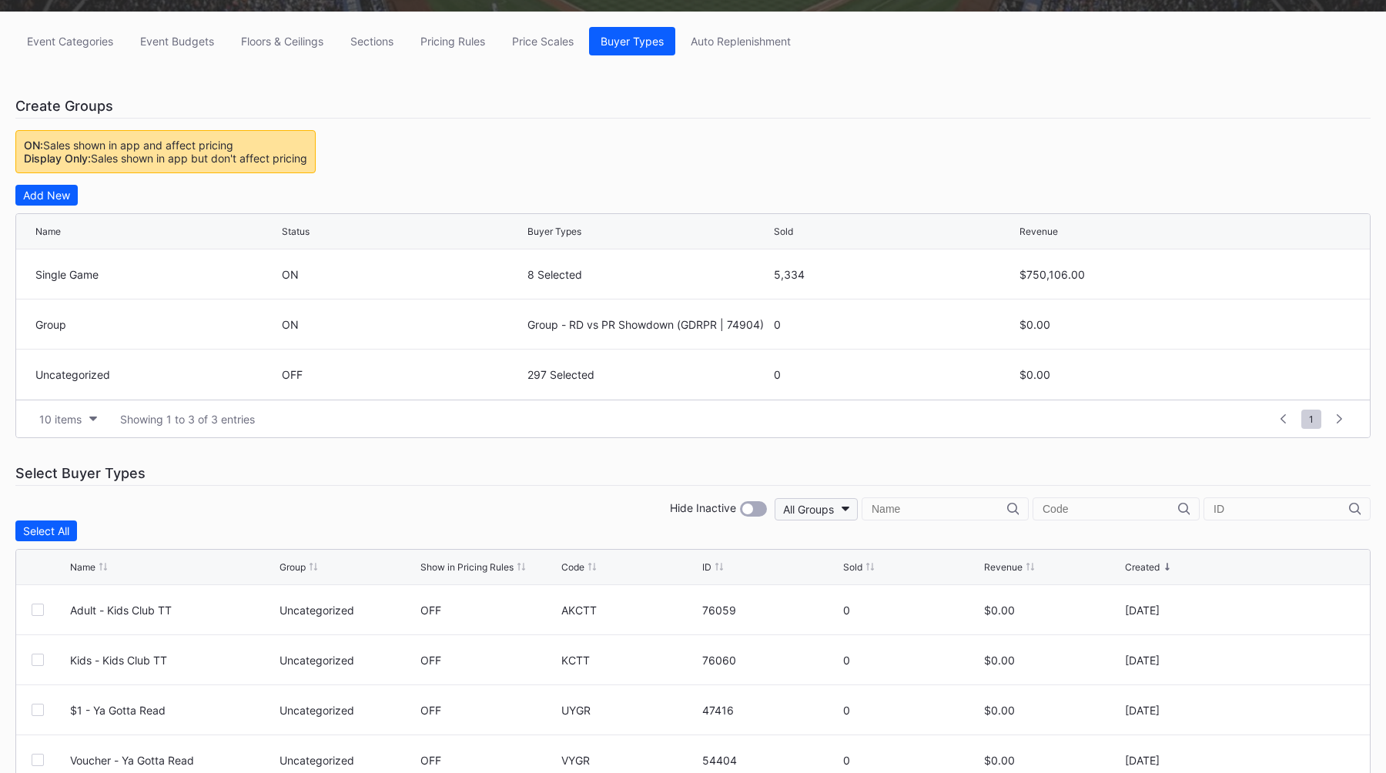
click at [858, 519] on button "All Groups" at bounding box center [816, 509] width 83 height 22
click at [899, 576] on div "None" at bounding box center [891, 578] width 98 height 28
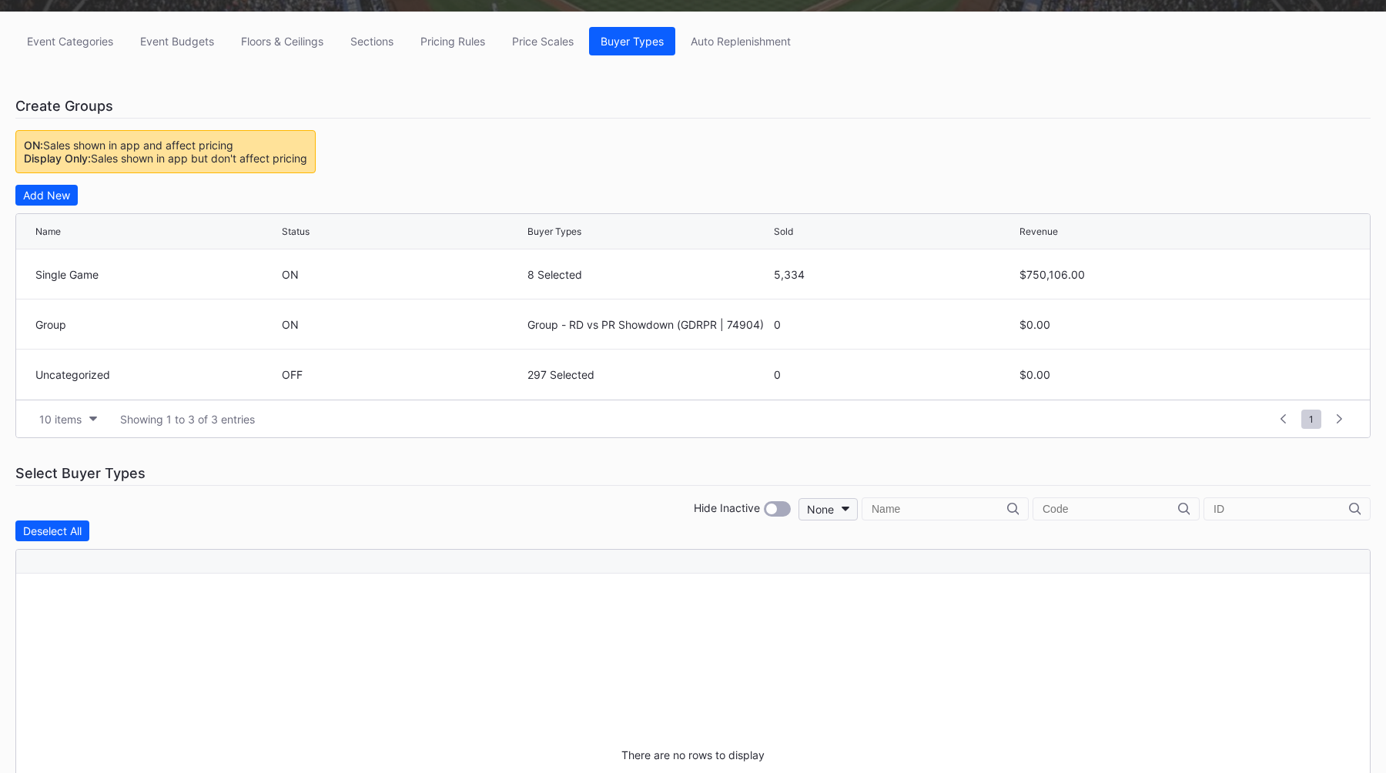
click at [834, 511] on div "None" at bounding box center [820, 509] width 27 height 13
click at [903, 544] on div "All Groups" at bounding box center [903, 549] width 51 height 13
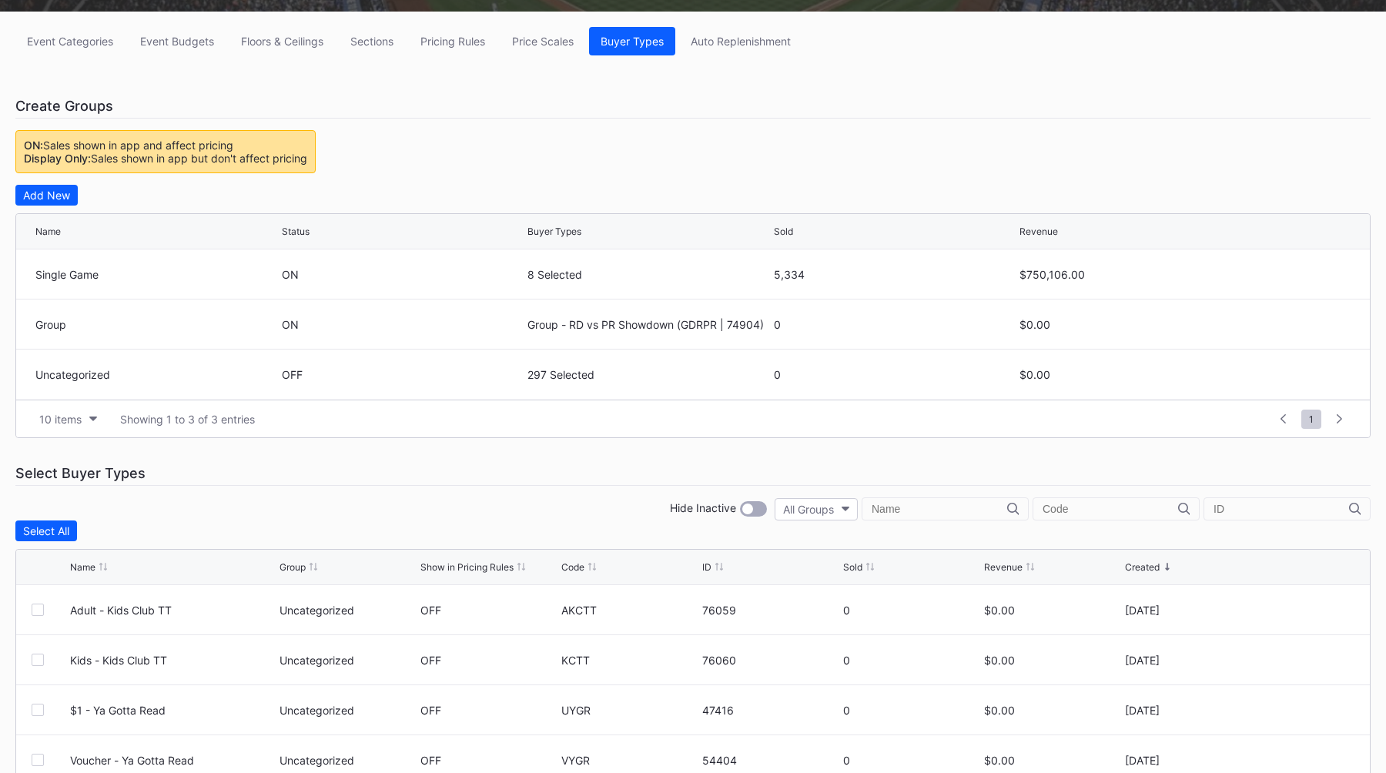
click at [852, 564] on div "Sold" at bounding box center [852, 567] width 19 height 12
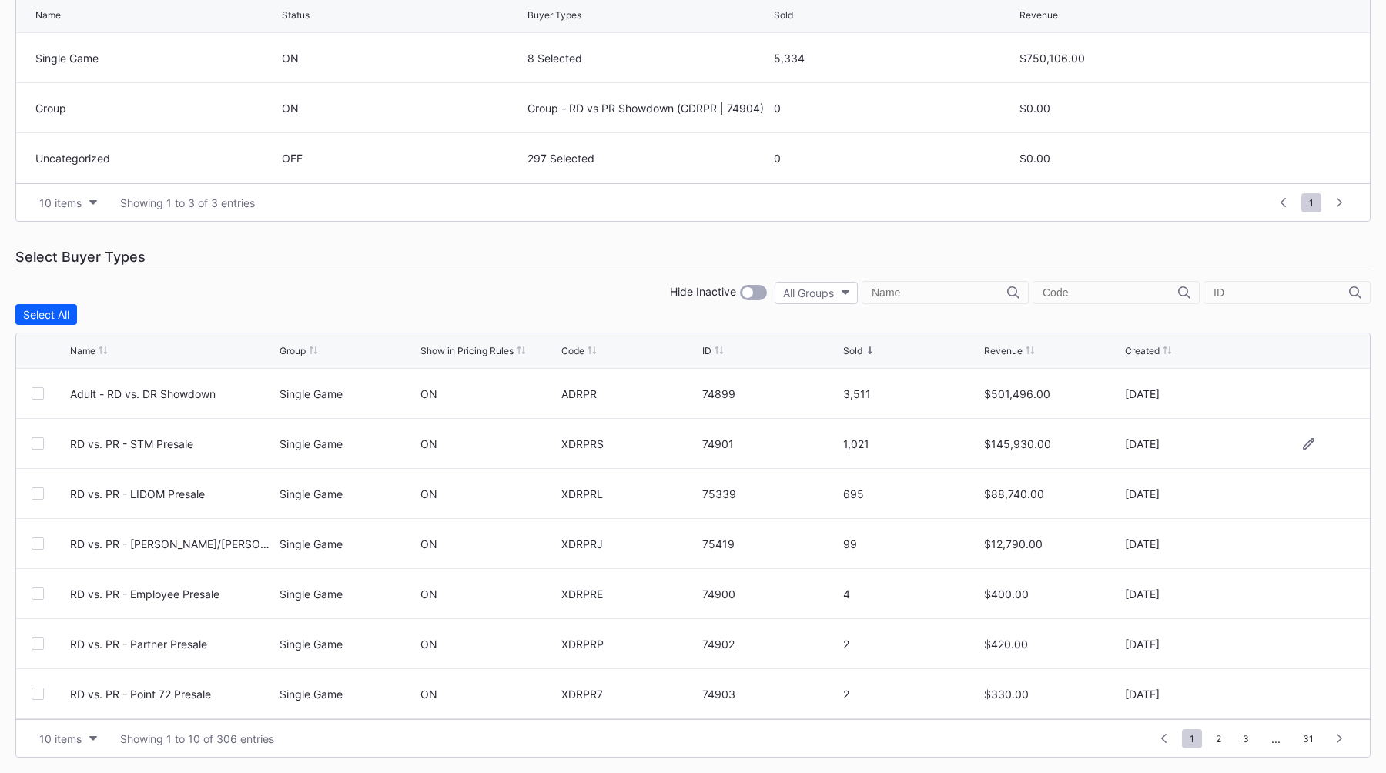
scroll to position [0, 0]
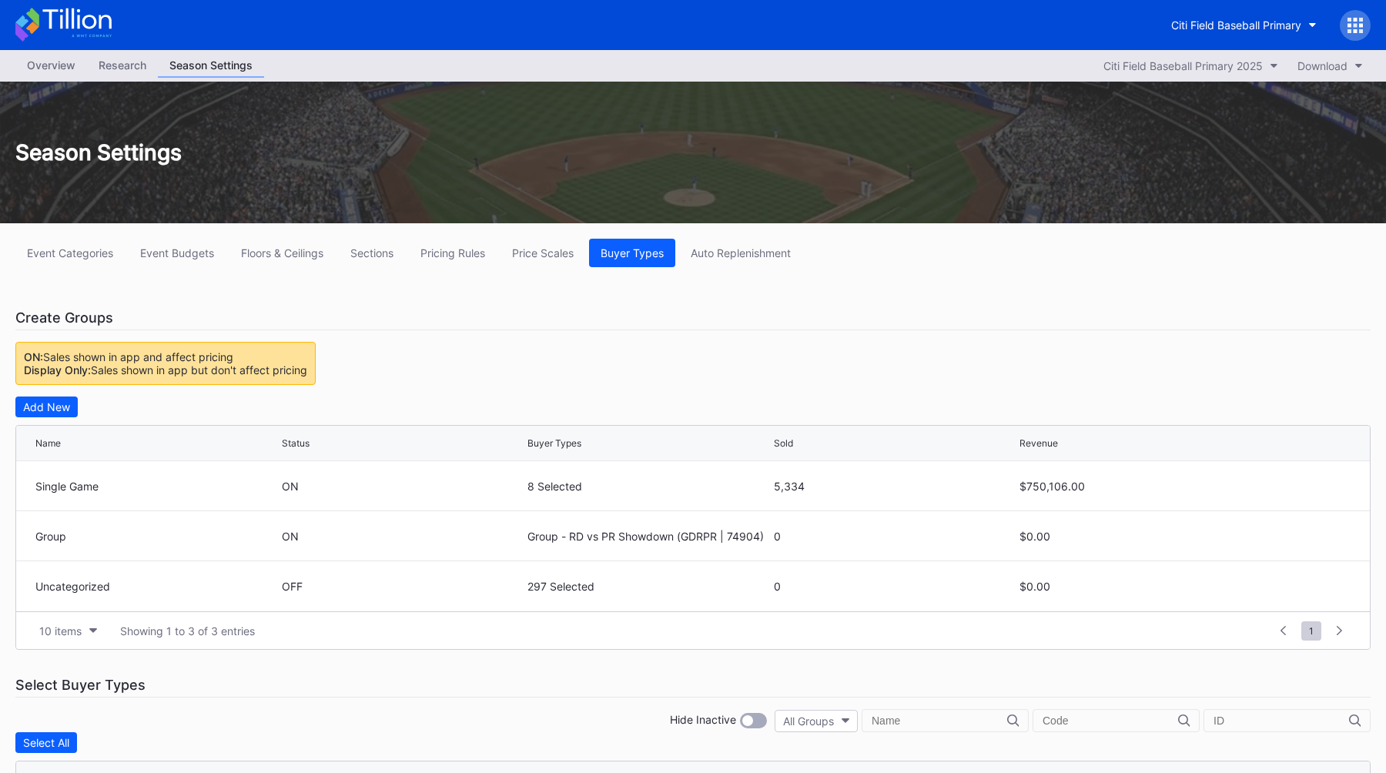
click at [665, 171] on div "Season Settings" at bounding box center [693, 153] width 1386 height 142
